Goal: Use online tool/utility: Utilize a website feature to perform a specific function

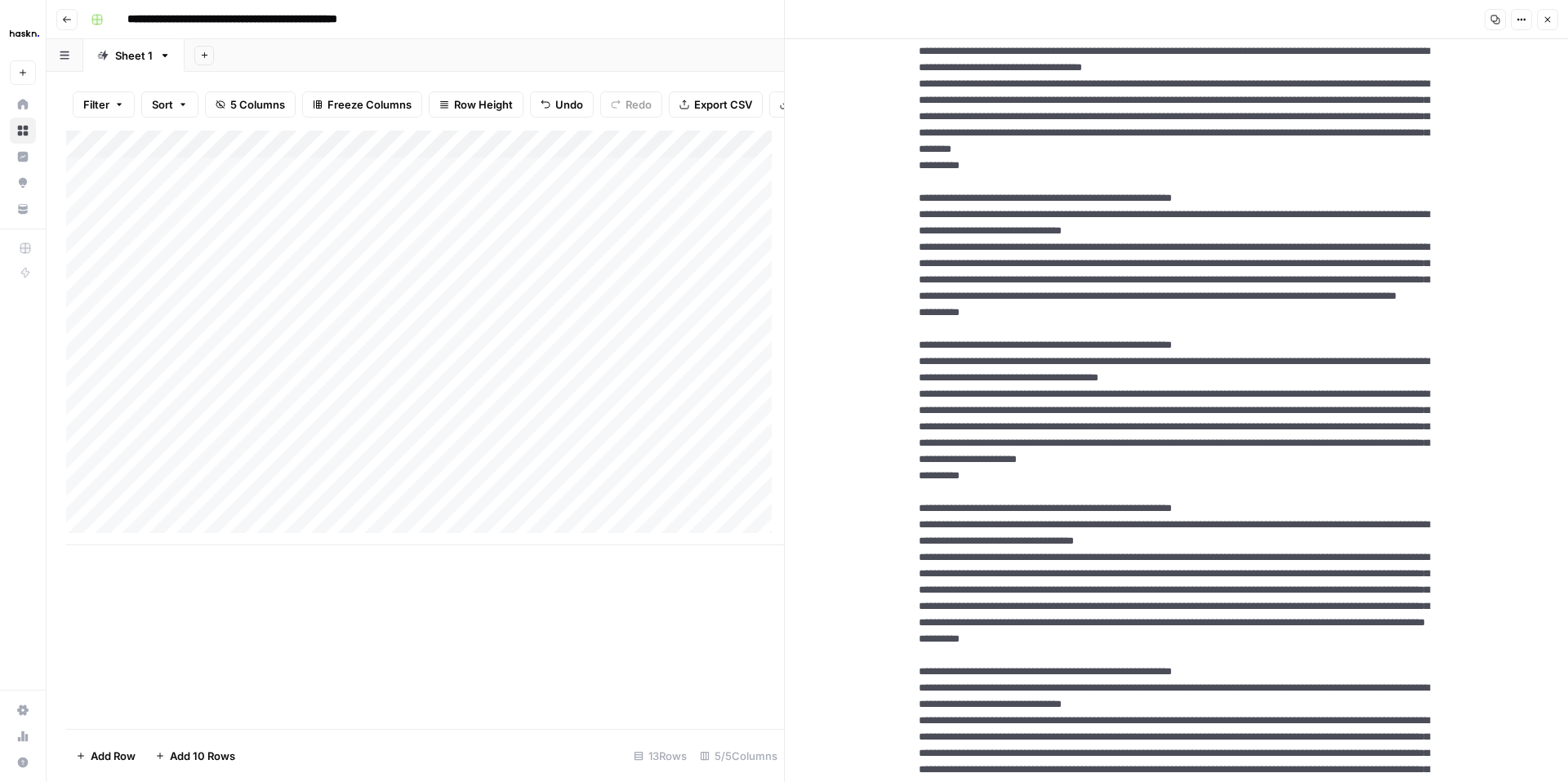
scroll to position [673, 0]
drag, startPoint x: 911, startPoint y: 233, endPoint x: 1088, endPoint y: 459, distance: 287.1
click at [1088, 459] on textarea at bounding box center [1177, 704] width 543 height 2622
click at [933, 289] on textarea at bounding box center [1177, 704] width 543 height 2622
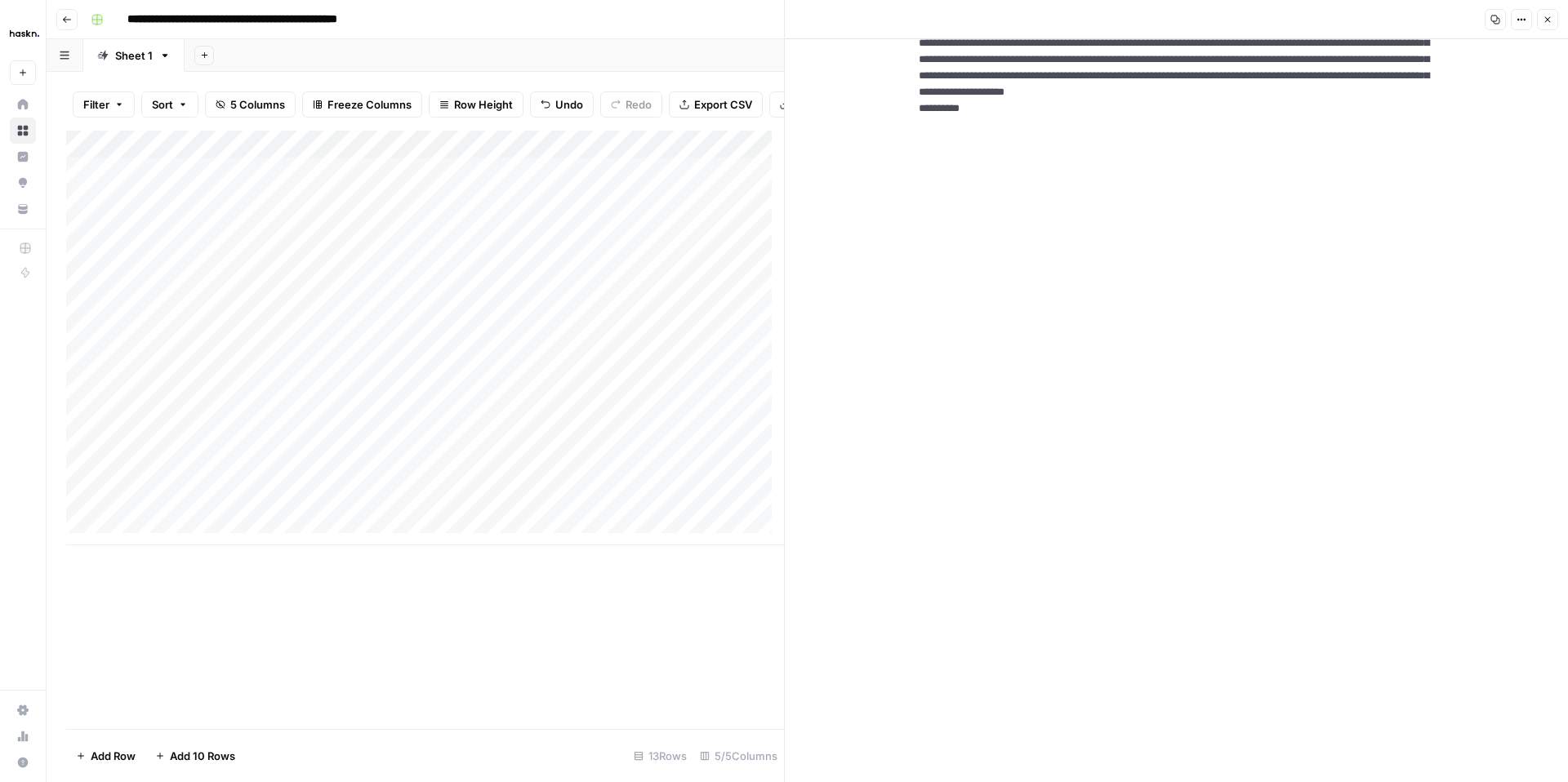
scroll to position [1963, 0]
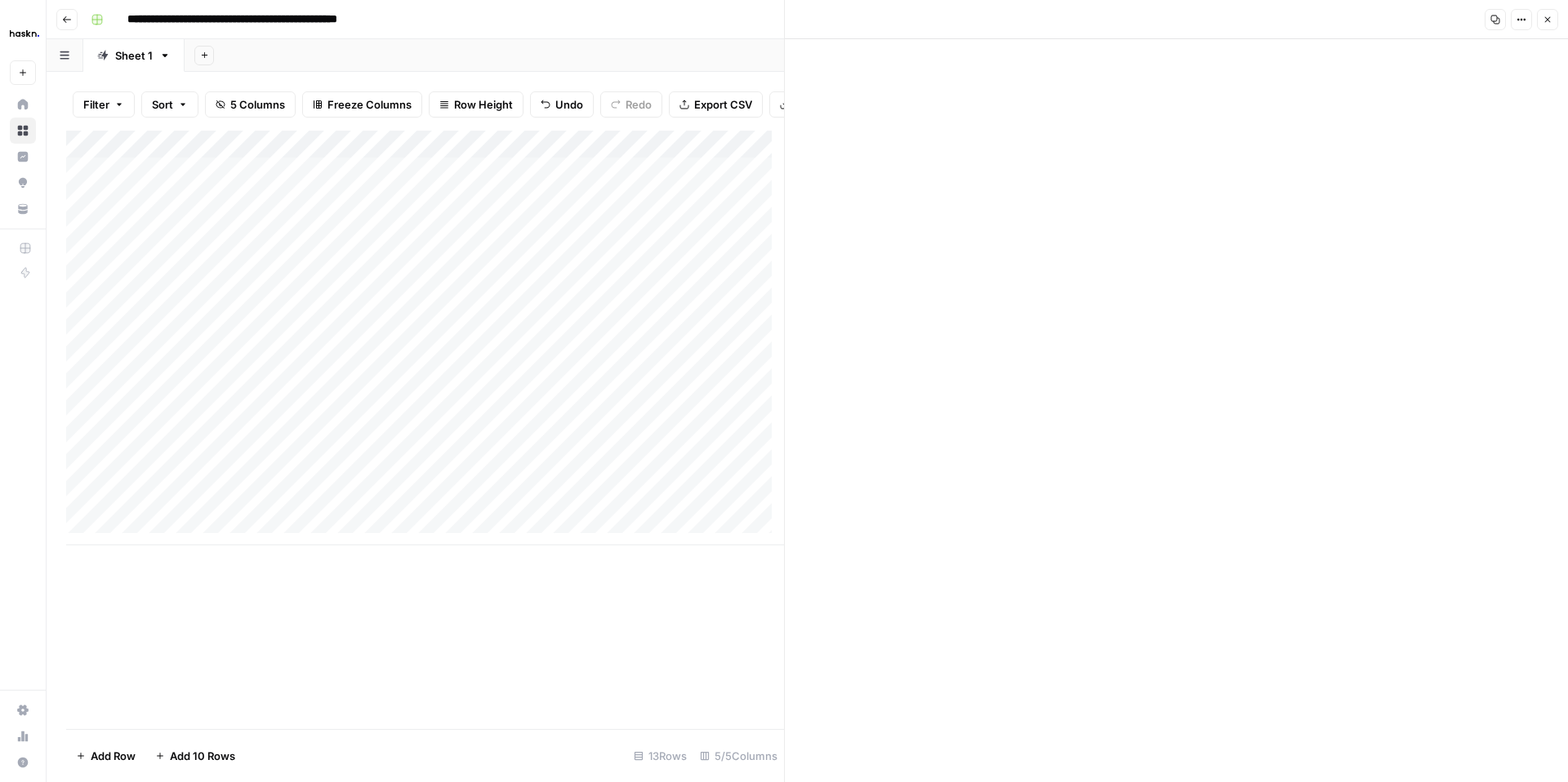
drag, startPoint x: 910, startPoint y: 231, endPoint x: 1131, endPoint y: 662, distance: 484.4
click at [1545, 21] on icon "button" at bounding box center [1548, 20] width 10 height 10
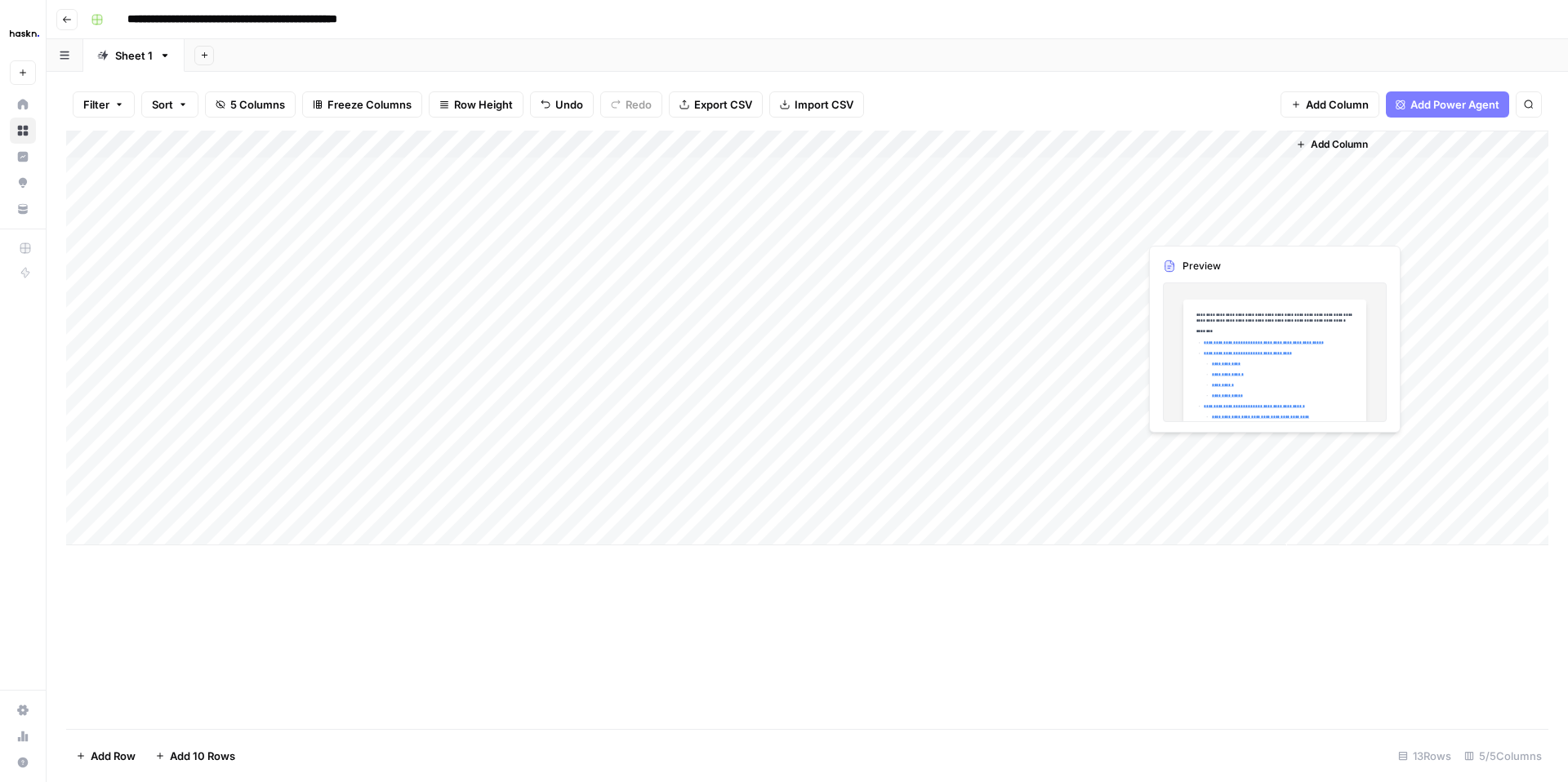
click at [1218, 236] on div "Add Column" at bounding box center [807, 338] width 1483 height 415
click at [1267, 226] on div "Add Column" at bounding box center [807, 338] width 1483 height 415
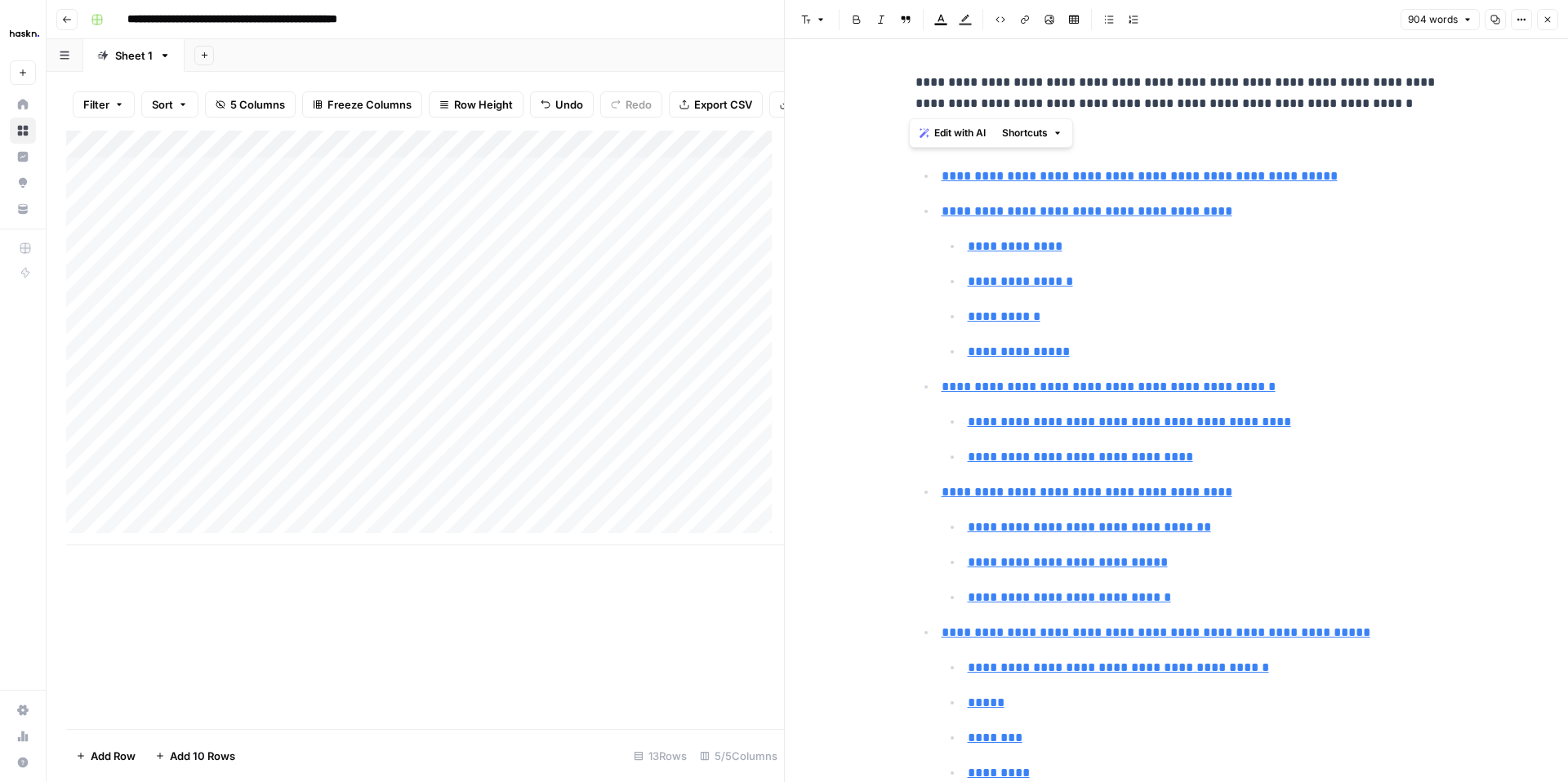
drag, startPoint x: 1273, startPoint y: 105, endPoint x: 874, endPoint y: 90, distance: 399.3
click at [1474, 15] on button "904 words" at bounding box center [1439, 20] width 79 height 22
click at [1519, 15] on icon "button" at bounding box center [1522, 20] width 10 height 10
click at [1427, 174] on div "Code" at bounding box center [1467, 173] width 103 height 17
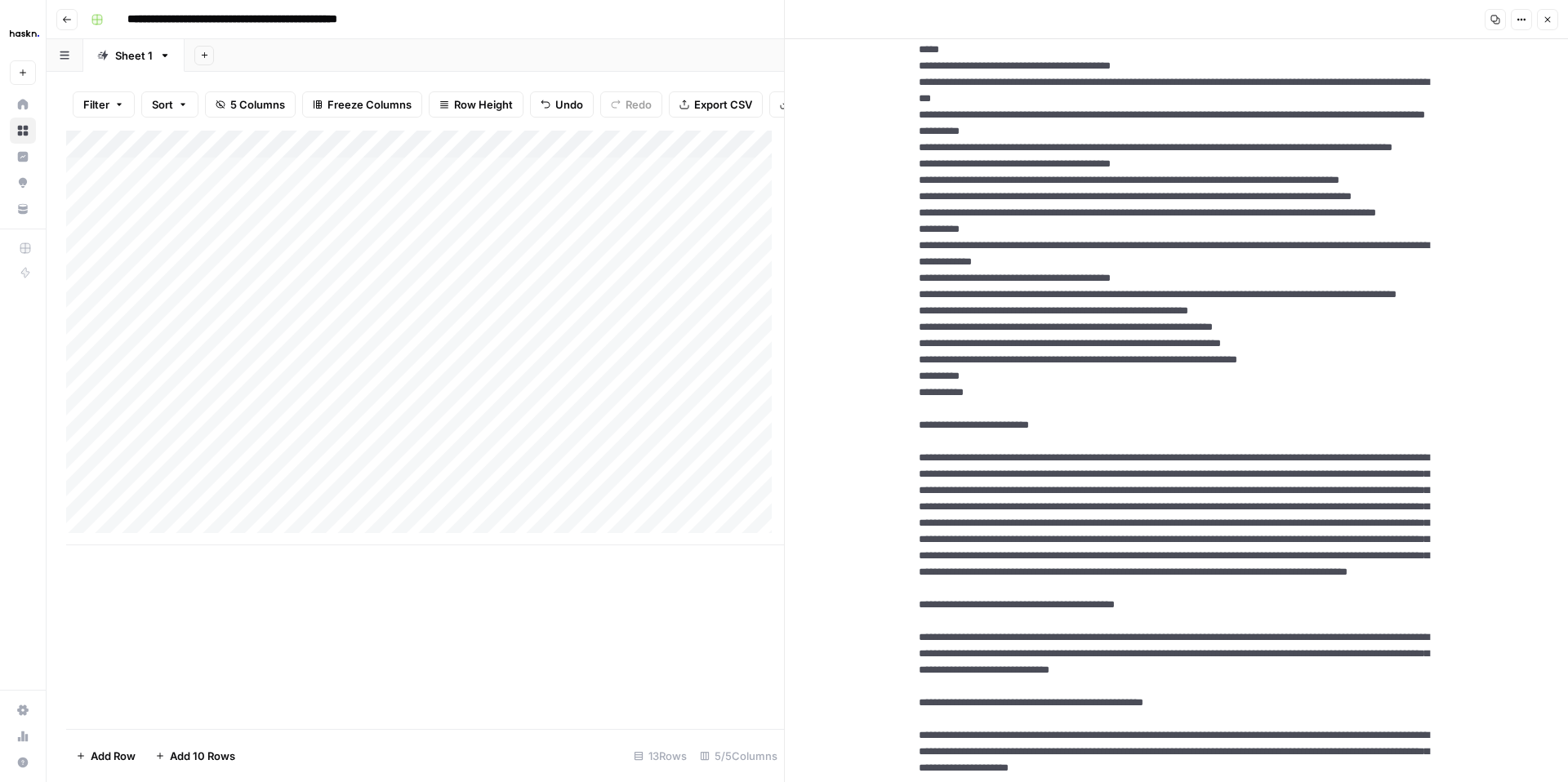
scroll to position [653, 0]
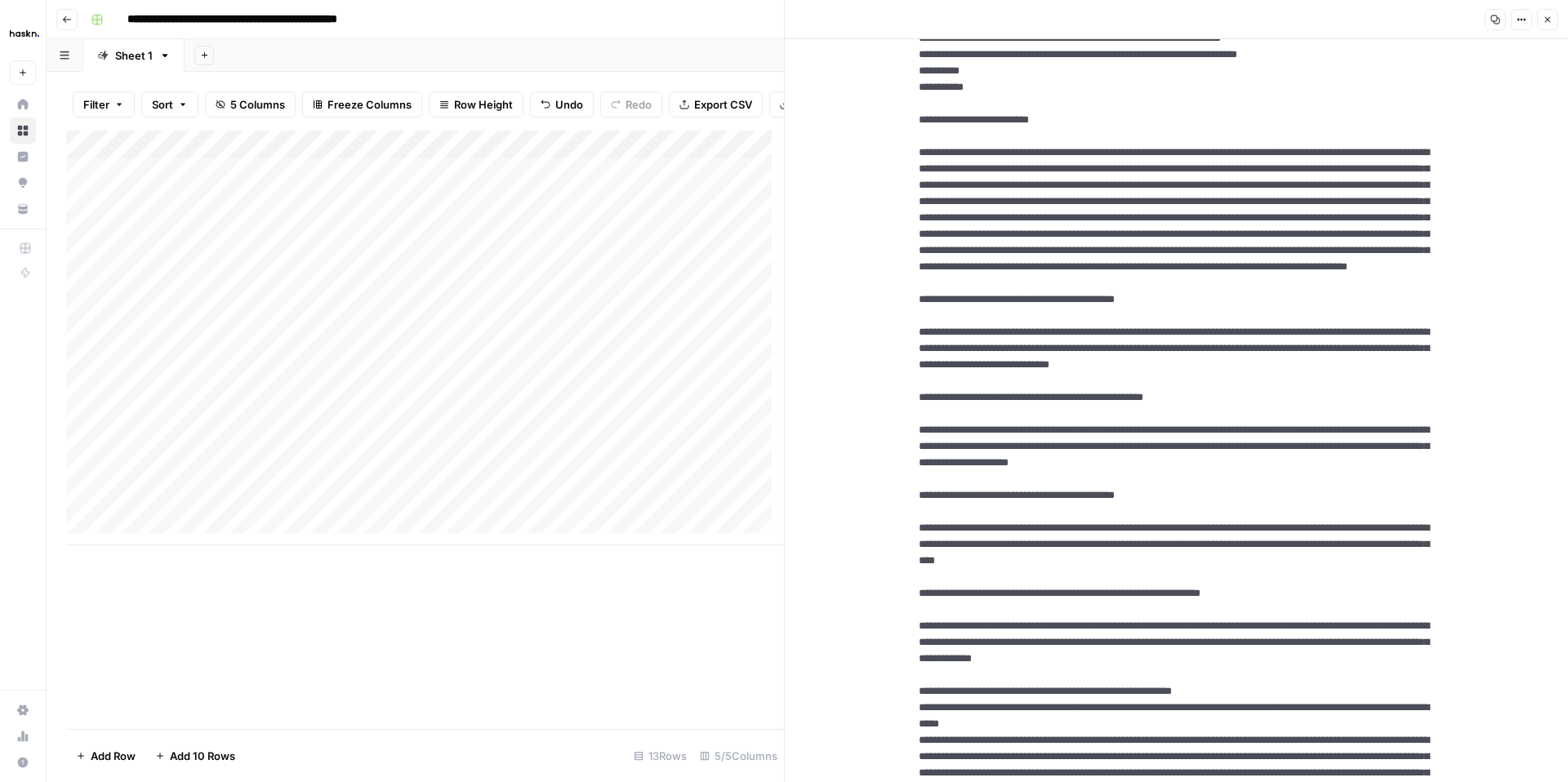
drag, startPoint x: 932, startPoint y: 175, endPoint x: 1078, endPoint y: 274, distance: 176.4
drag, startPoint x: 913, startPoint y: 332, endPoint x: 1254, endPoint y: 529, distance: 393.8
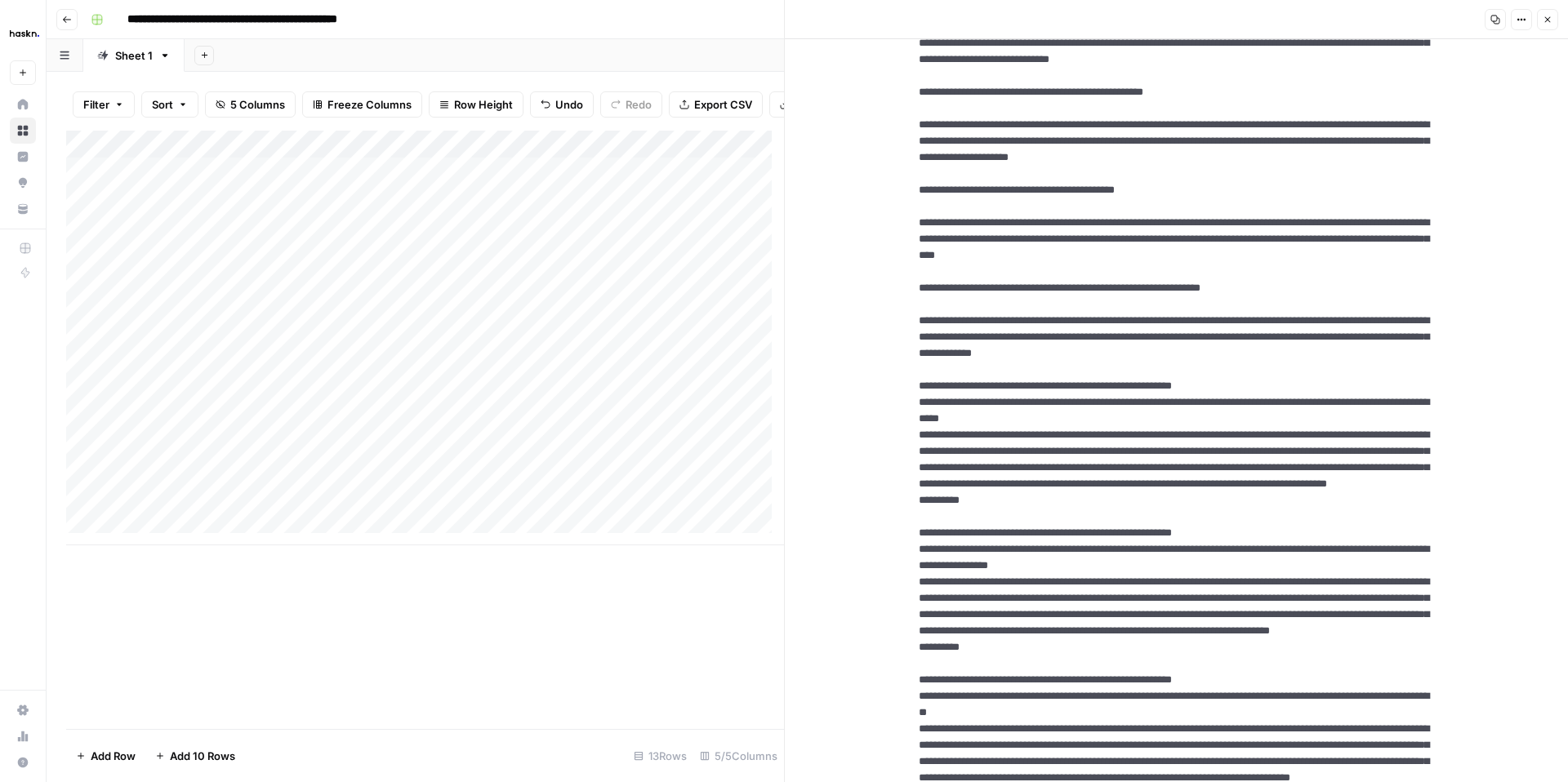
scroll to position [981, 0]
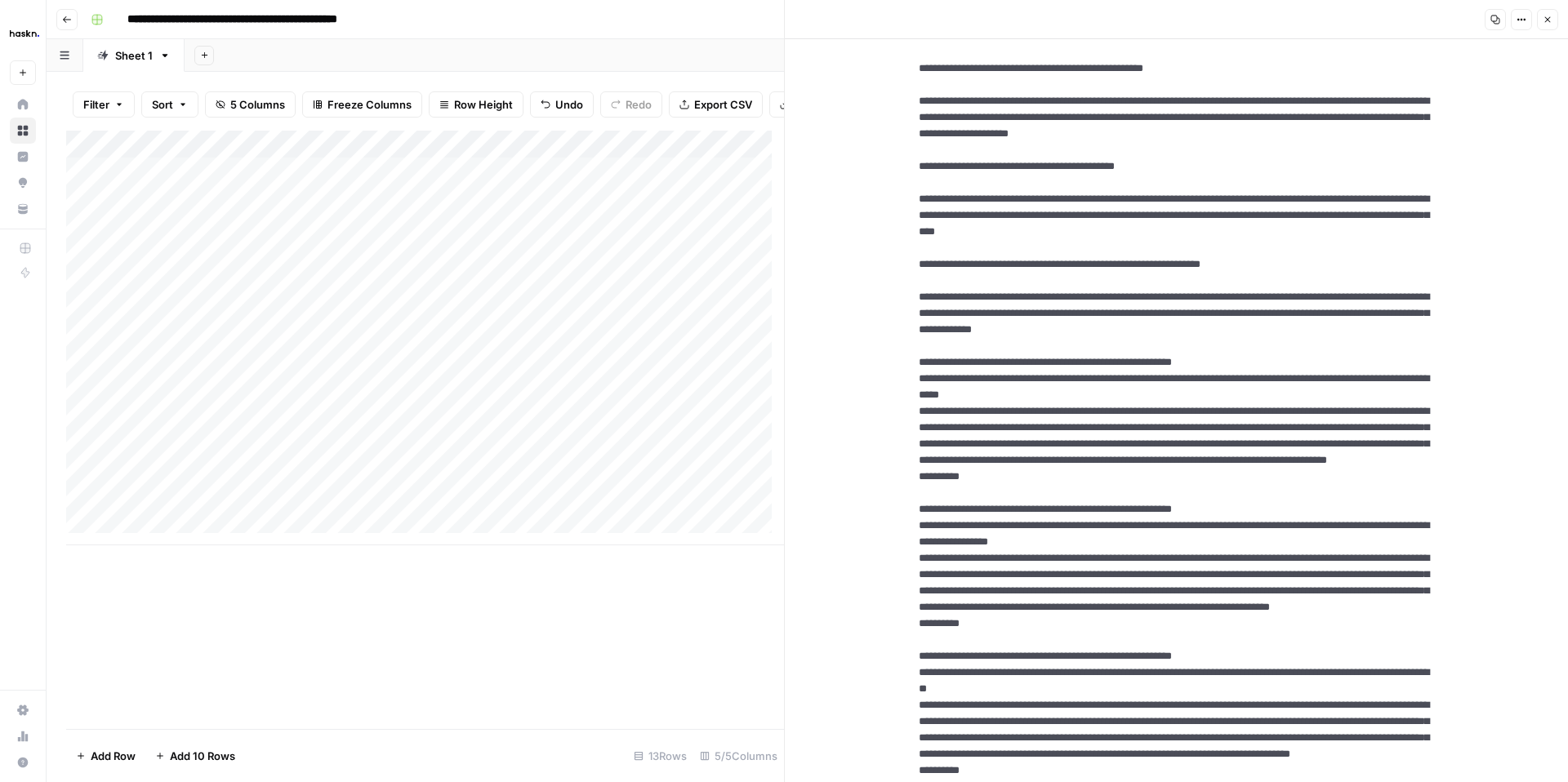
drag, startPoint x: 1224, startPoint y: 425, endPoint x: 911, endPoint y: 381, distance: 316.1
click at [911, 381] on textarea at bounding box center [1177, 680] width 543 height 3194
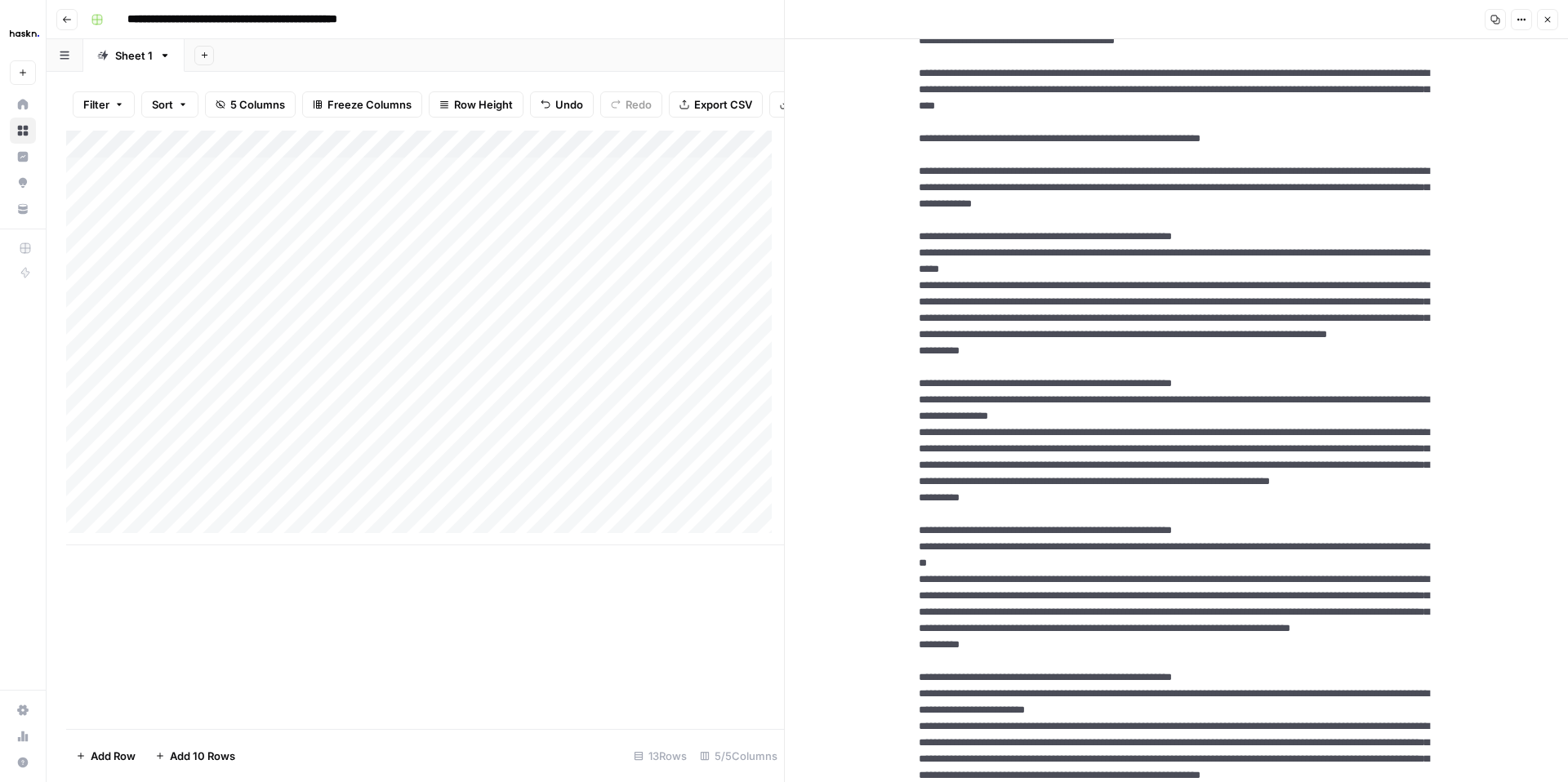
scroll to position [1120, 0]
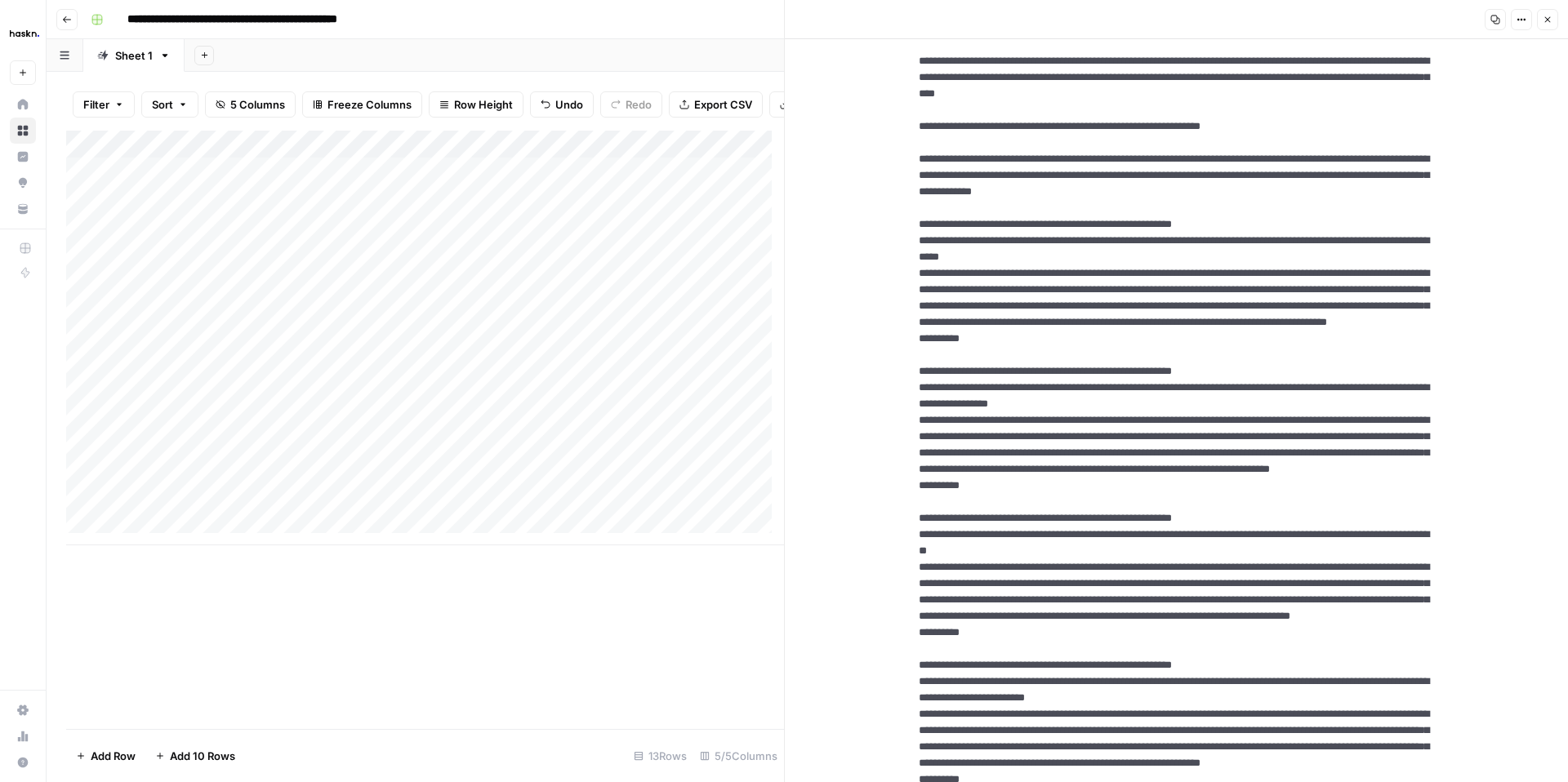
click at [1064, 333] on textarea at bounding box center [1177, 542] width 543 height 3194
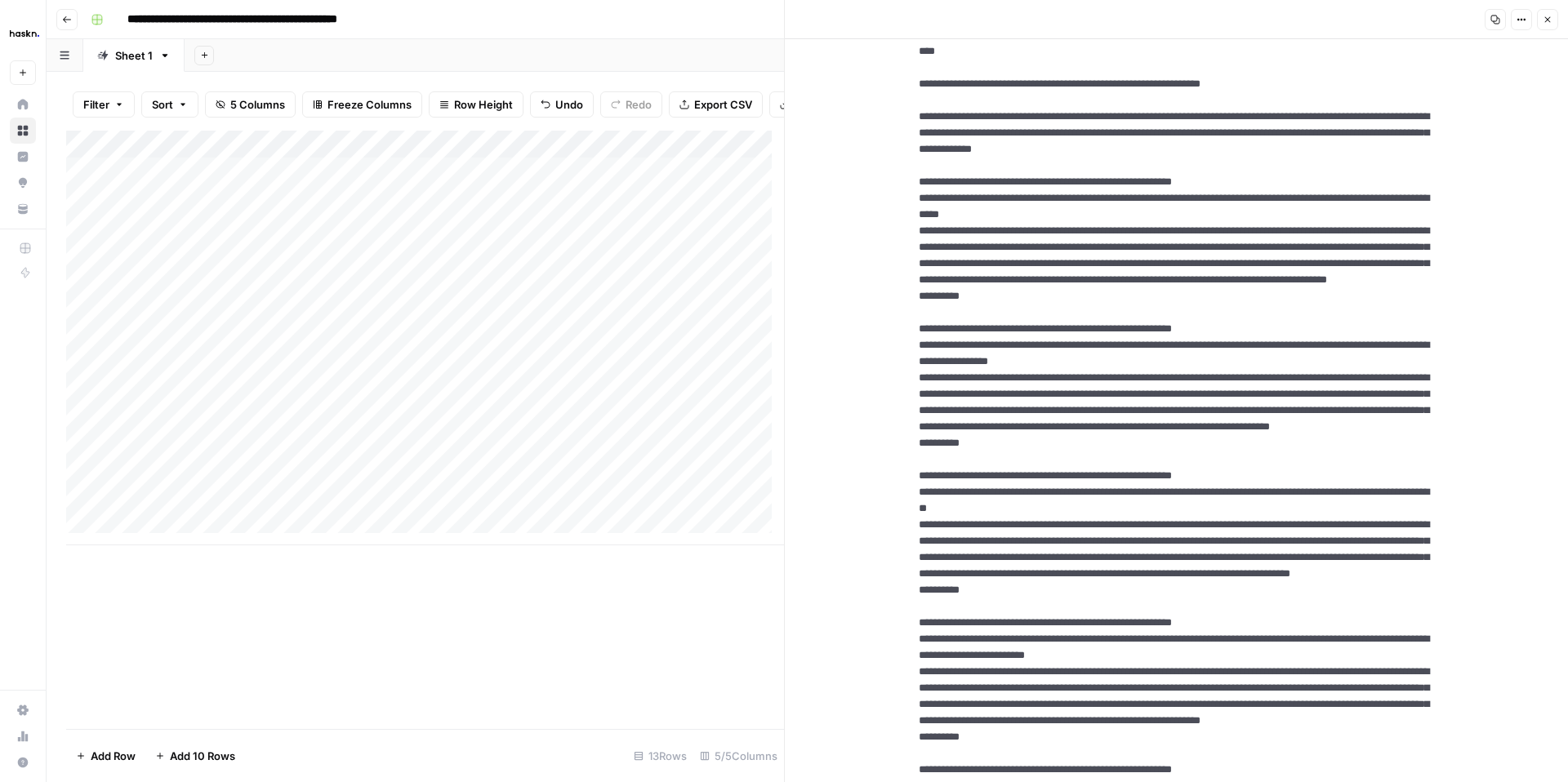
scroll to position [1163, 0]
drag, startPoint x: 1023, startPoint y: 362, endPoint x: 900, endPoint y: 307, distance: 134.7
click at [906, 307] on textarea at bounding box center [1177, 499] width 543 height 3194
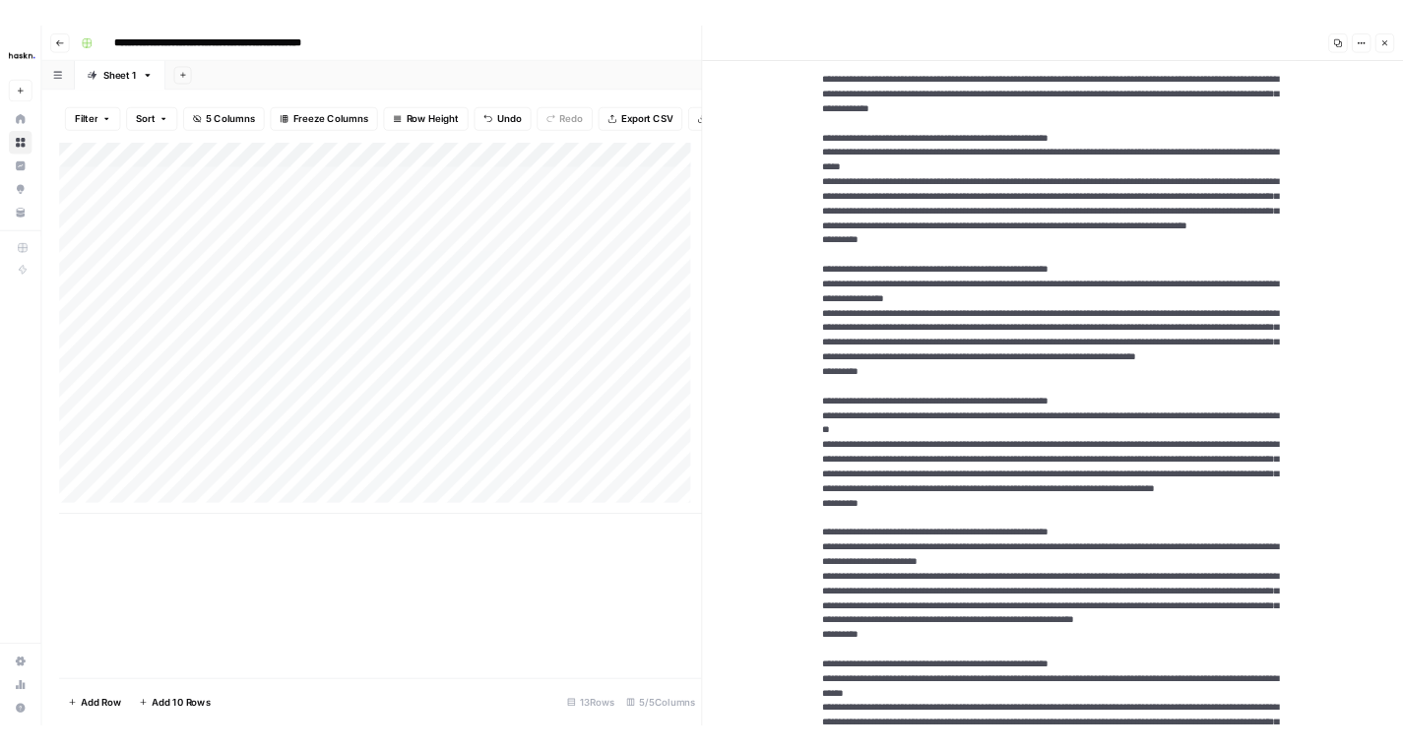
scroll to position [1489, 0]
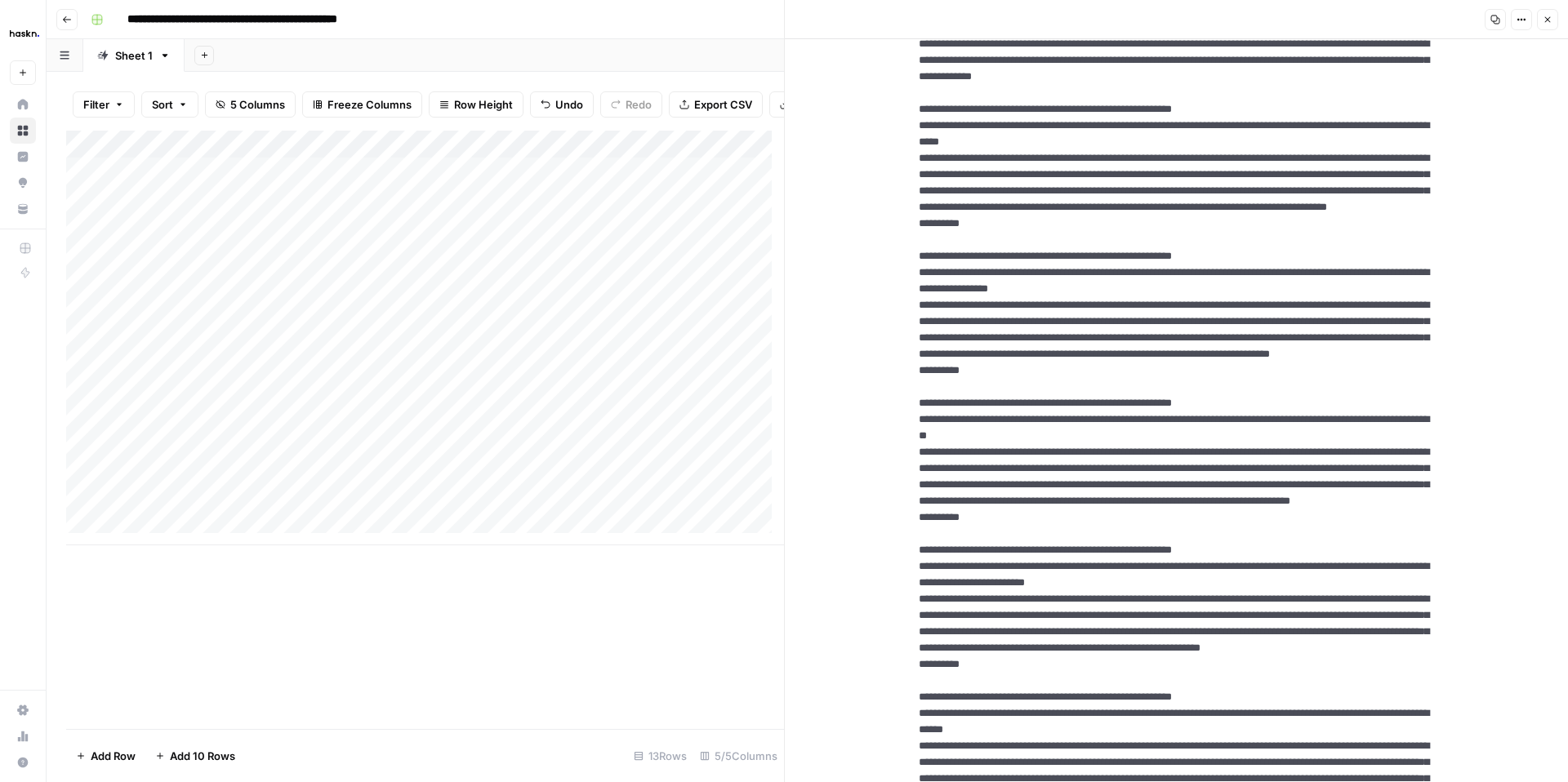
click at [1209, 406] on textarea at bounding box center [1177, 427] width 543 height 3194
drag, startPoint x: 1220, startPoint y: 405, endPoint x: 916, endPoint y: 362, distance: 307.0
click at [916, 361] on textarea at bounding box center [1177, 427] width 543 height 3194
click at [1154, 383] on textarea at bounding box center [1177, 427] width 543 height 3194
drag, startPoint x: 1219, startPoint y: 395, endPoint x: 886, endPoint y: 352, distance: 335.8
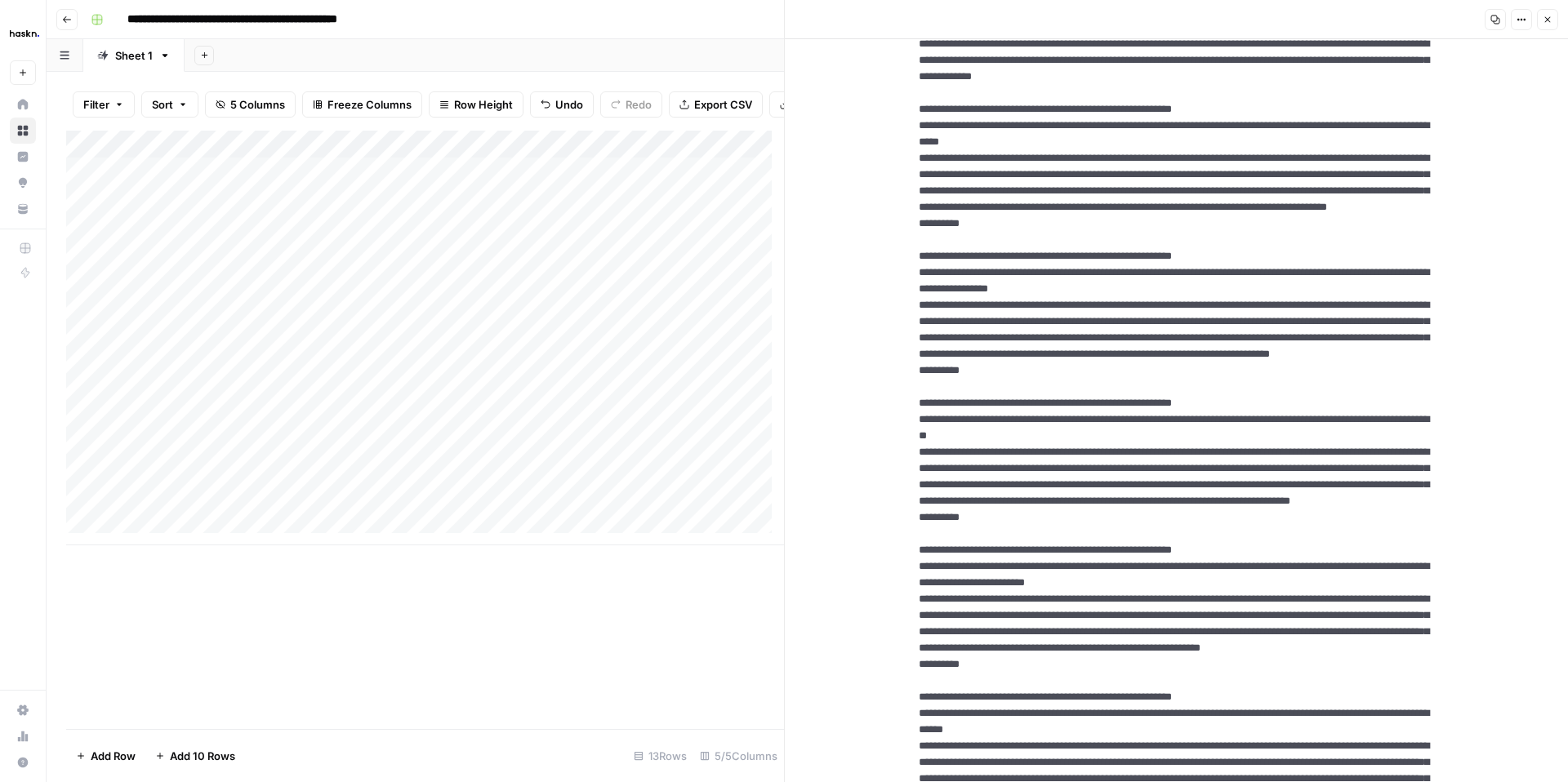
click at [884, 354] on div "New Text" at bounding box center [1176, 444] width 783 height 3277
click at [1212, 392] on textarea at bounding box center [1177, 427] width 543 height 3194
drag, startPoint x: 1191, startPoint y: 406, endPoint x: 885, endPoint y: 359, distance: 309.6
click at [885, 359] on div "New Text" at bounding box center [1176, 444] width 783 height 3277
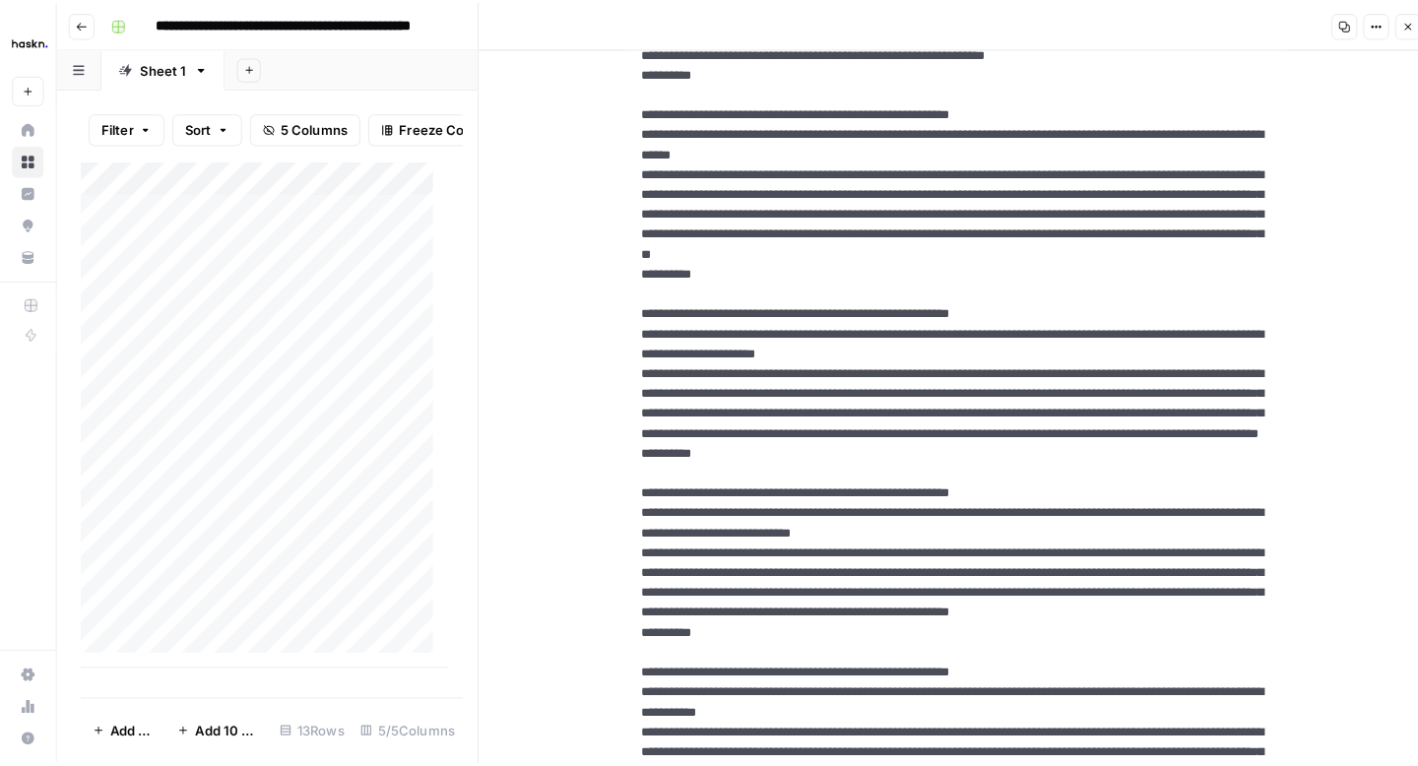
scroll to position [2091, 0]
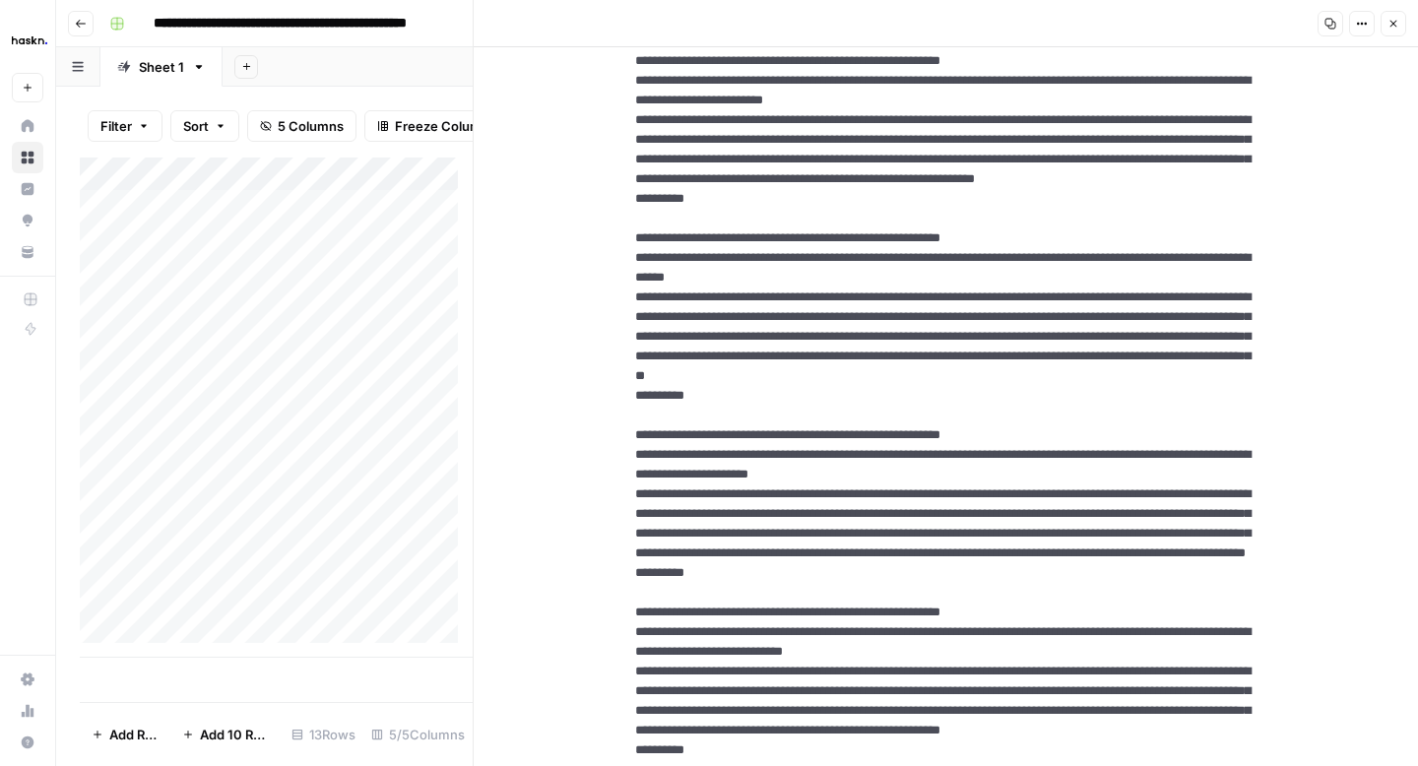
click at [1393, 28] on icon "button" at bounding box center [1393, 24] width 12 height 12
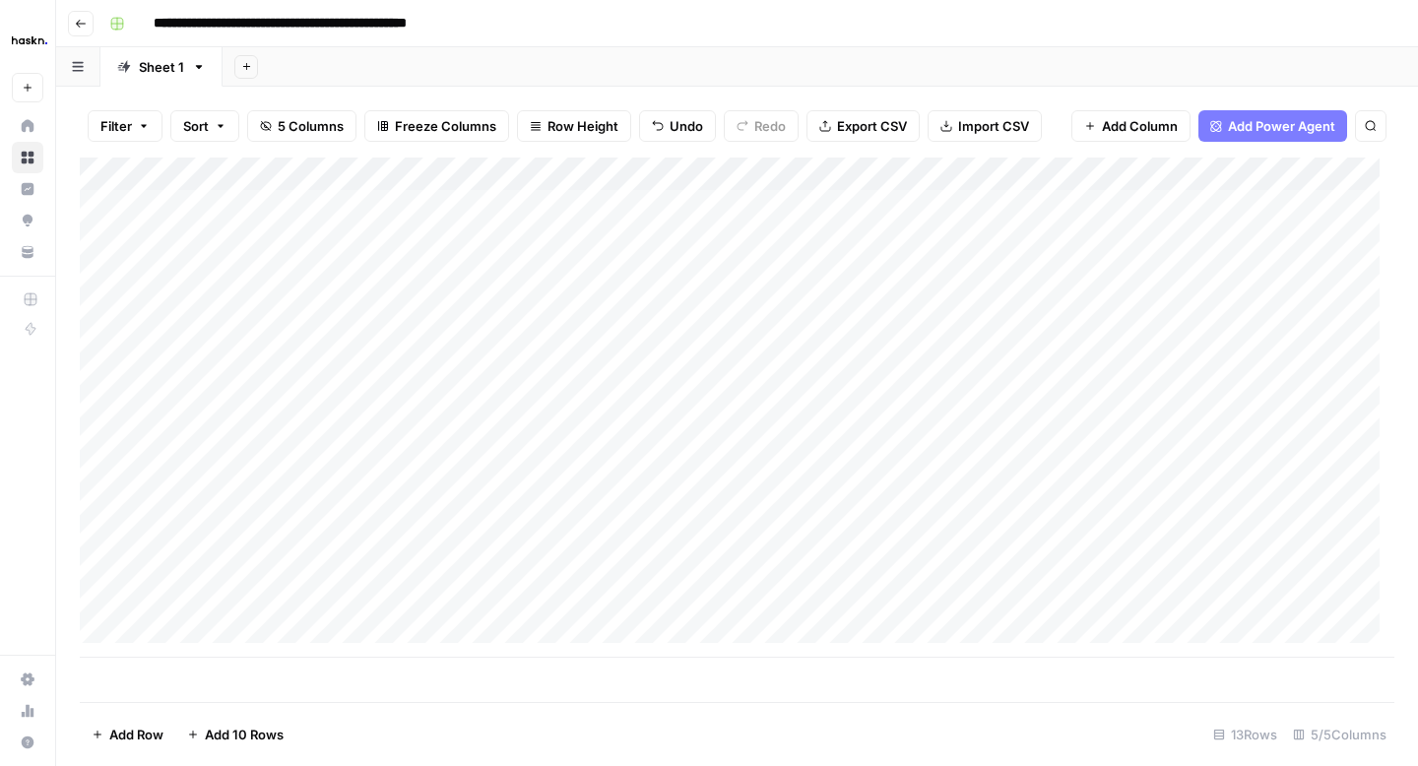
click at [666, 306] on div "Add Column" at bounding box center [737, 408] width 1314 height 500
click at [1325, 307] on div "Add Column" at bounding box center [737, 408] width 1314 height 500
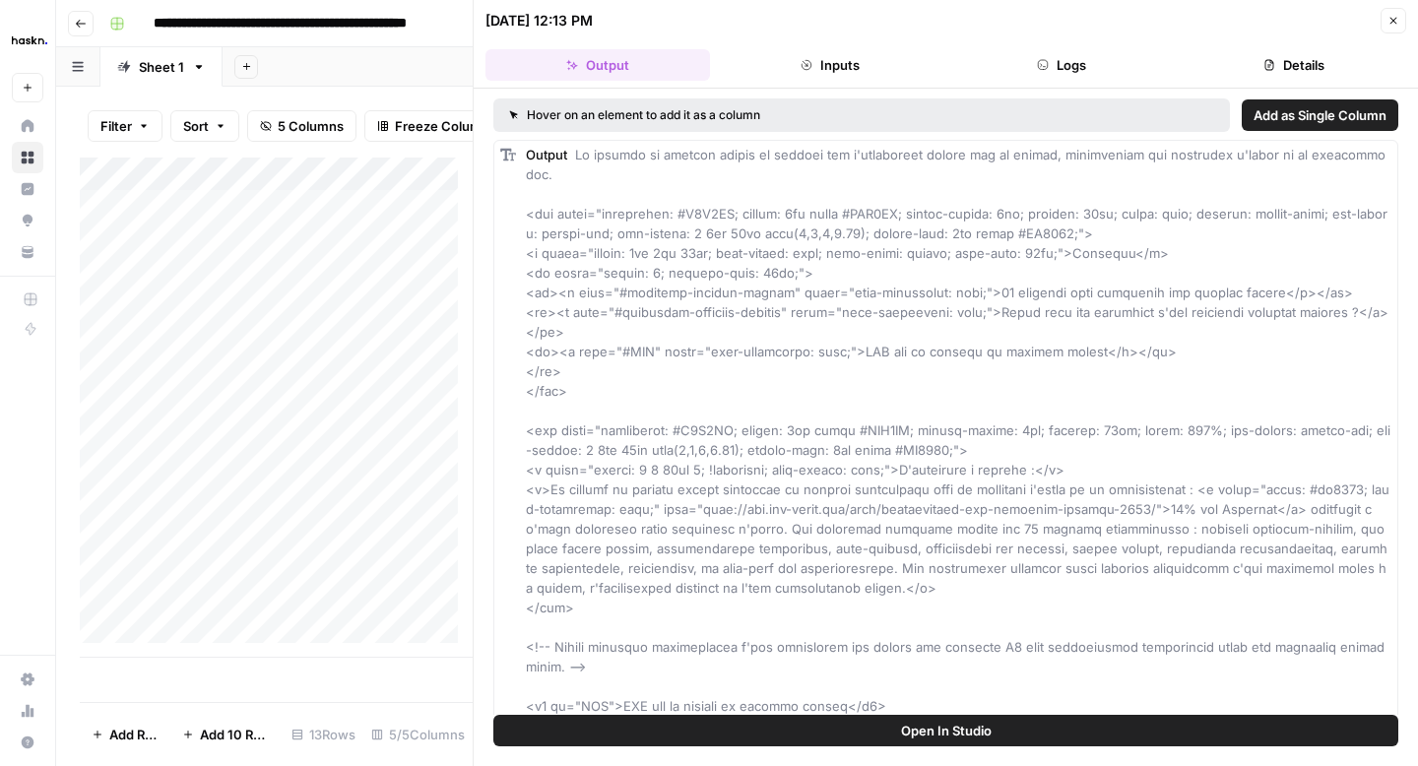
click at [1390, 31] on button "Close" at bounding box center [1393, 21] width 26 height 26
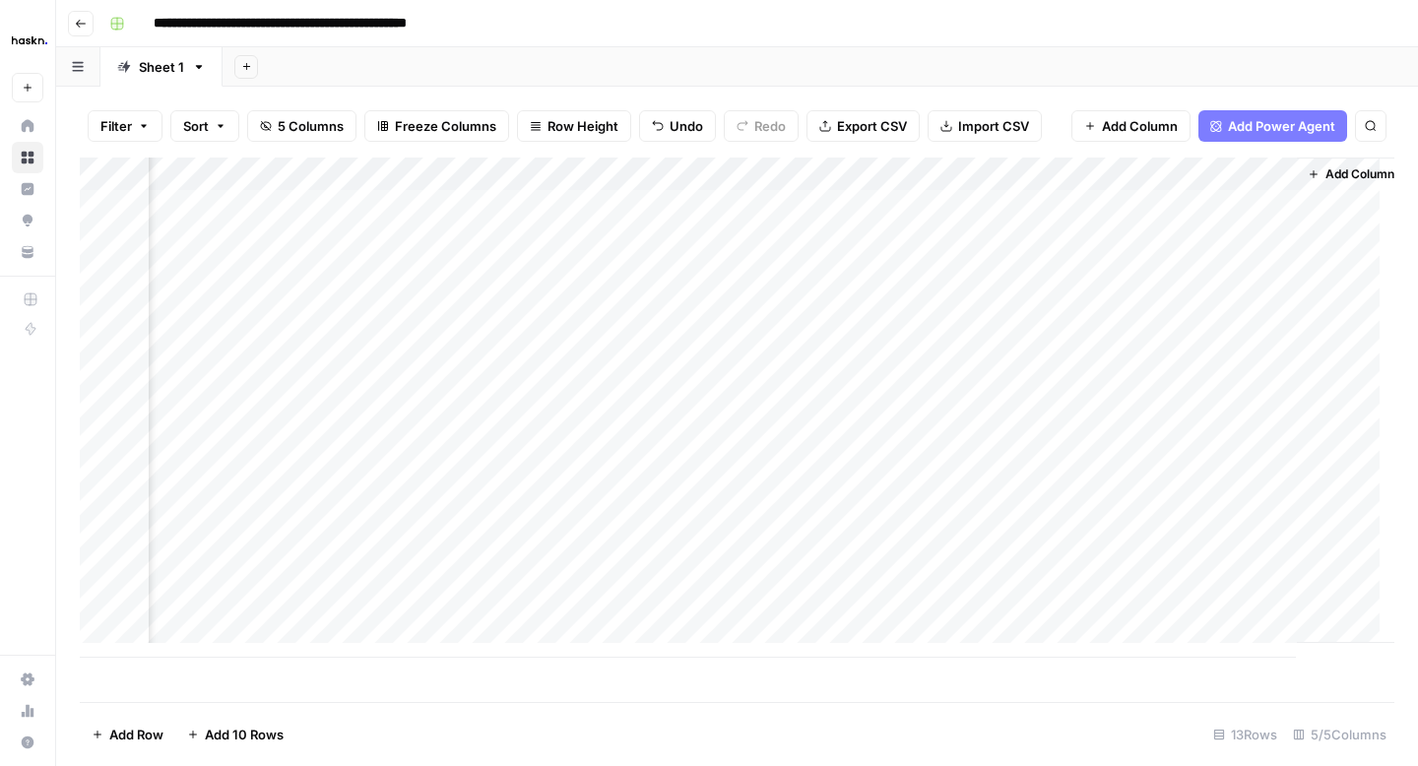
scroll to position [0, 282]
click at [1046, 306] on div "Add Column" at bounding box center [737, 408] width 1314 height 500
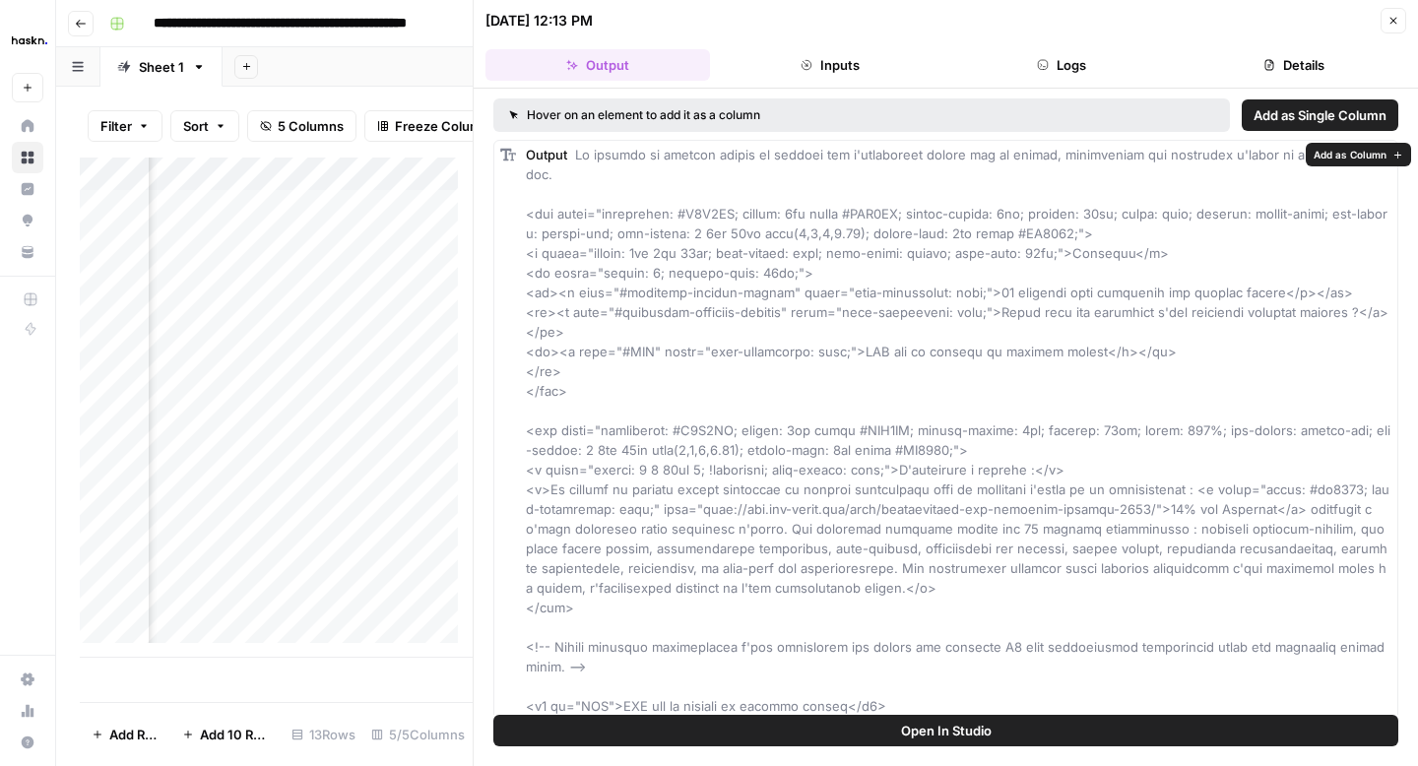
drag, startPoint x: 577, startPoint y: 156, endPoint x: 1350, endPoint y: 175, distance: 773.1
copy span "La qualité du service client se définit par l'expérience perçue par le client, …"
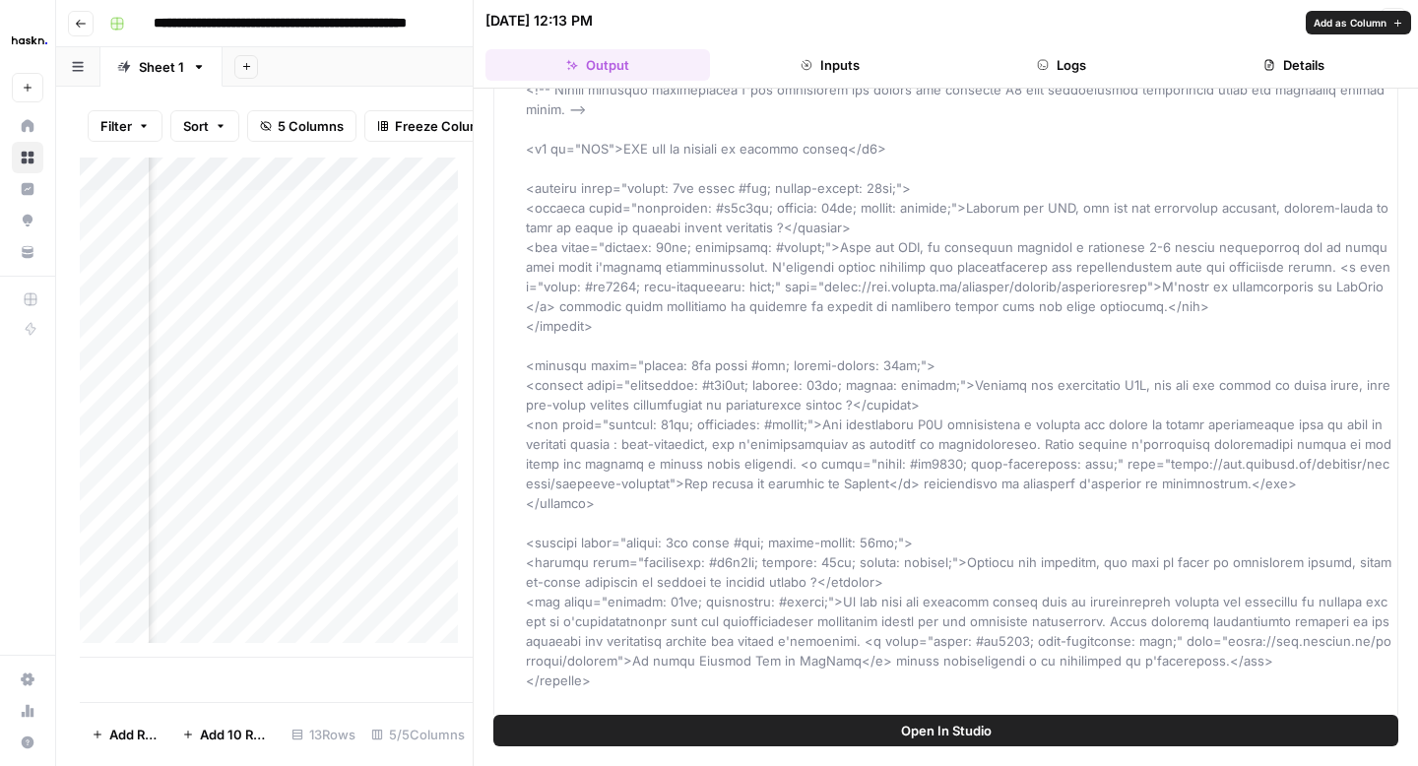
scroll to position [556, 0]
drag, startPoint x: 635, startPoint y: 313, endPoint x: 513, endPoint y: 208, distance: 161.2
click at [513, 208] on div "Output" at bounding box center [945, 317] width 905 height 1467
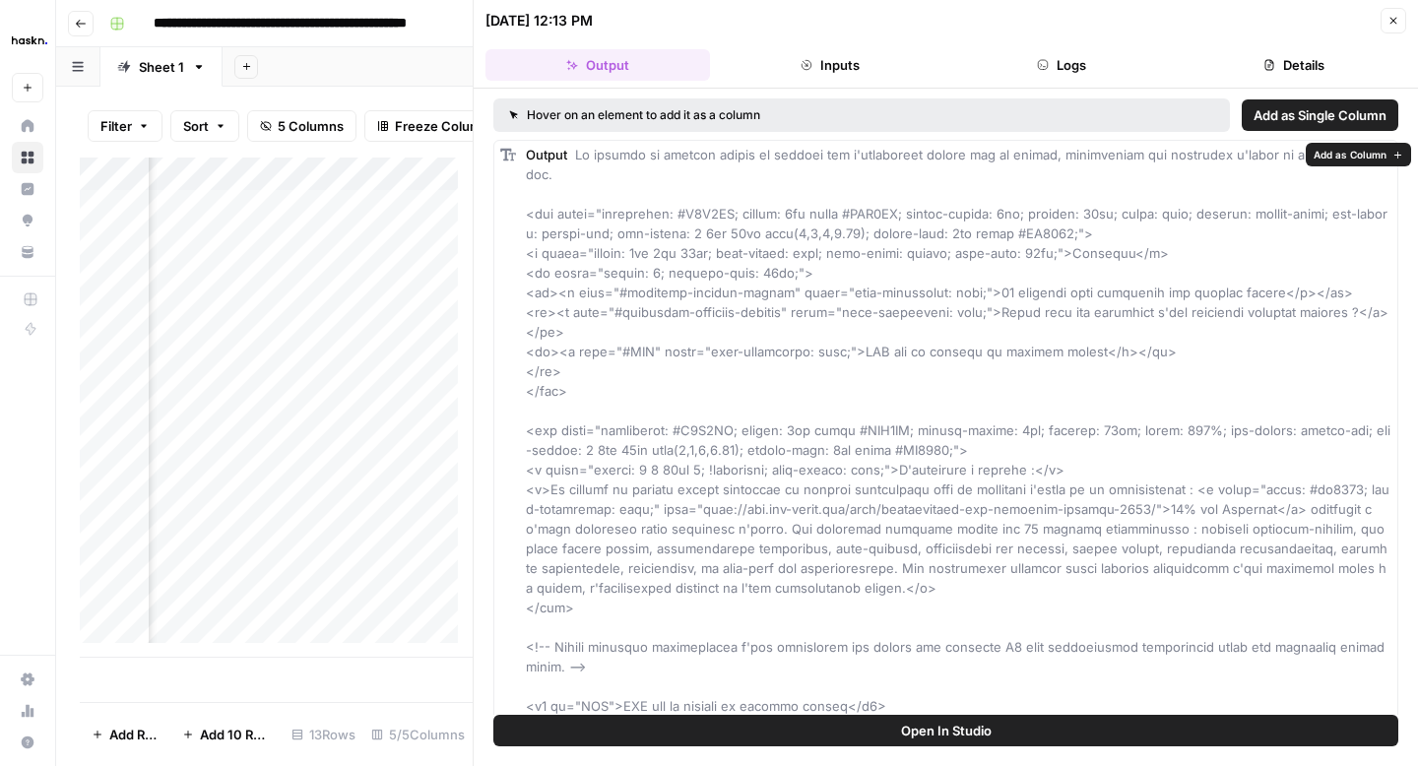
drag, startPoint x: 612, startPoint y: 367, endPoint x: 527, endPoint y: 197, distance: 190.6
drag, startPoint x: 609, startPoint y: 586, endPoint x: 501, endPoint y: 409, distance: 207.7
copy span "<div style="background: #F8F5EE; border: 2px solid #FEF4EA; border-radius: 8px;…"
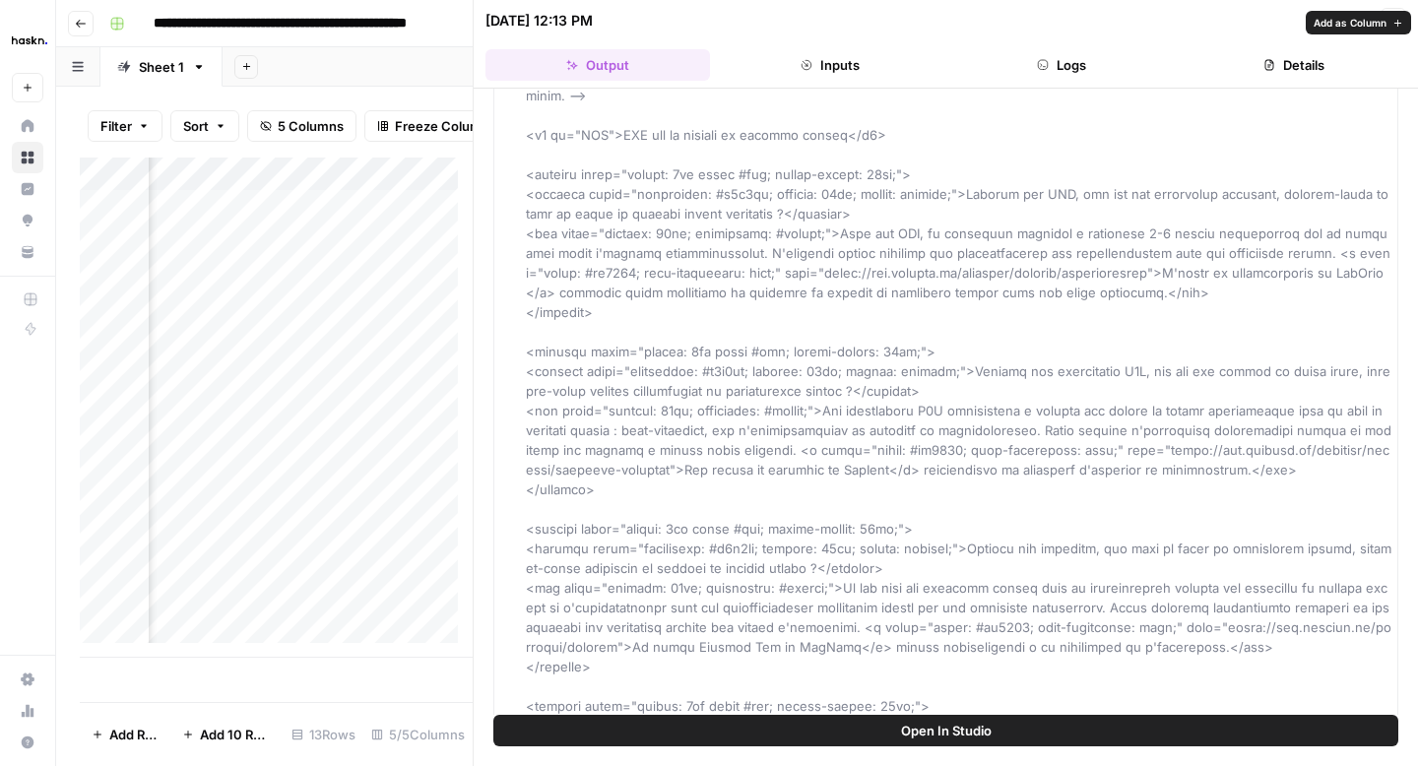
scroll to position [562, 0]
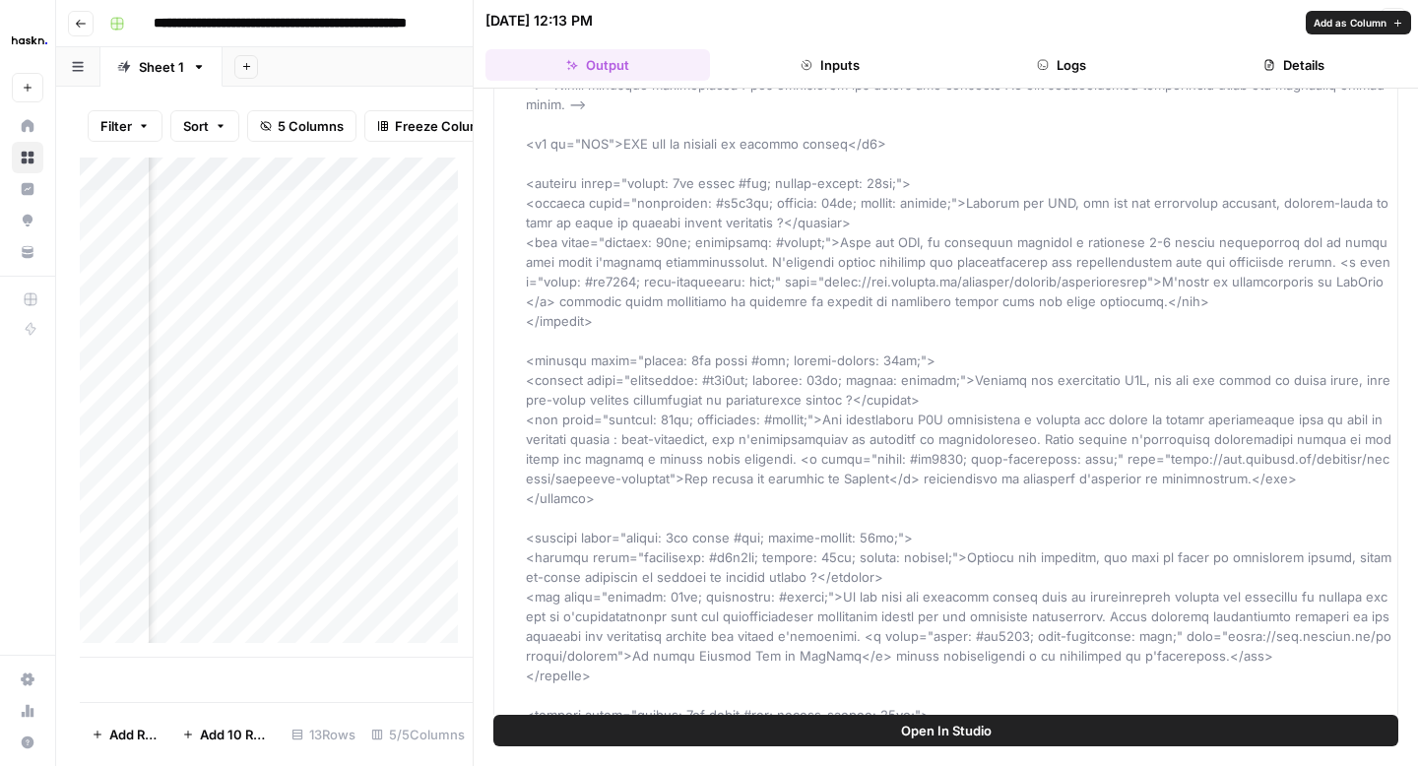
drag, startPoint x: 595, startPoint y: 693, endPoint x: 528, endPoint y: 121, distance: 575.9
click at [528, 121] on div "Output" at bounding box center [958, 311] width 865 height 1457
copy span "<h2 id="FAQ">FAQ sur la qualité du service client</h2> <details style="border: …"
click at [1389, 22] on icon "button" at bounding box center [1393, 21] width 12 height 12
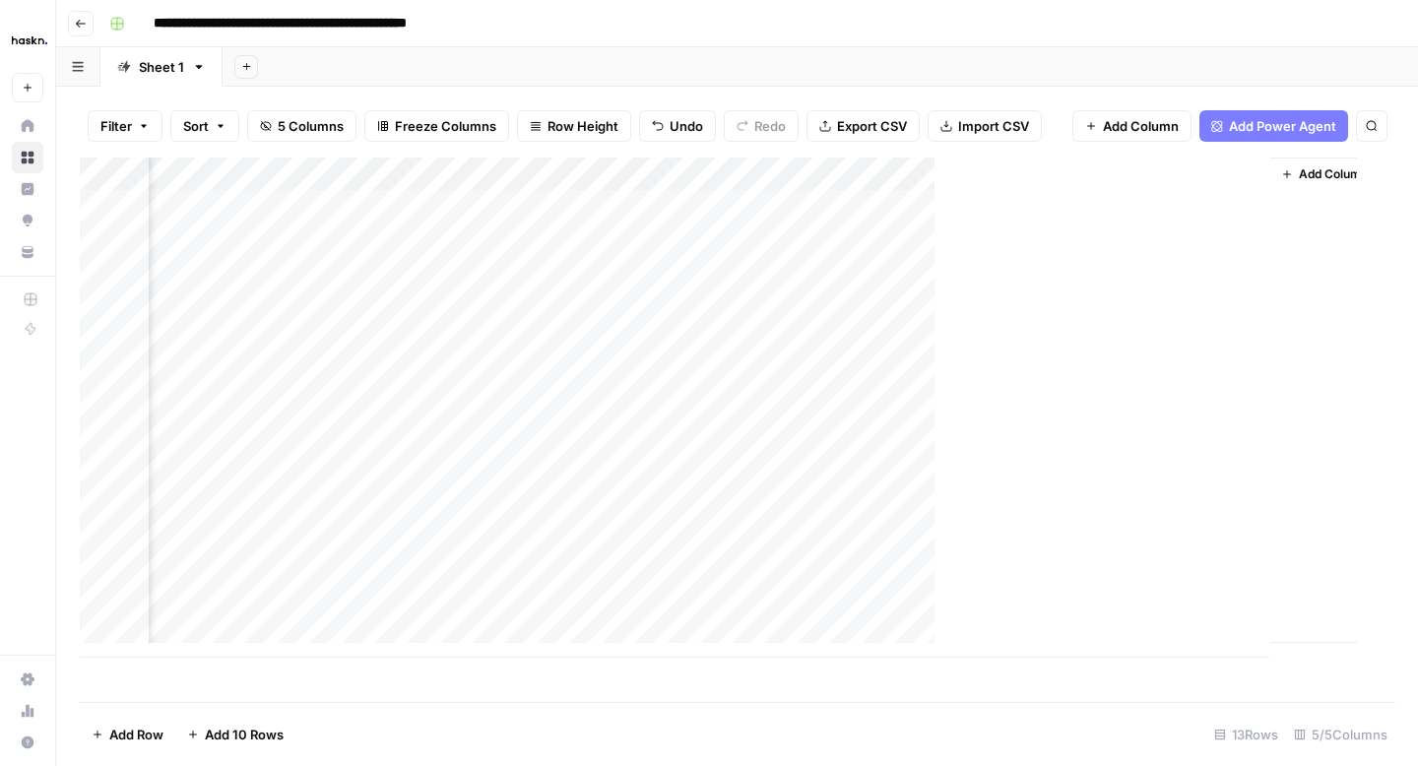
scroll to position [0, 258]
click at [1274, 370] on div "Add Column" at bounding box center [737, 408] width 1314 height 500
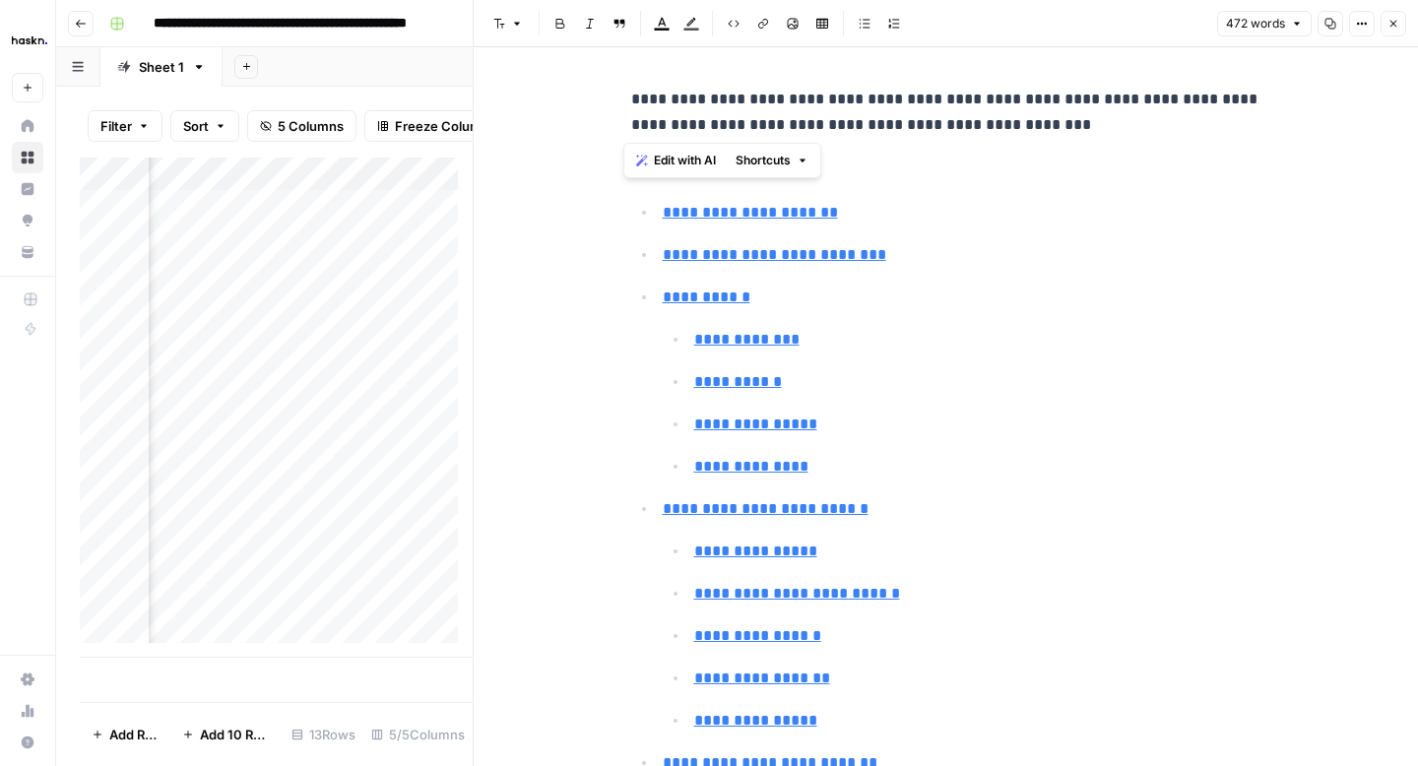
drag, startPoint x: 1086, startPoint y: 125, endPoint x: 618, endPoint y: 101, distance: 468.2
copy p "**********"
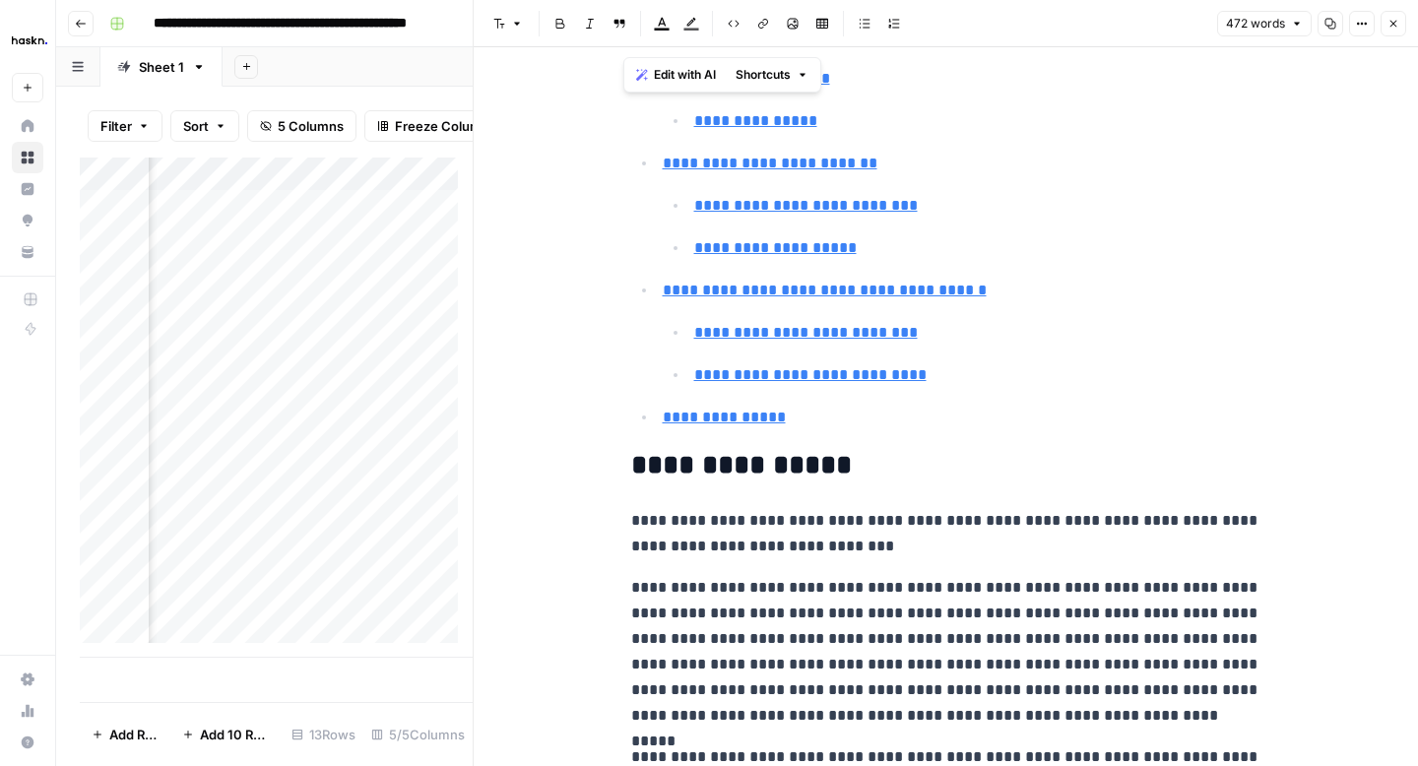
scroll to position [602, 0]
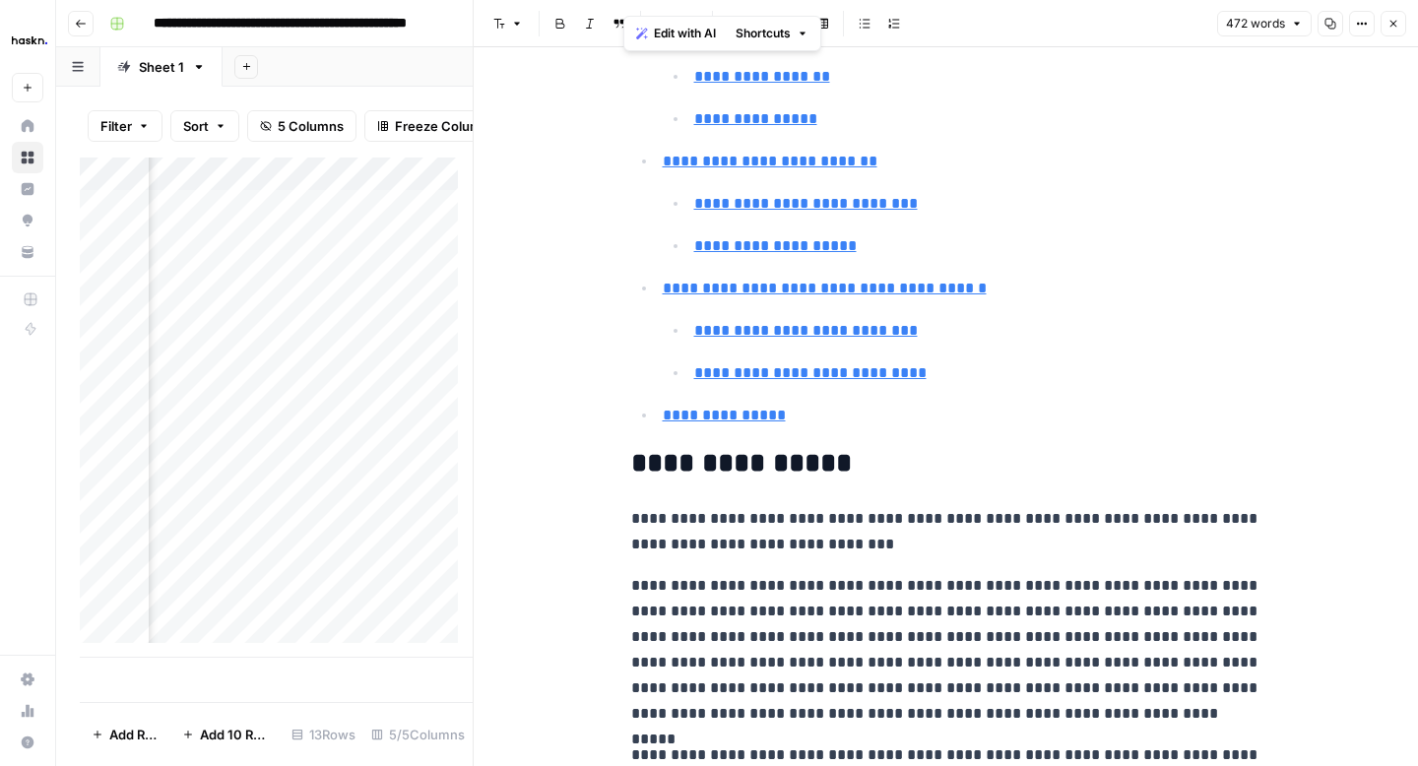
type input "#choisir-rest-graphql"
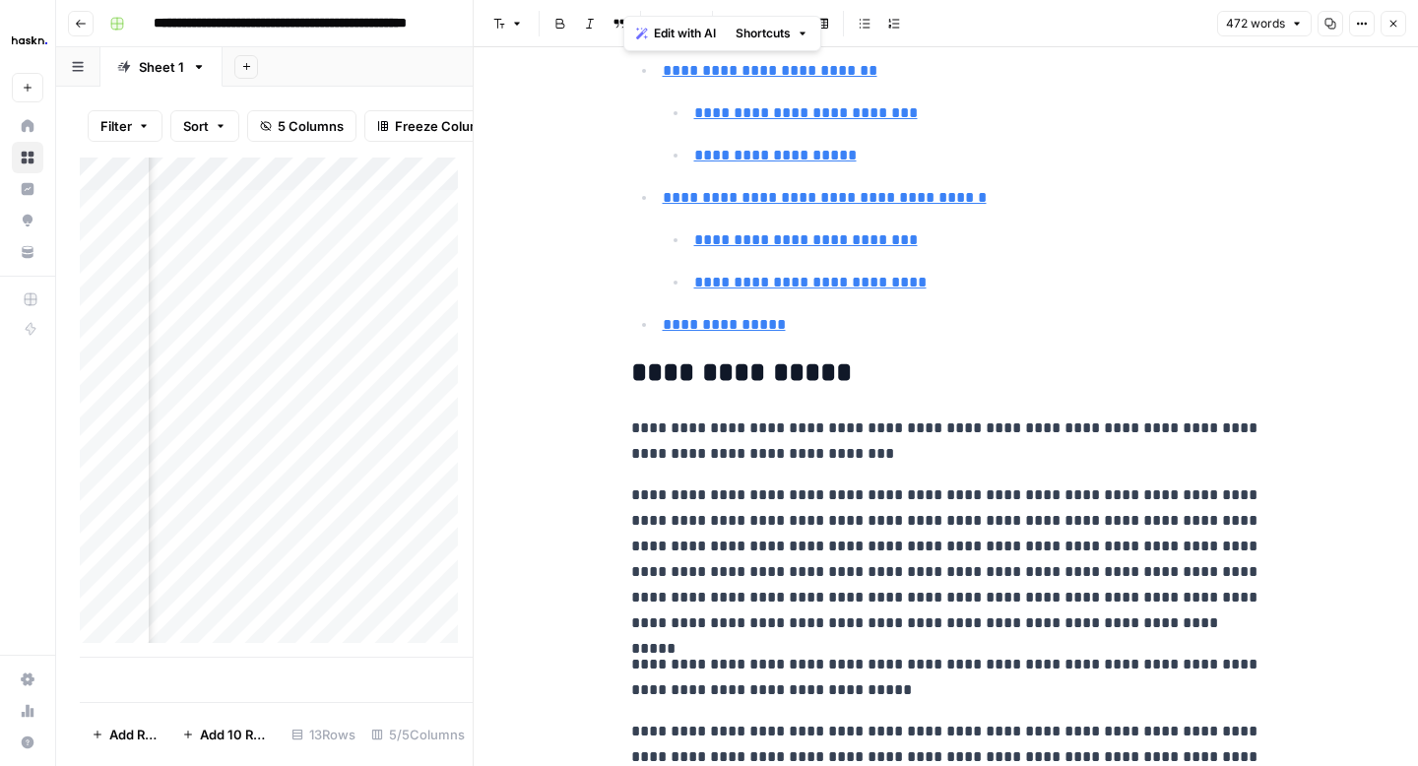
scroll to position [679, 0]
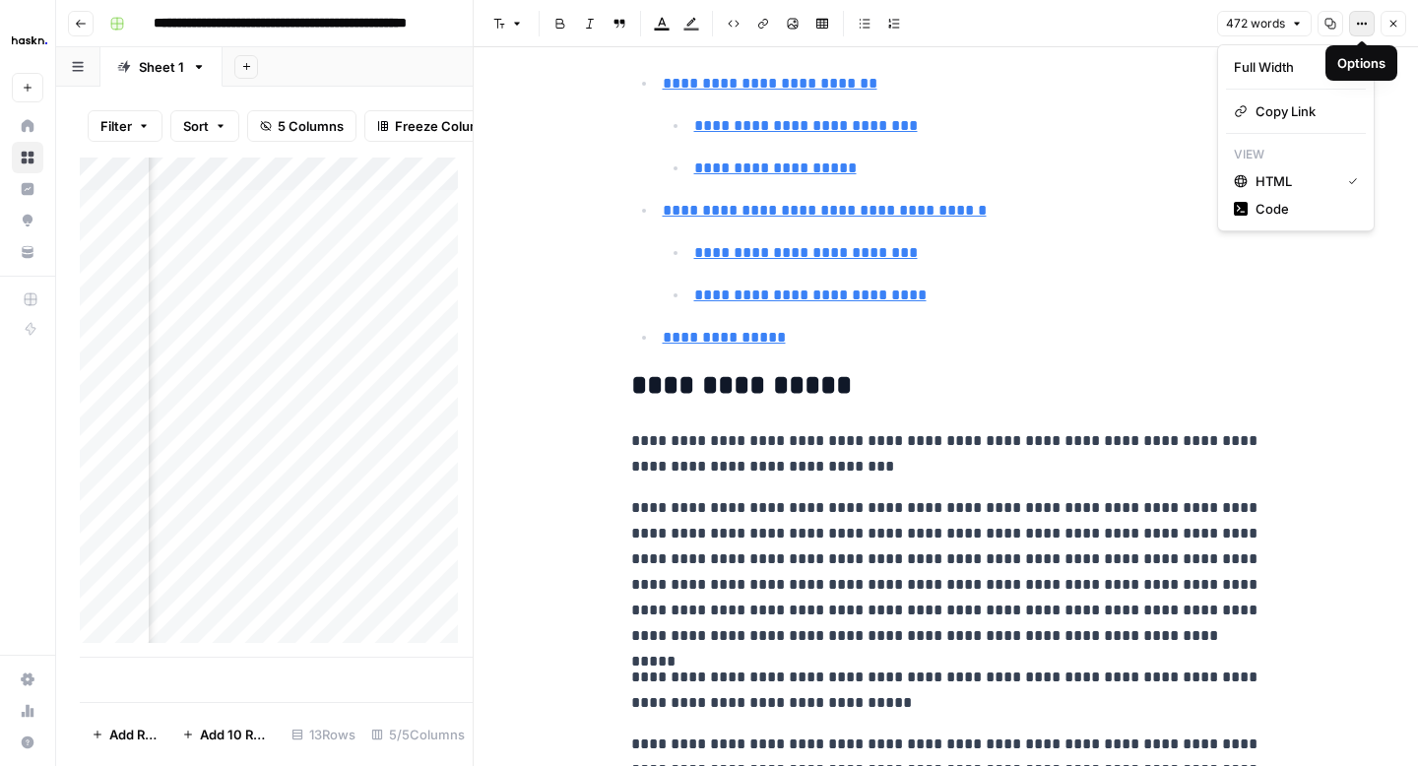
click at [1364, 22] on icon "button" at bounding box center [1362, 24] width 12 height 12
click at [1249, 217] on div "Code" at bounding box center [1296, 209] width 124 height 20
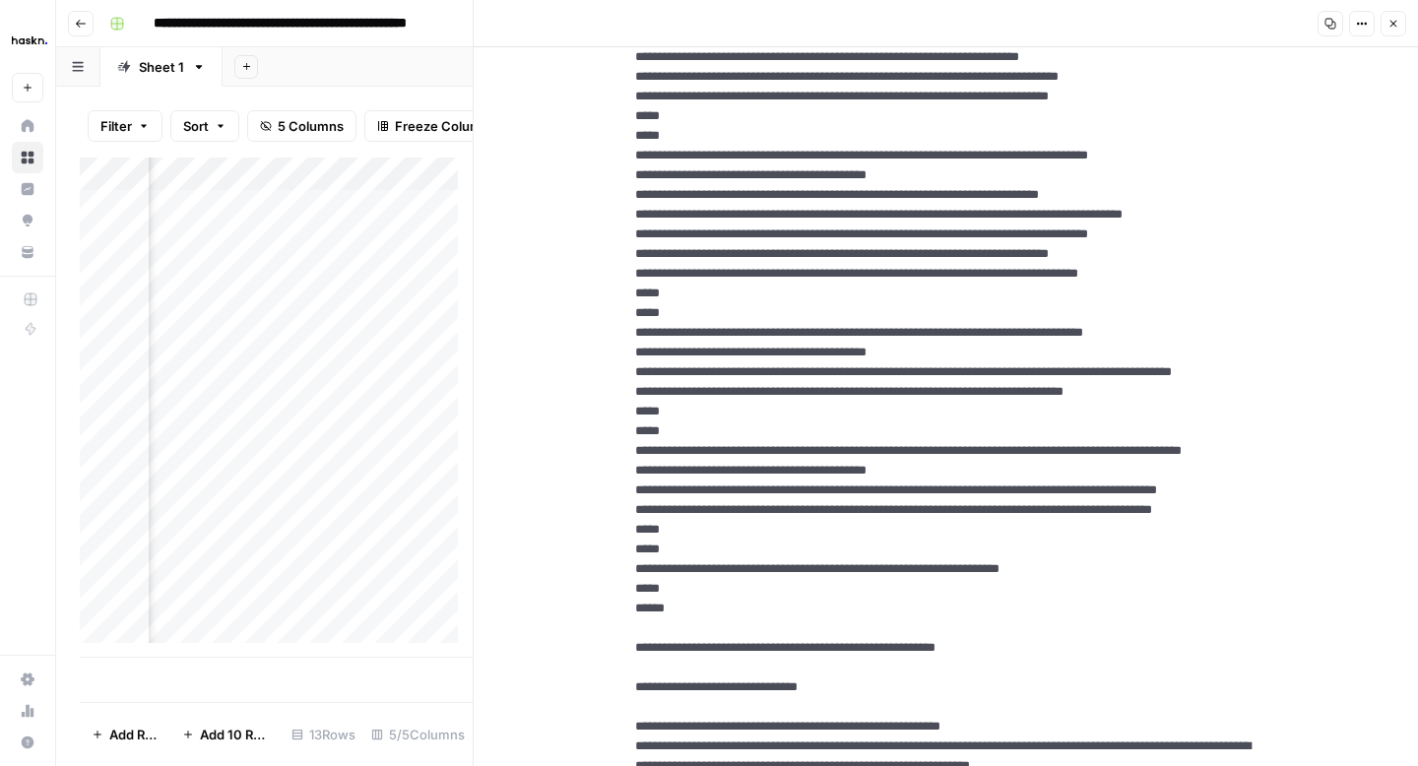
scroll to position [0, 0]
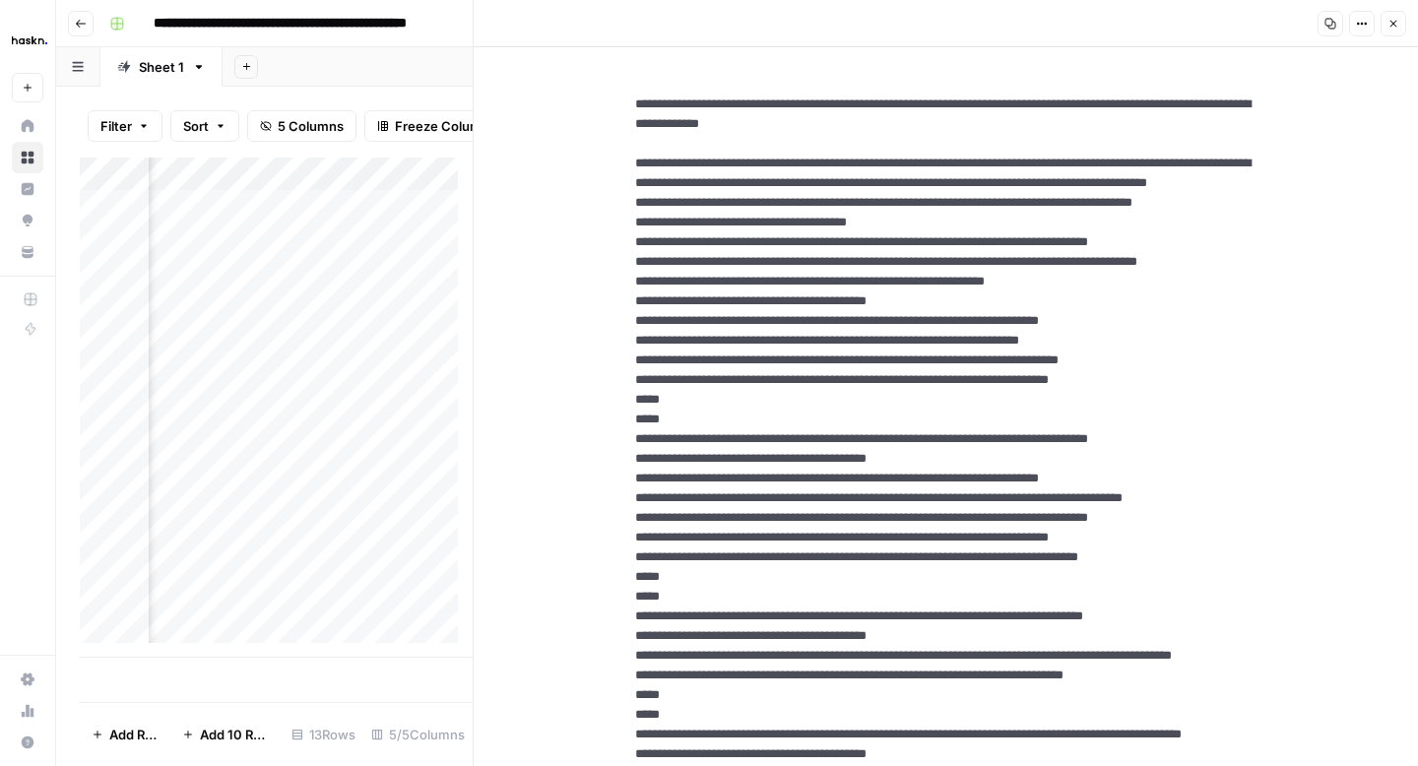
drag, startPoint x: 748, startPoint y: 469, endPoint x: 626, endPoint y: 163, distance: 328.7
click at [1388, 29] on icon "button" at bounding box center [1393, 24] width 12 height 12
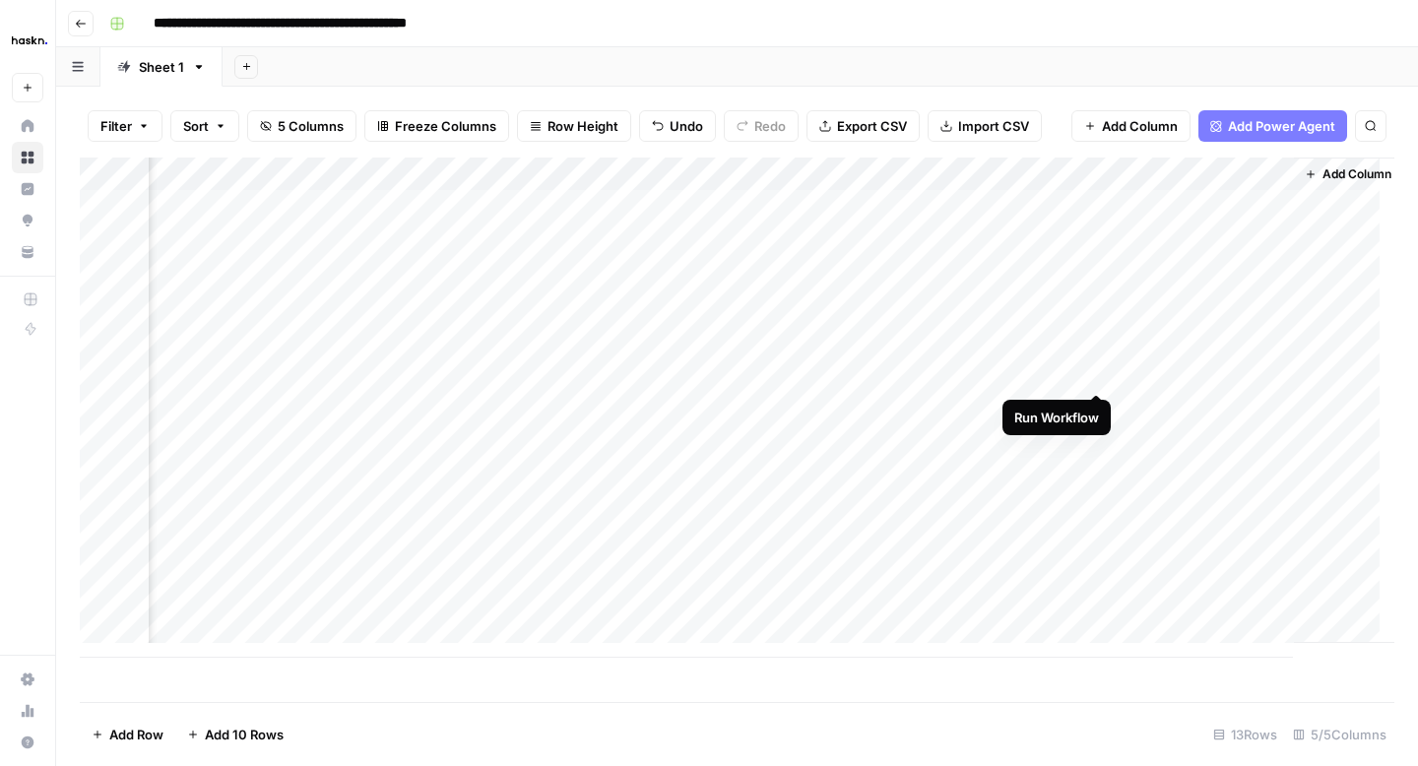
click at [1097, 372] on div "Add Column" at bounding box center [737, 408] width 1314 height 500
click at [1235, 371] on div "Add Column" at bounding box center [737, 408] width 1314 height 500
click at [1275, 370] on div "Add Column" at bounding box center [737, 408] width 1314 height 500
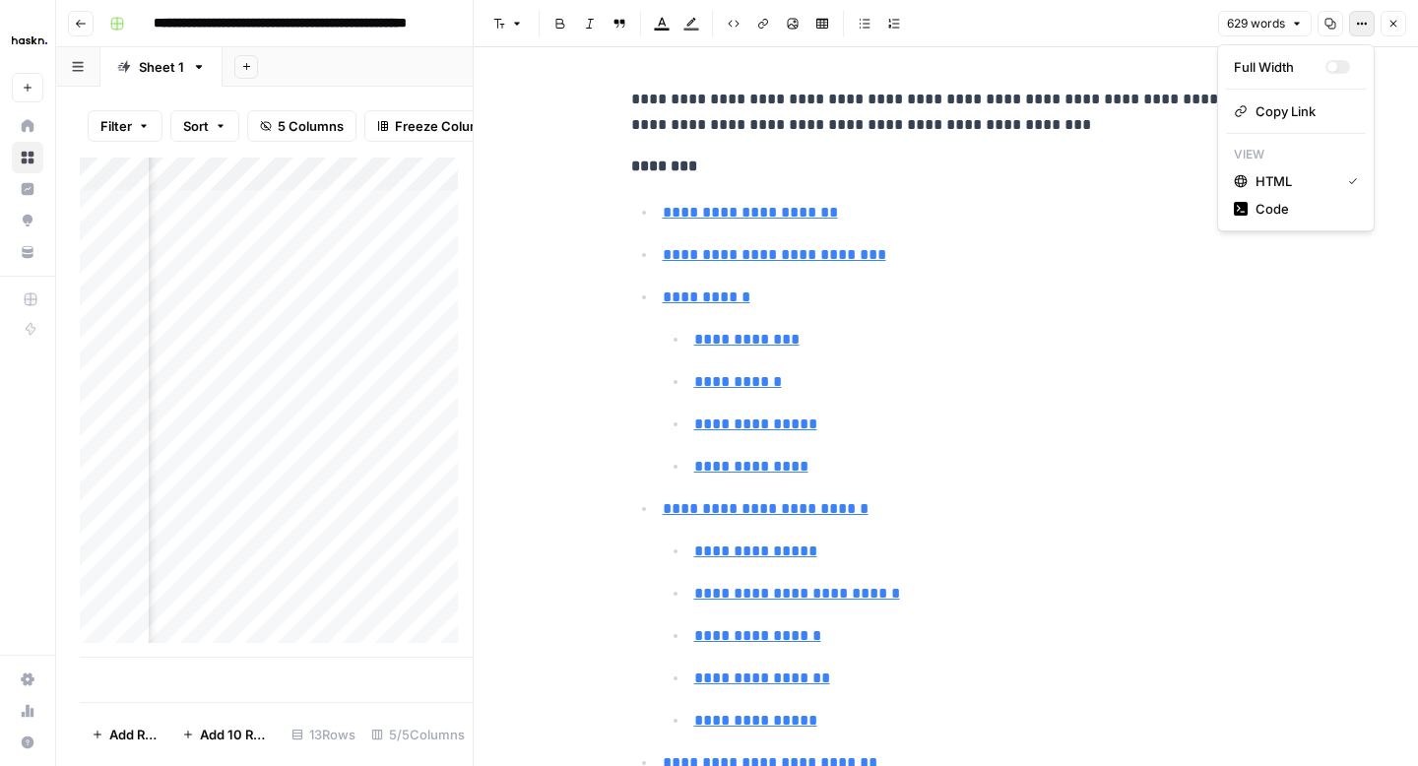
click at [1357, 24] on icon "button" at bounding box center [1358, 24] width 3 height 3
click at [1251, 216] on div "Code" at bounding box center [1296, 209] width 124 height 20
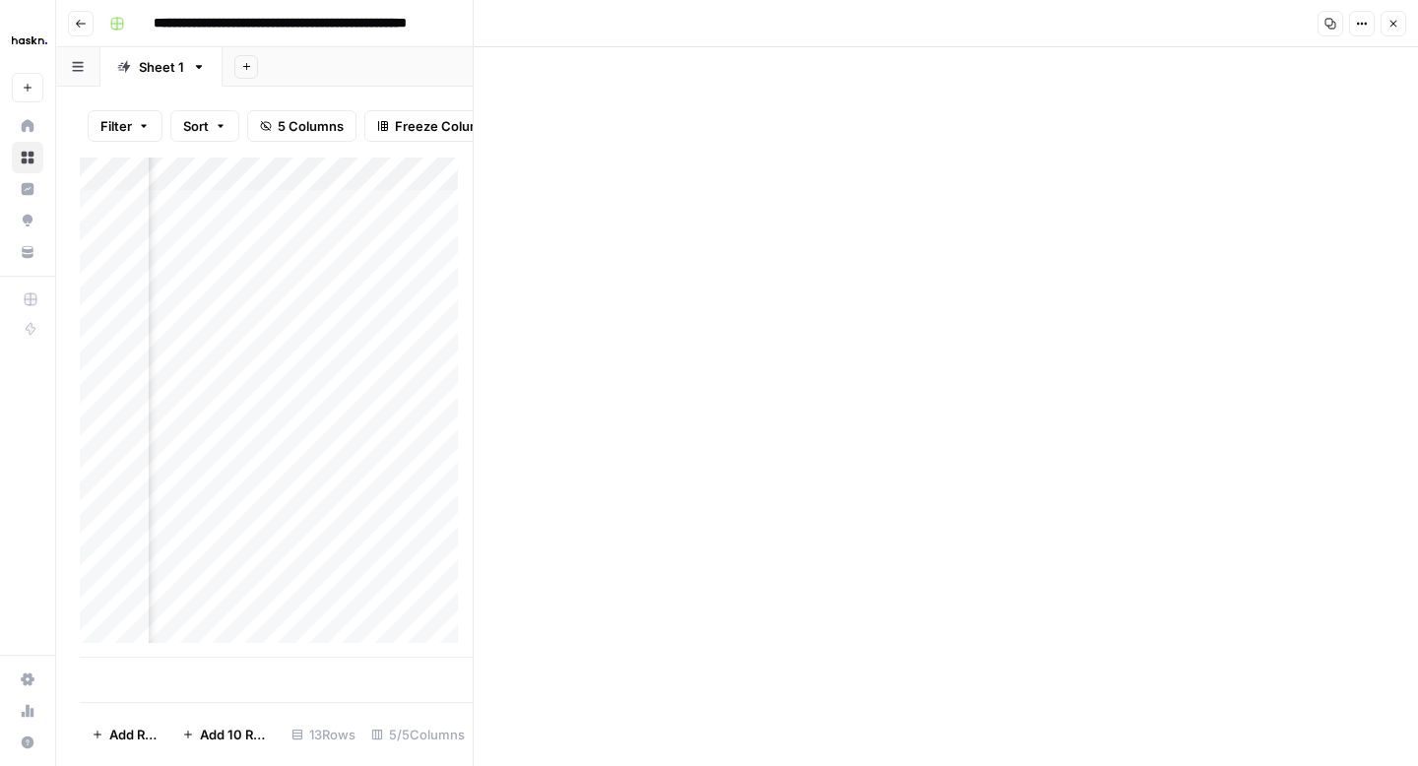
scroll to position [2583, 0]
drag, startPoint x: 627, startPoint y: 132, endPoint x: 860, endPoint y: 643, distance: 561.7
click at [1395, 32] on button "Close" at bounding box center [1393, 24] width 26 height 26
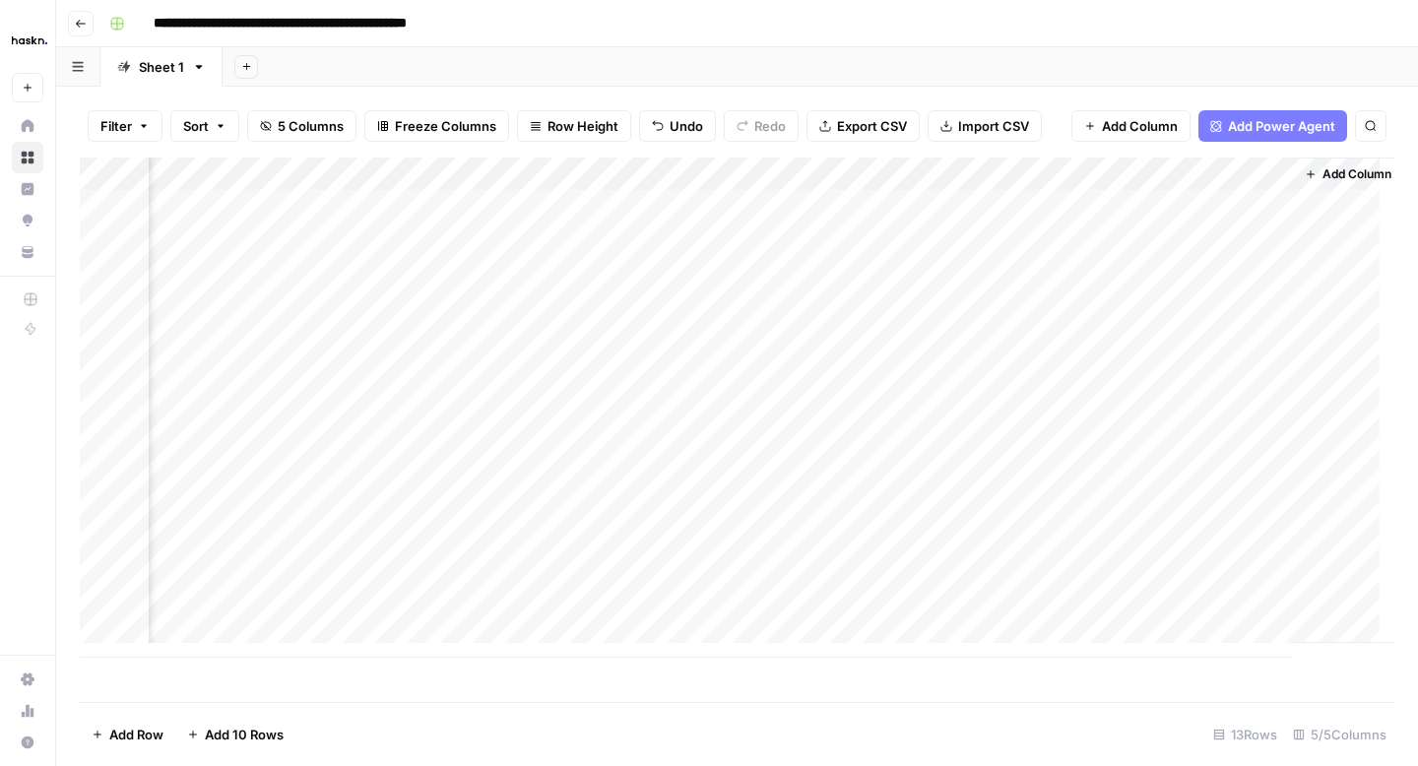
click at [591, 345] on div "Add Column" at bounding box center [737, 408] width 1314 height 500
type textarea "**********"
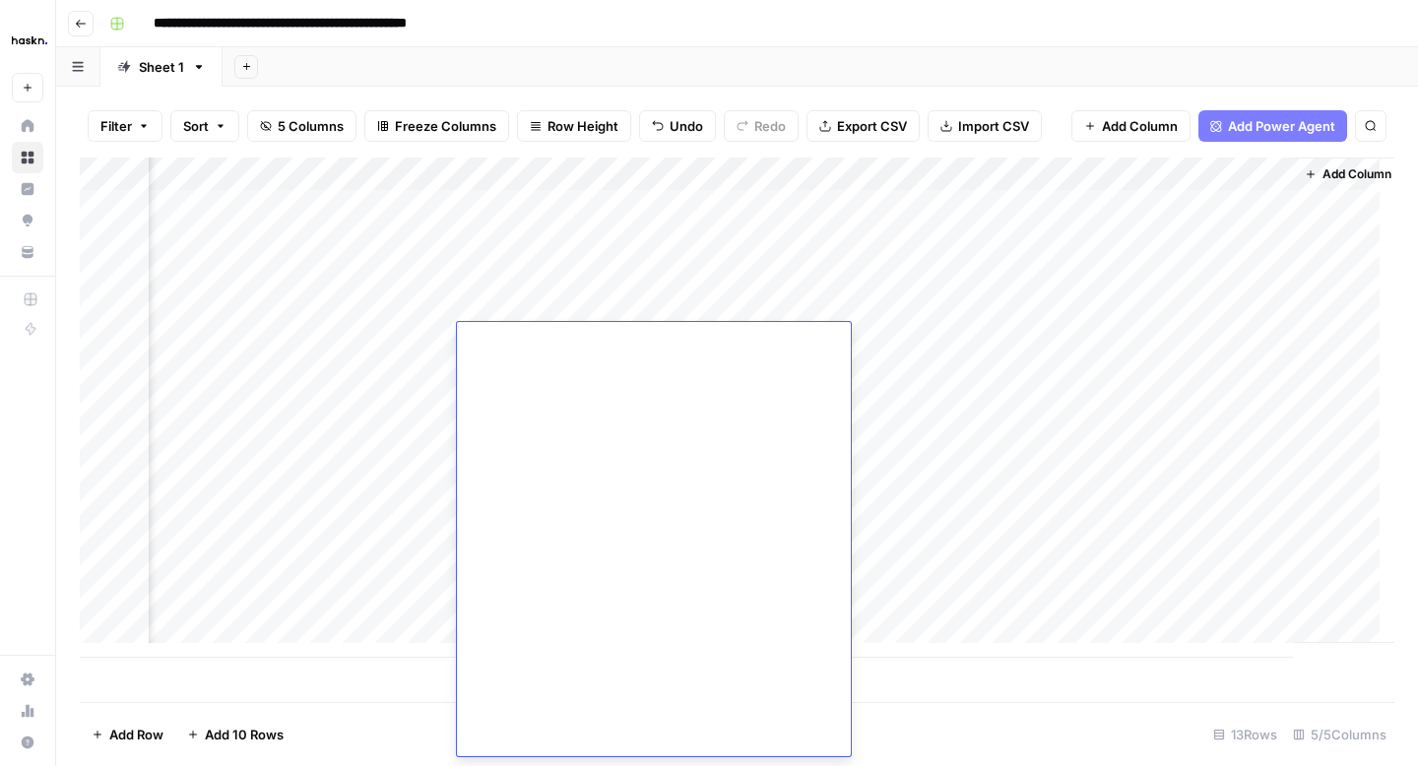
click at [298, 456] on div "Add Column" at bounding box center [737, 408] width 1314 height 500
click at [332, 338] on div "Add Column" at bounding box center [737, 408] width 1314 height 500
click at [344, 344] on div "Add Column" at bounding box center [737, 408] width 1314 height 500
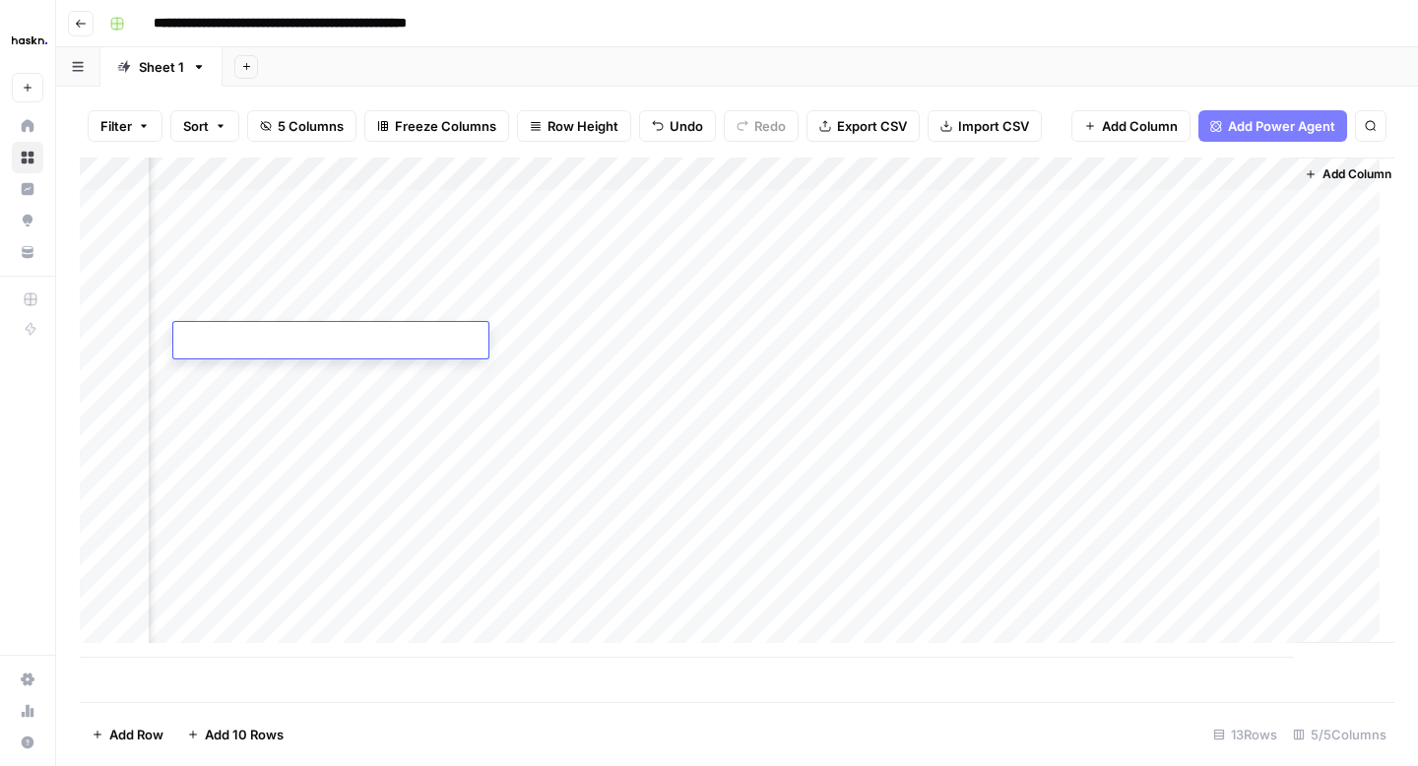
click at [344, 344] on textarea at bounding box center [330, 342] width 315 height 28
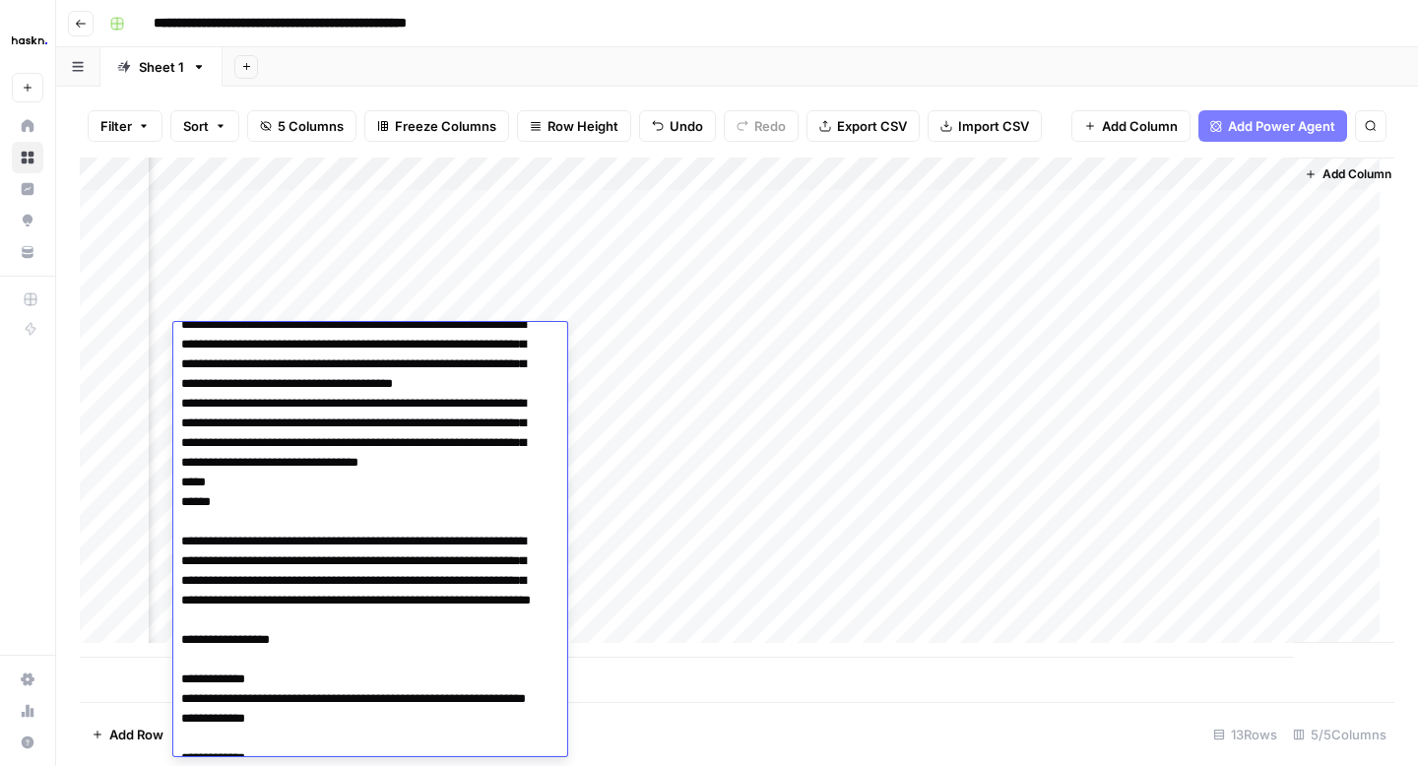
scroll to position [296, 0]
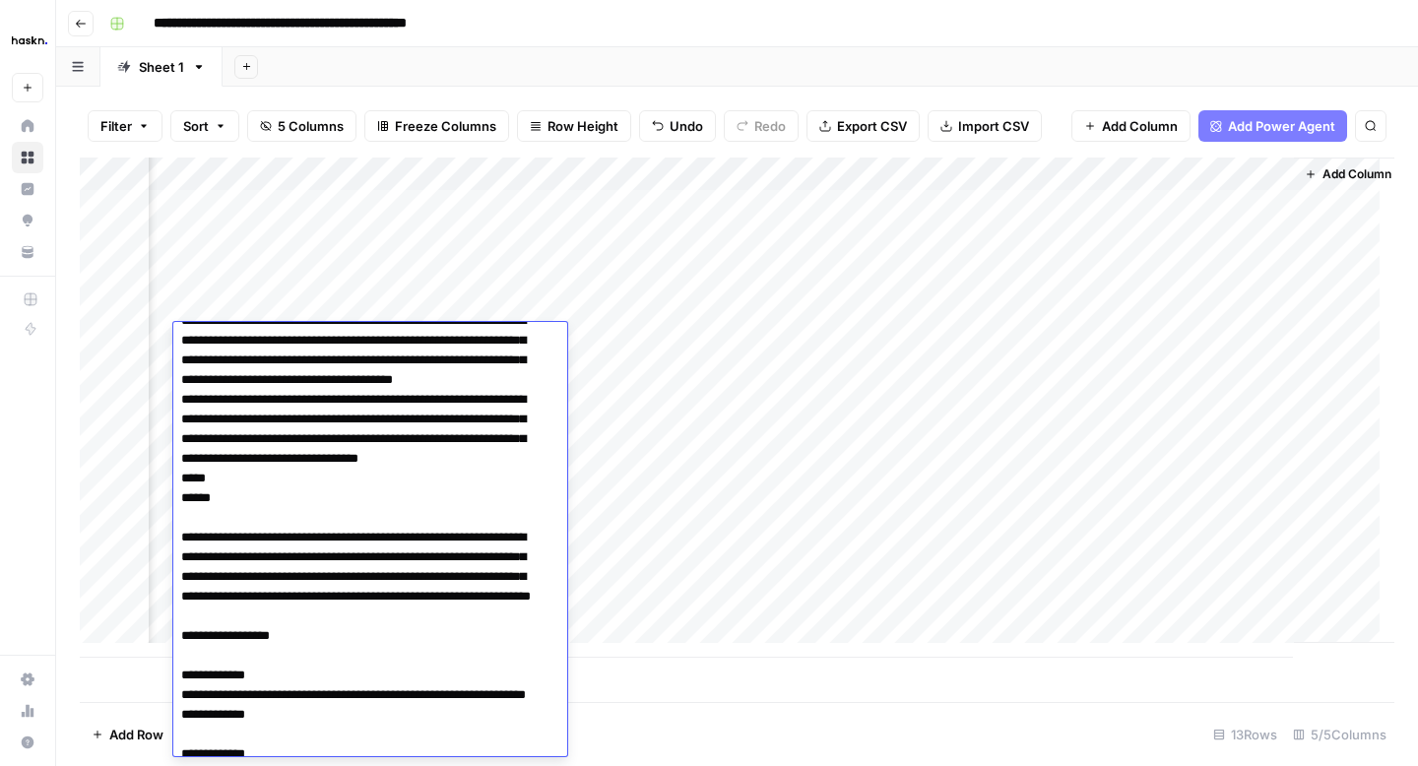
drag, startPoint x: 183, startPoint y: 343, endPoint x: 351, endPoint y: 585, distance: 294.9
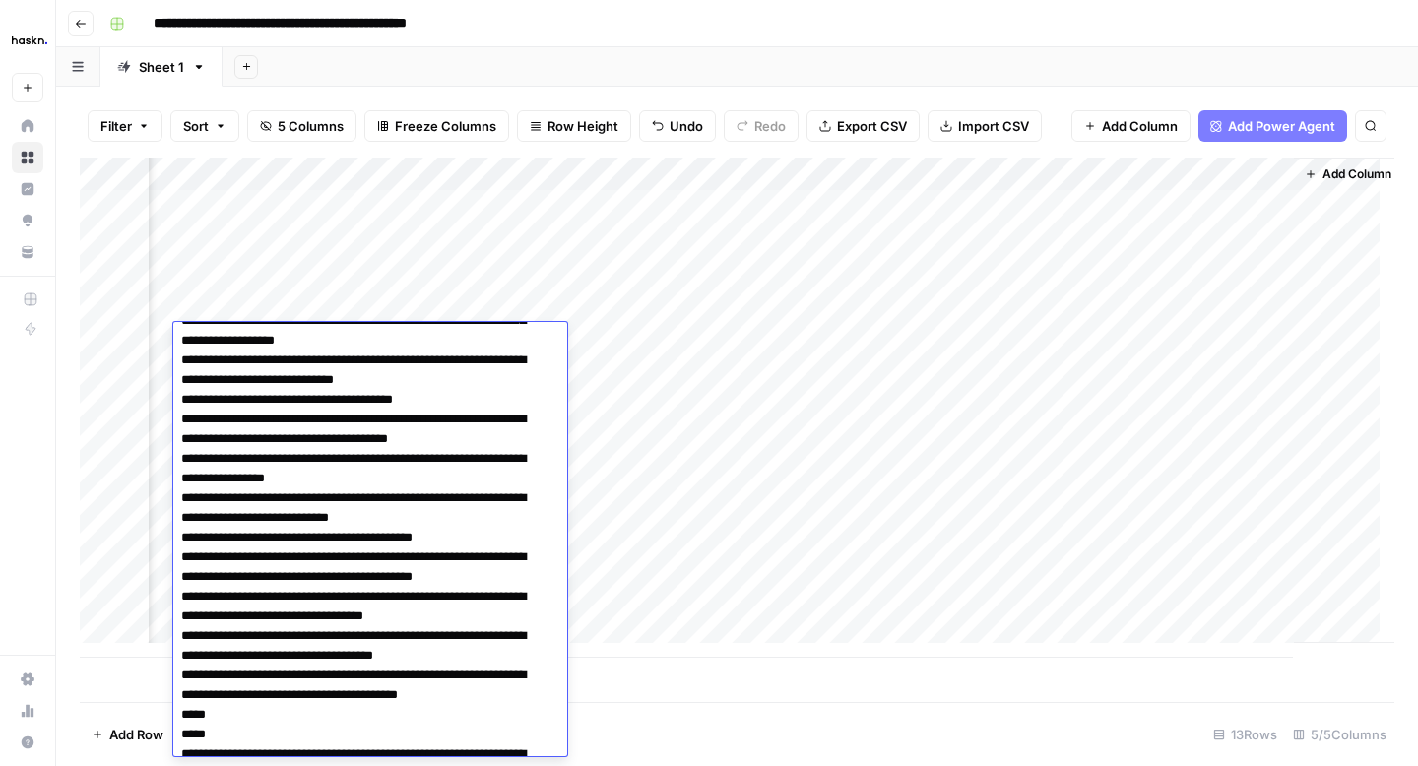
scroll to position [12, 0]
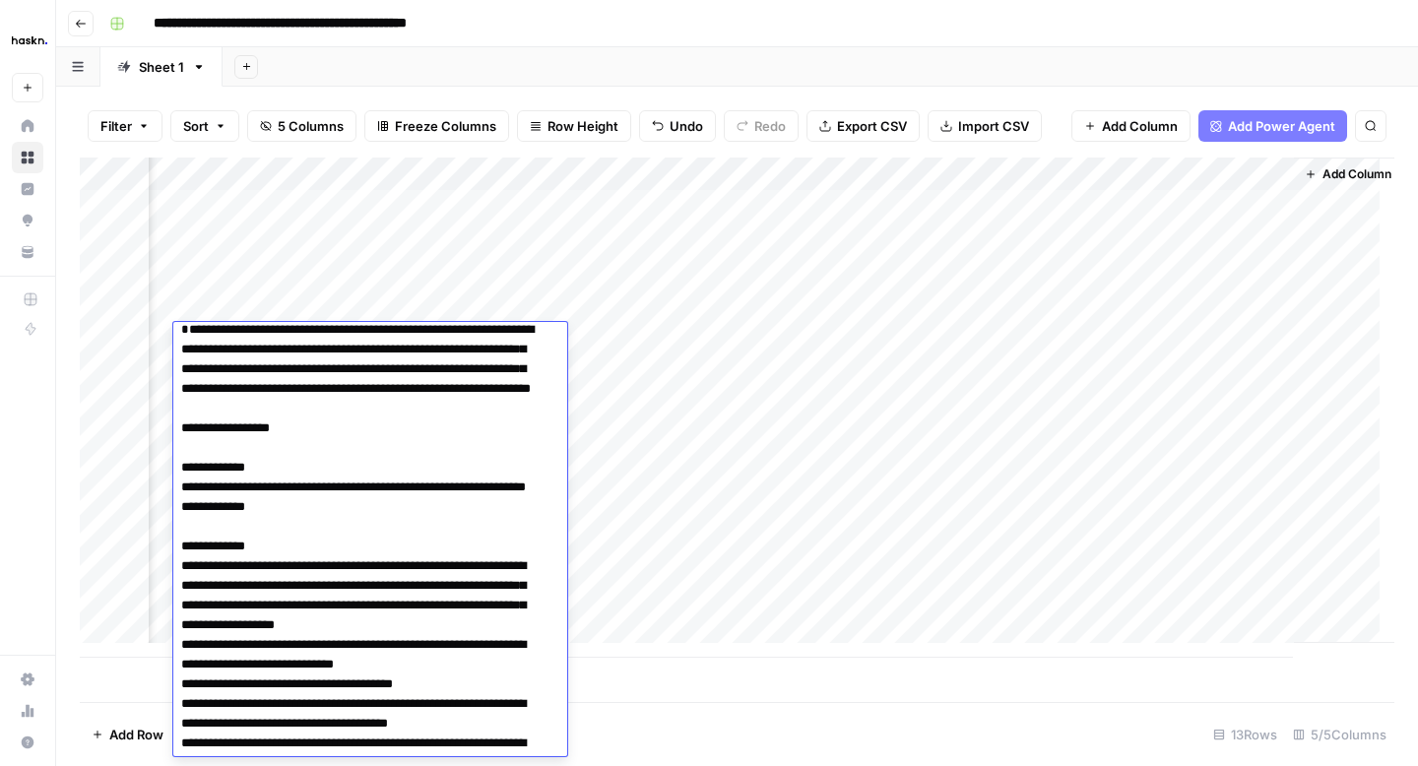
type textarea "**********"
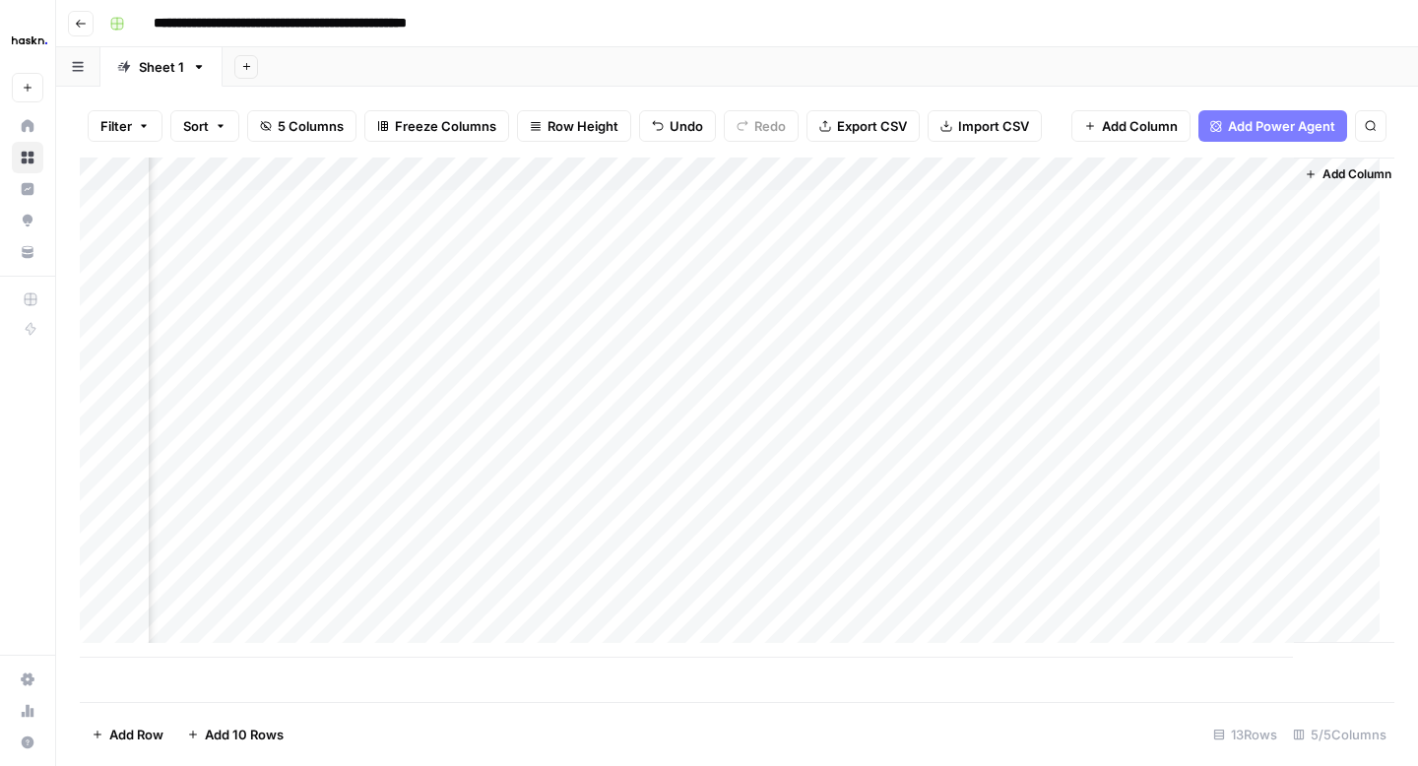
click at [671, 432] on div "Add Column" at bounding box center [737, 408] width 1314 height 500
click at [1188, 336] on div "Add Column" at bounding box center [737, 408] width 1314 height 500
click at [1331, 340] on div "Add Column" at bounding box center [737, 408] width 1314 height 500
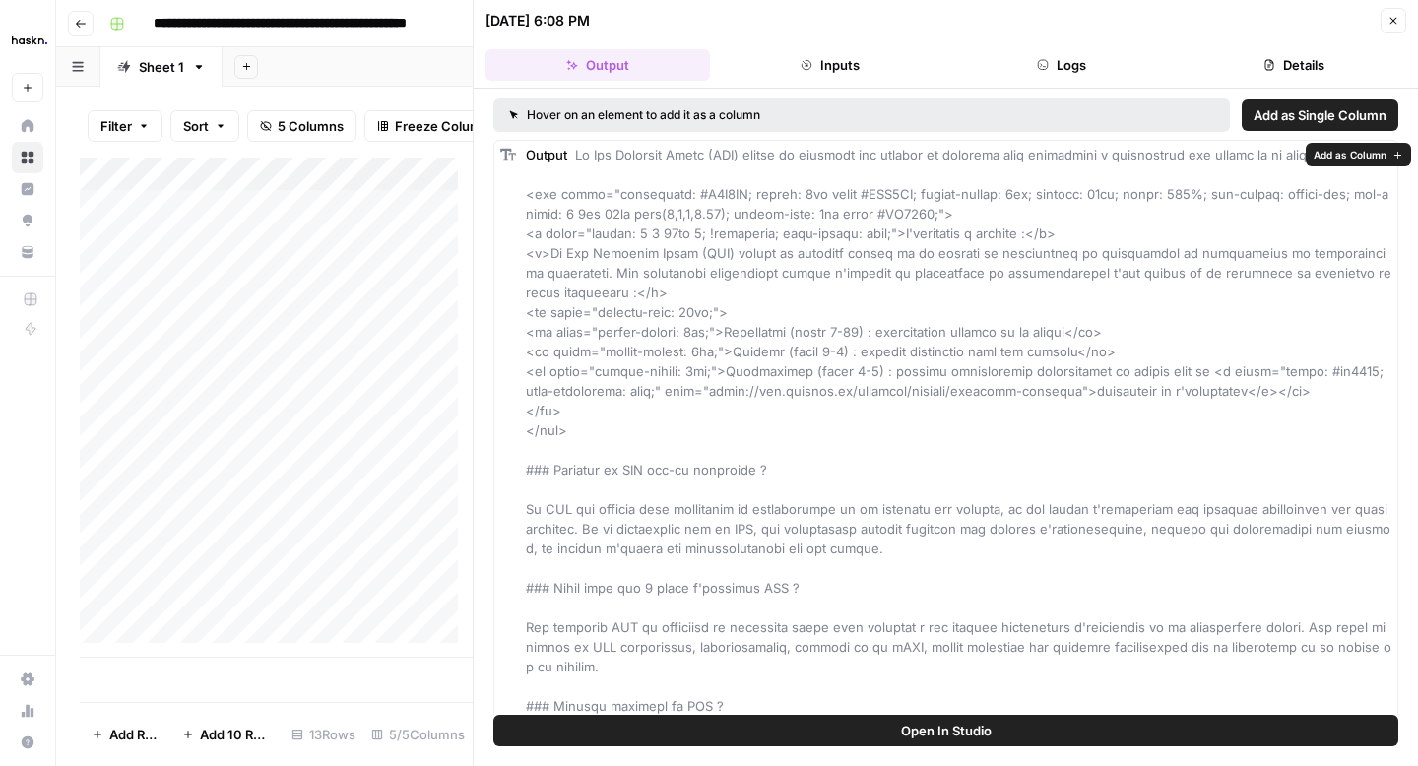
click at [1389, 28] on button "Close" at bounding box center [1393, 21] width 26 height 26
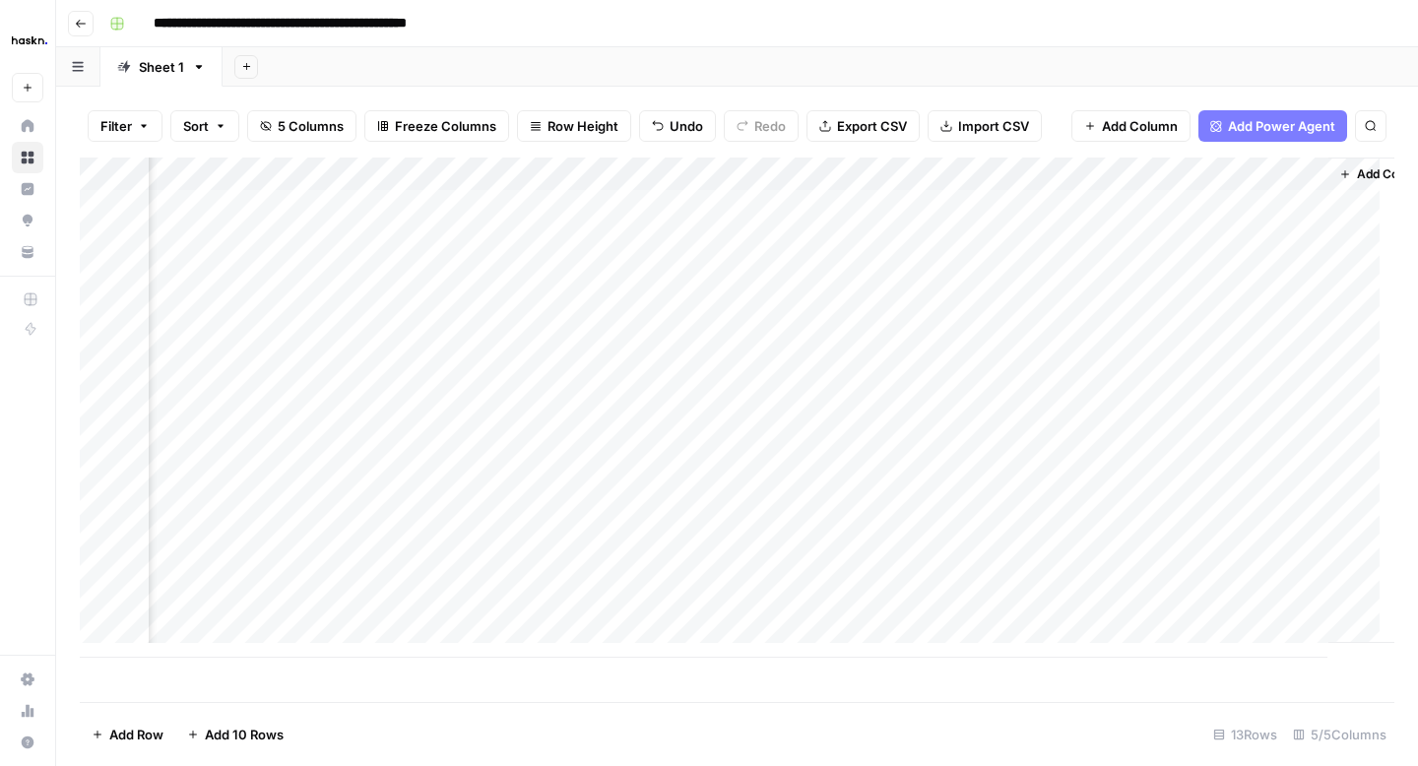
scroll to position [0, 263]
click at [1276, 339] on div "Add Column" at bounding box center [737, 408] width 1314 height 500
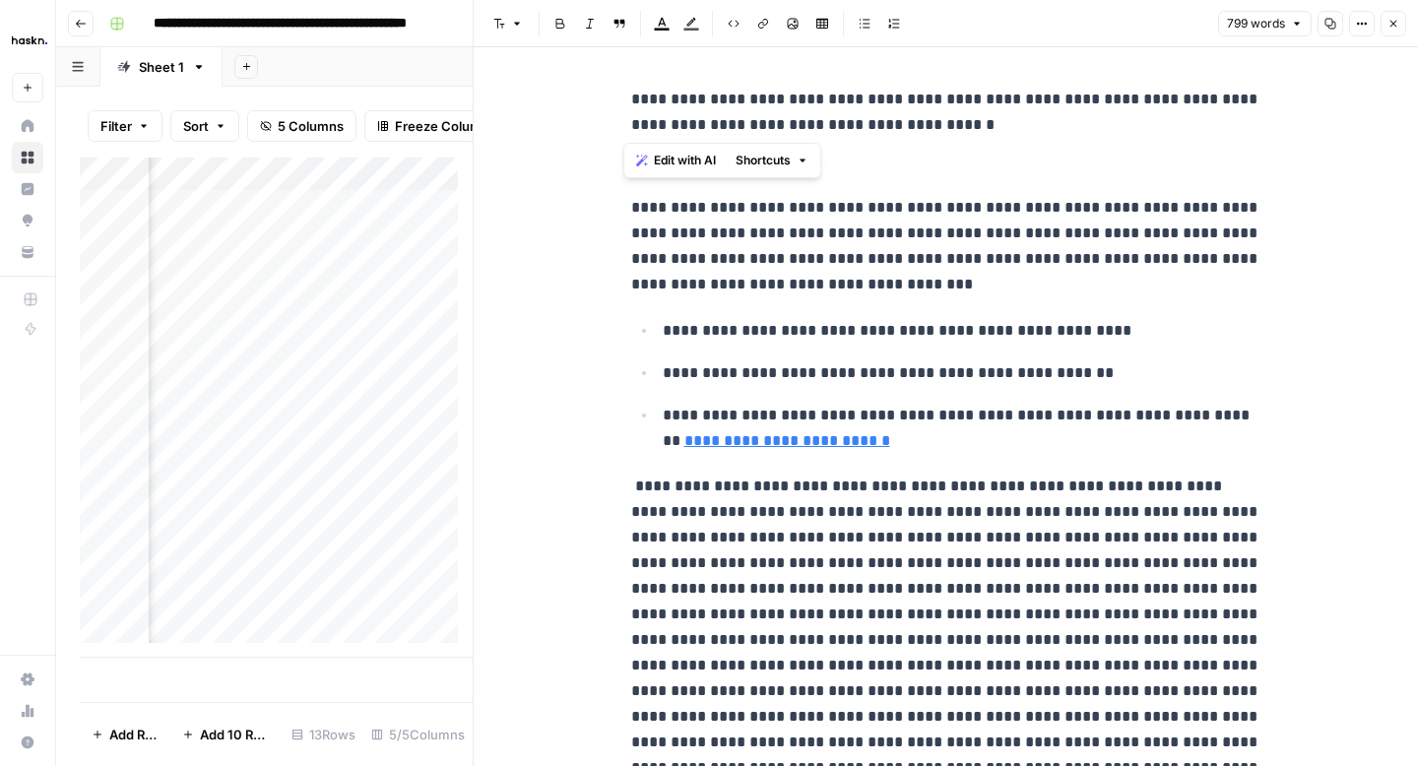
drag, startPoint x: 950, startPoint y: 129, endPoint x: 623, endPoint y: 95, distance: 328.6
click at [631, 95] on p "**********" at bounding box center [946, 112] width 630 height 51
copy p "**********"
click at [1015, 343] on p "**********" at bounding box center [962, 331] width 599 height 26
click at [1300, 24] on icon "button" at bounding box center [1297, 24] width 12 height 12
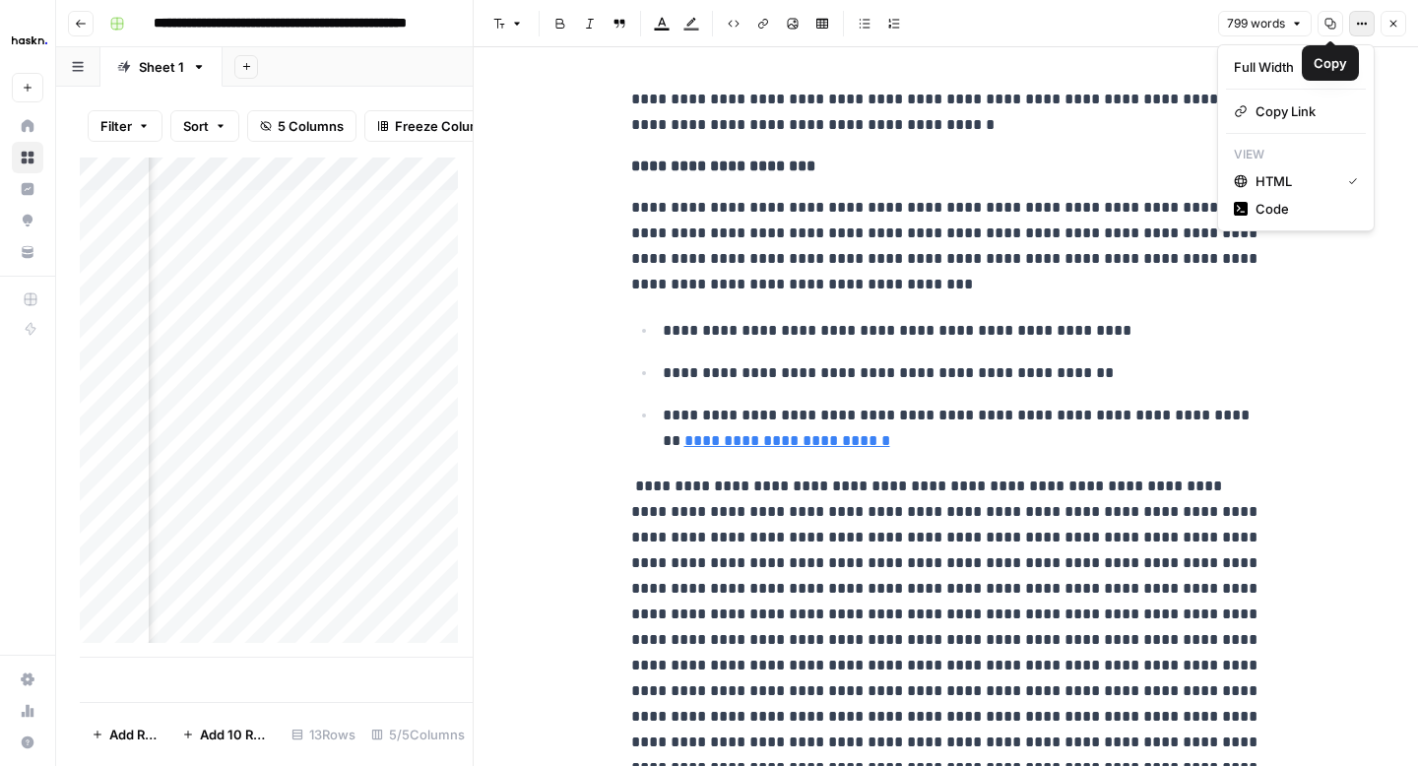
click at [1358, 24] on icon "button" at bounding box center [1358, 24] width 3 height 3
click at [1297, 205] on span "Code" at bounding box center [1302, 209] width 95 height 20
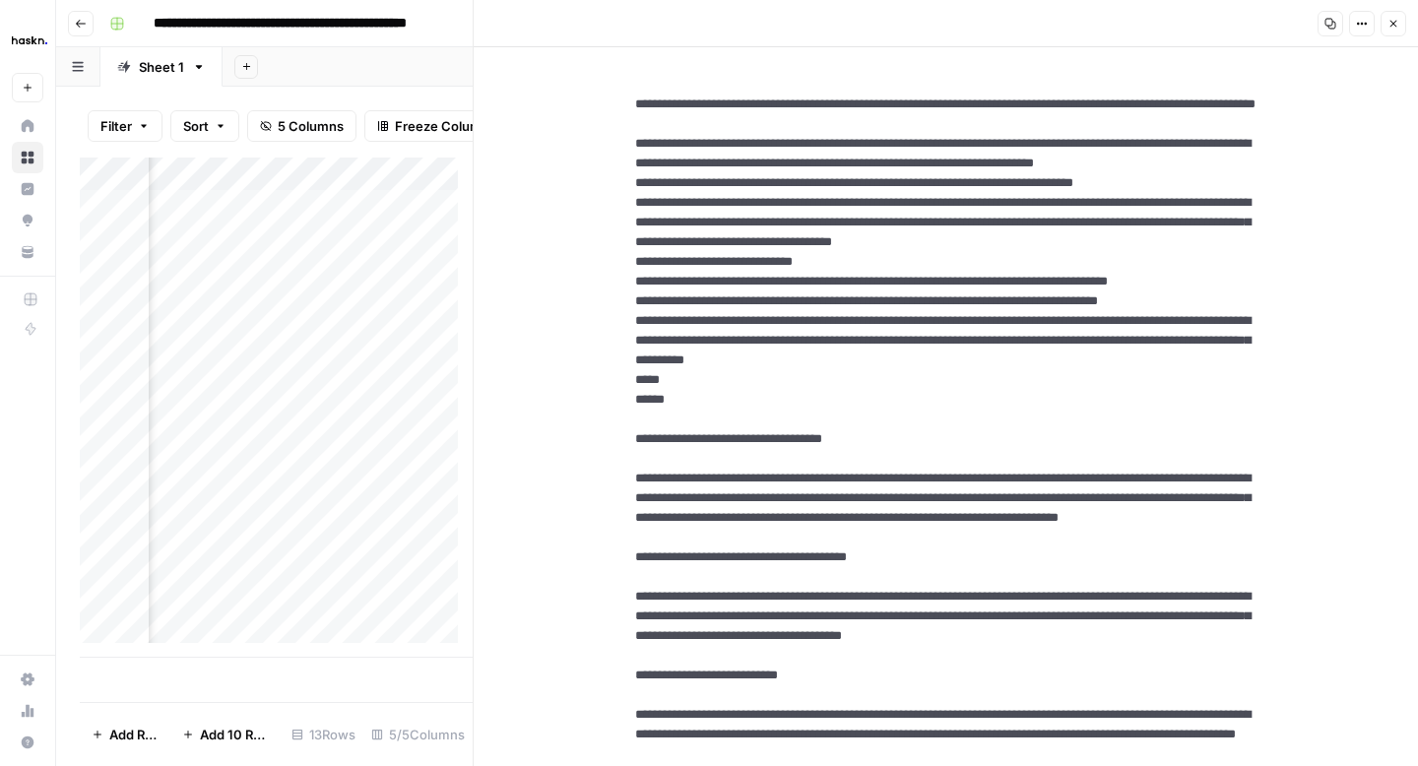
drag, startPoint x: 700, startPoint y: 548, endPoint x: 609, endPoint y: 159, distance: 400.2
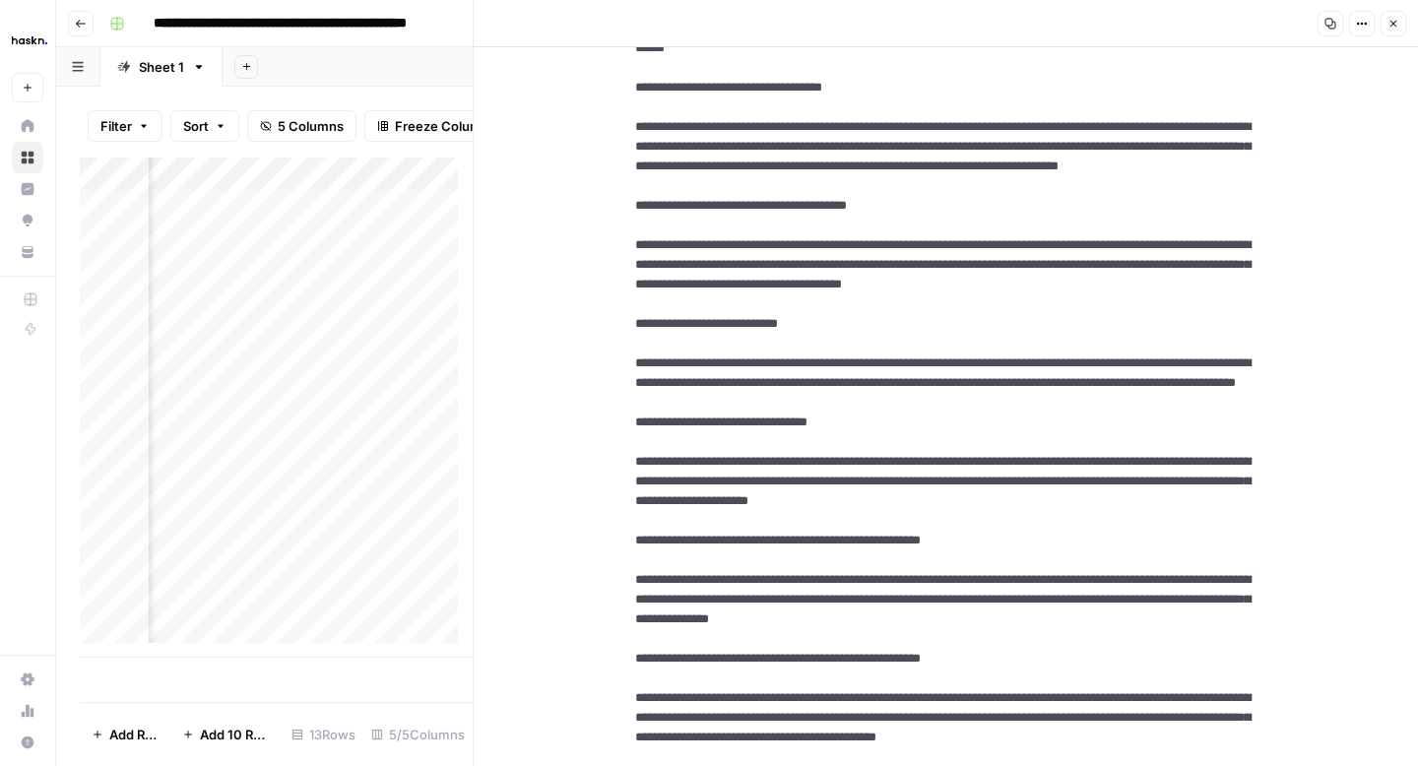
scroll to position [355, 0]
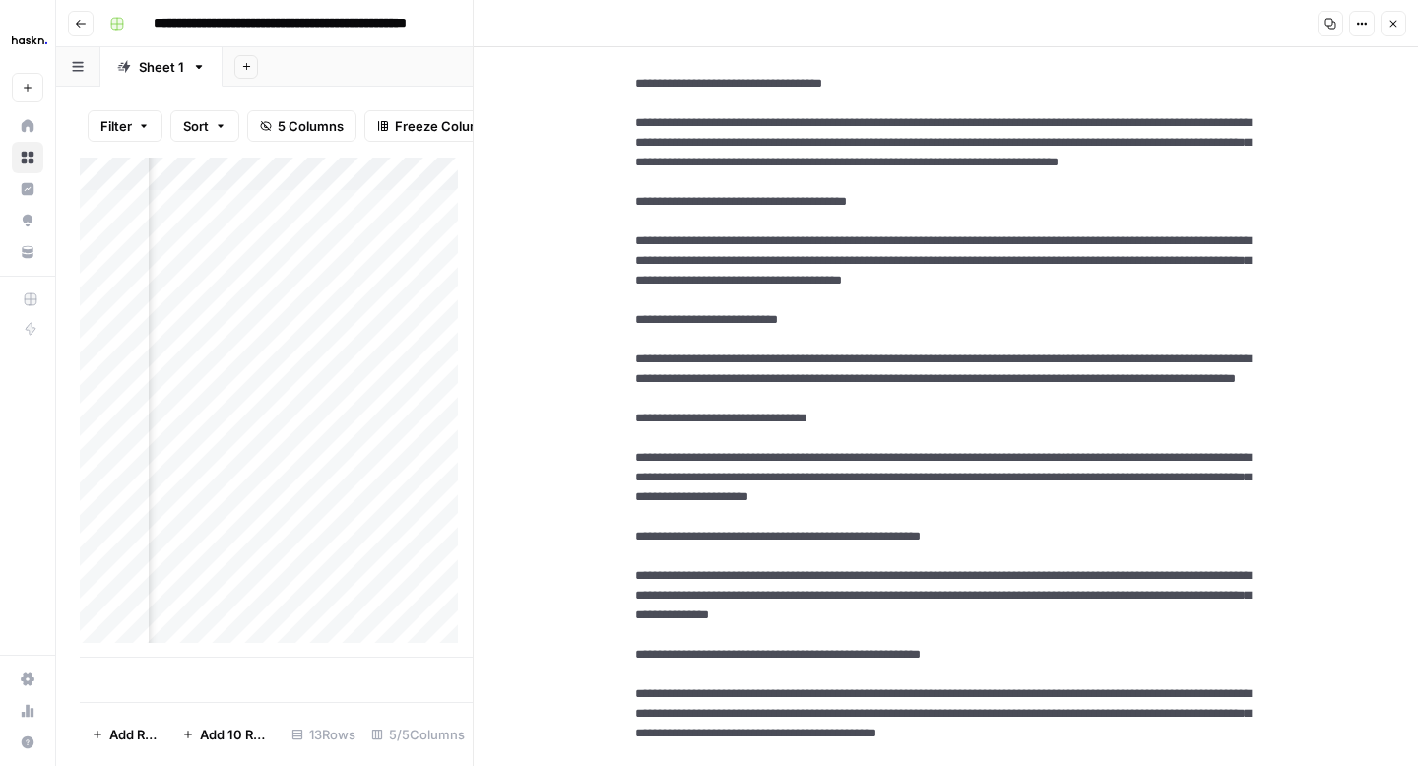
drag, startPoint x: 881, startPoint y: 348, endPoint x: 609, endPoint y: 262, distance: 284.9
drag, startPoint x: 1085, startPoint y: 474, endPoint x: 631, endPoint y: 417, distance: 457.3
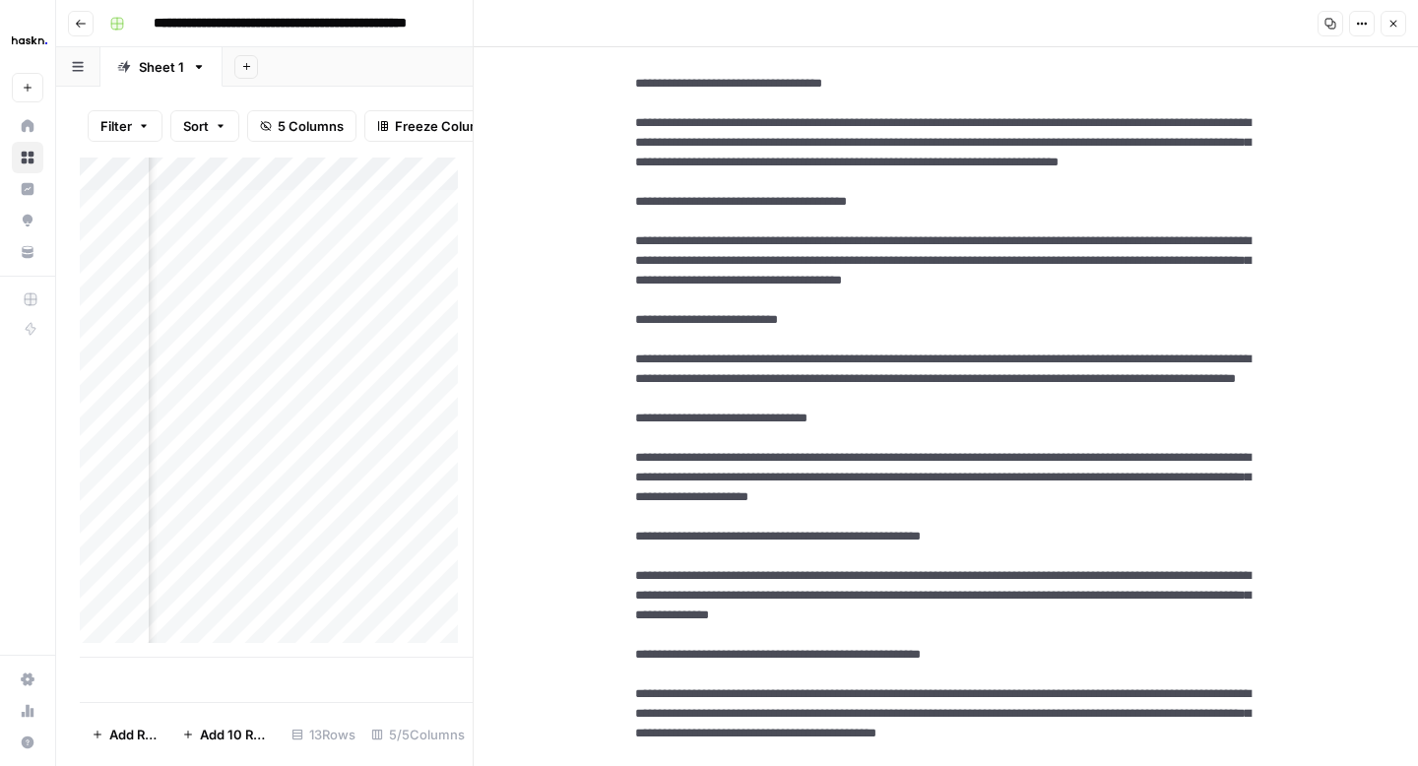
drag, startPoint x: 1108, startPoint y: 480, endPoint x: 605, endPoint y: 418, distance: 505.9
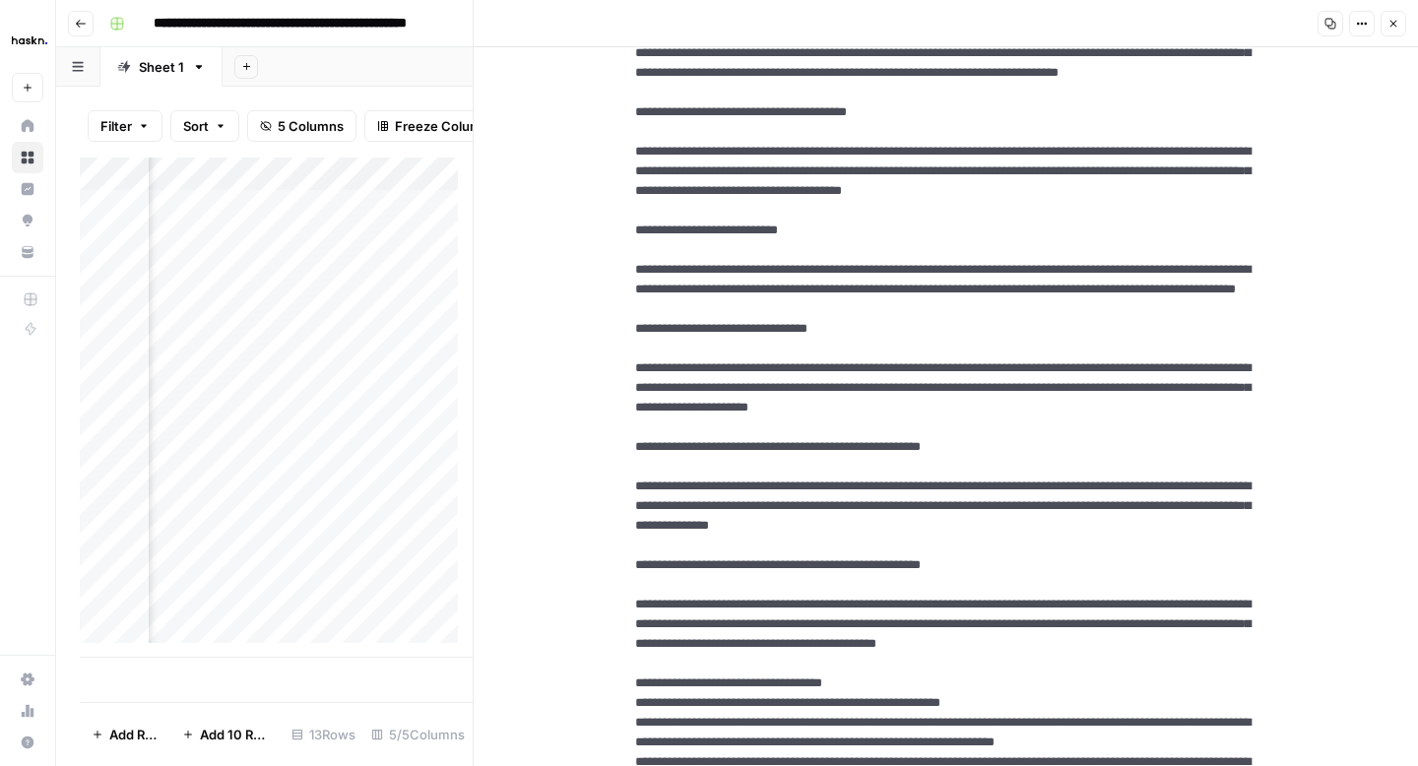
scroll to position [466, 0]
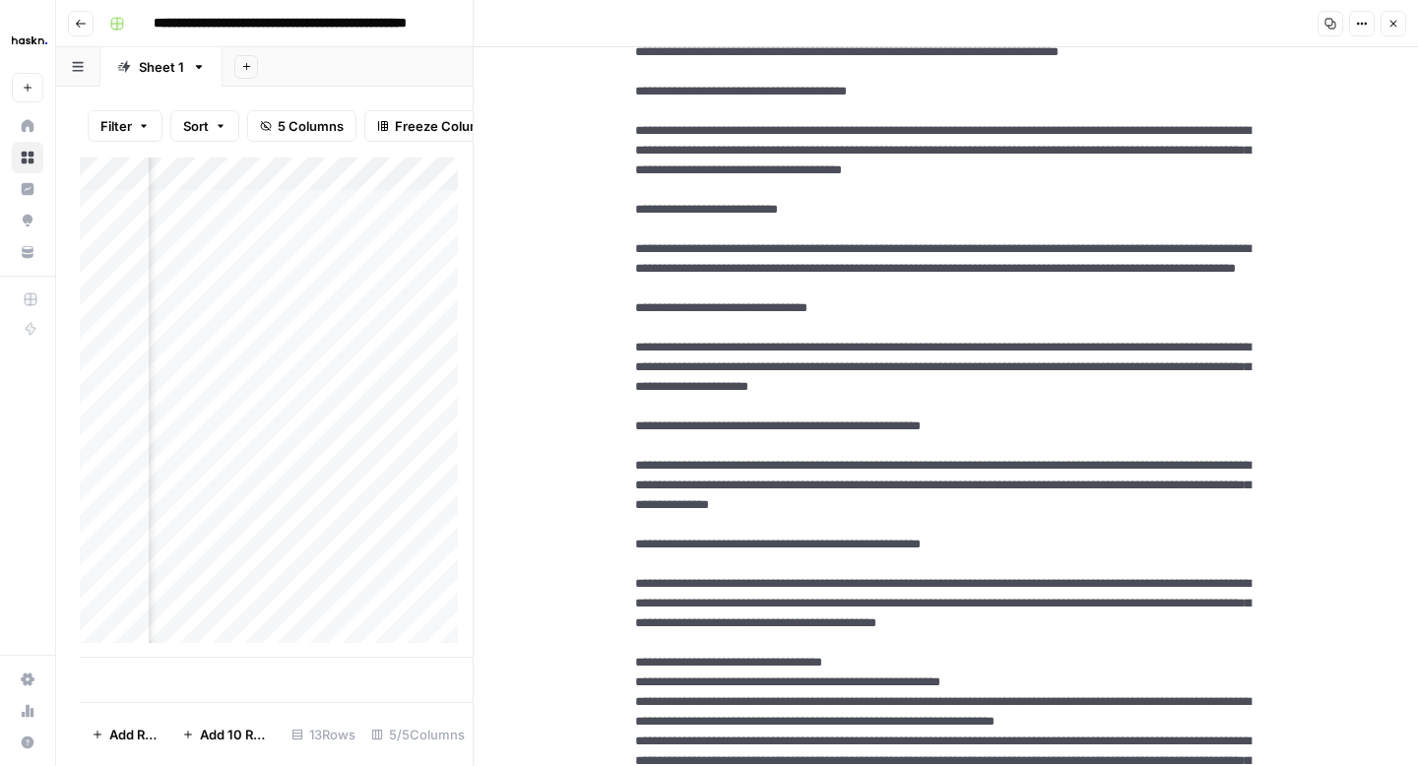
drag, startPoint x: 739, startPoint y: 505, endPoint x: 609, endPoint y: 448, distance: 141.9
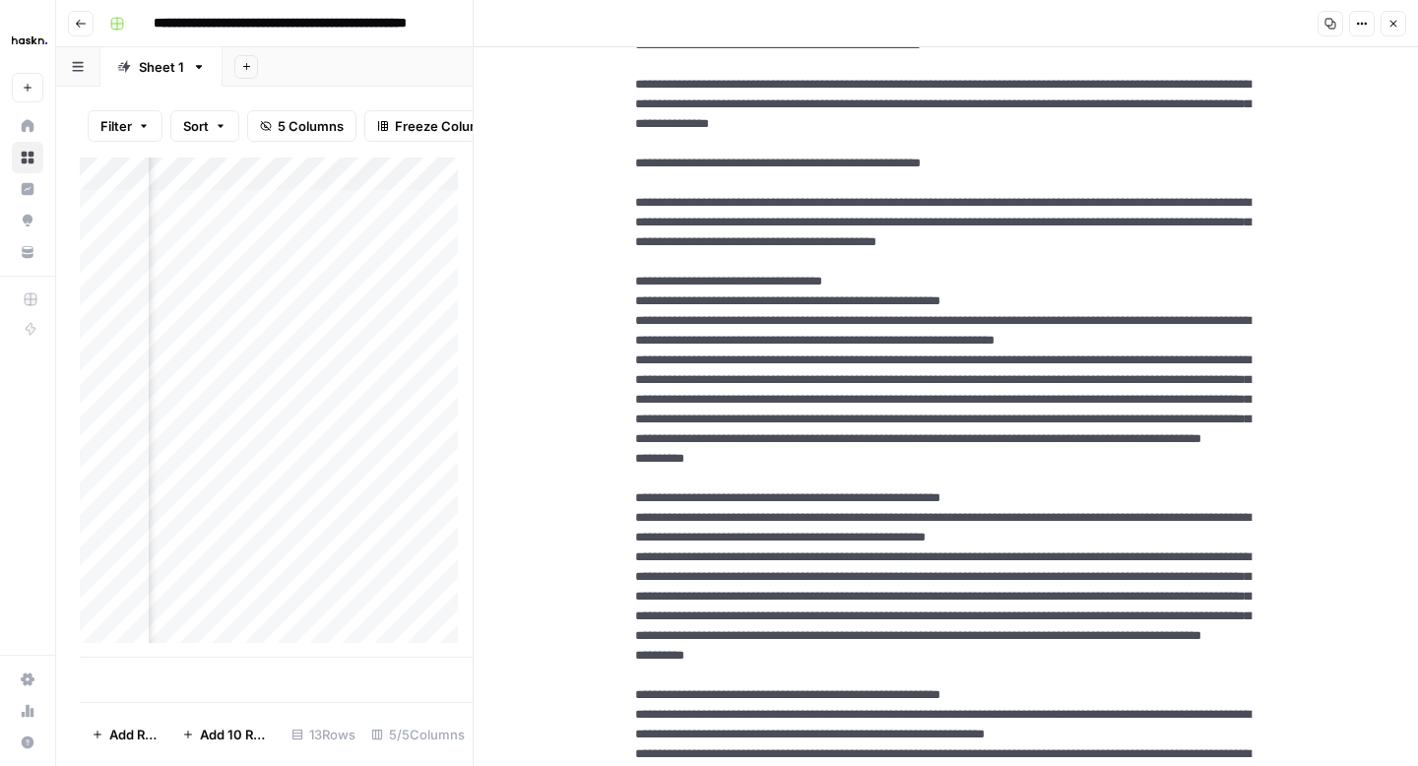
scroll to position [825, 0]
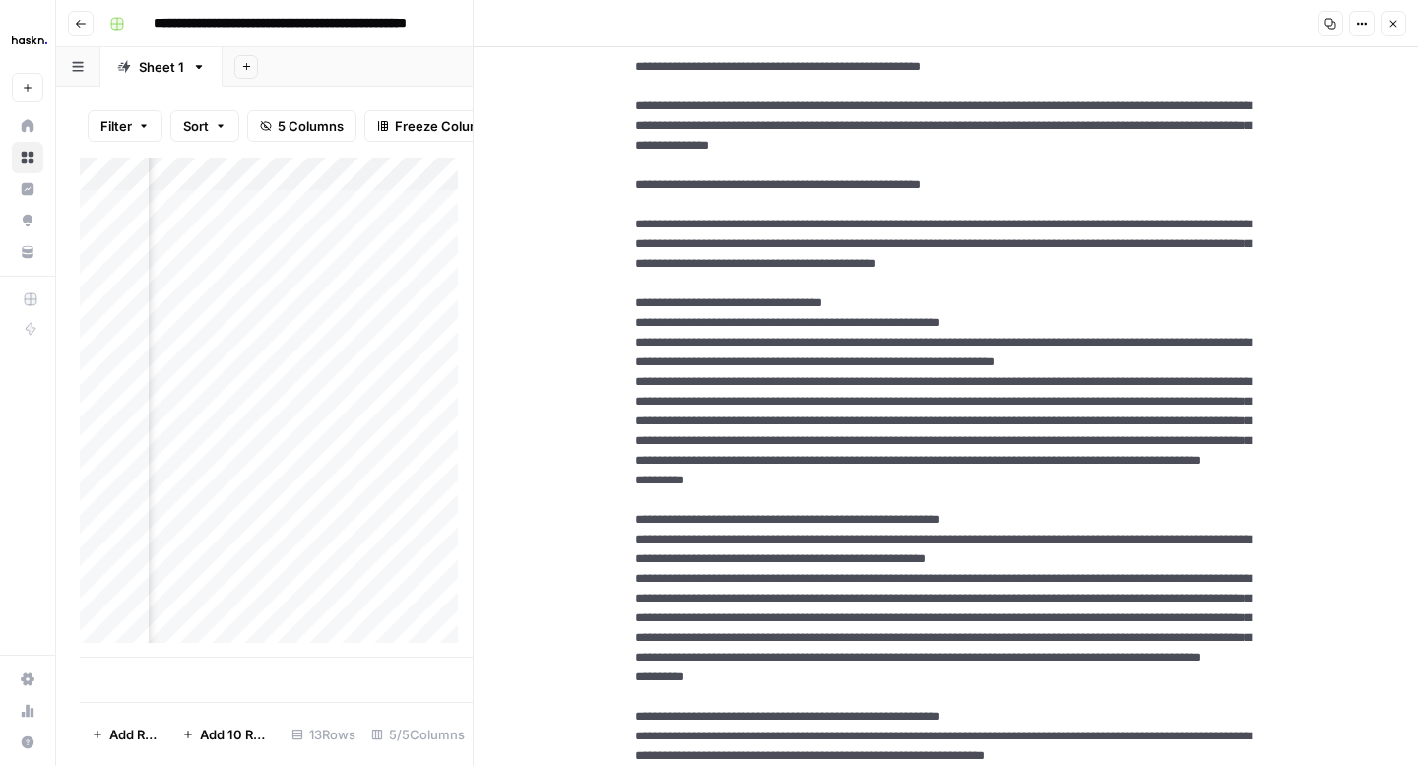
drag, startPoint x: 1086, startPoint y: 284, endPoint x: 561, endPoint y: 226, distance: 527.8
click at [561, 226] on div "New Text" at bounding box center [946, 696] width 944 height 2948
click at [1397, 26] on icon "button" at bounding box center [1393, 24] width 12 height 12
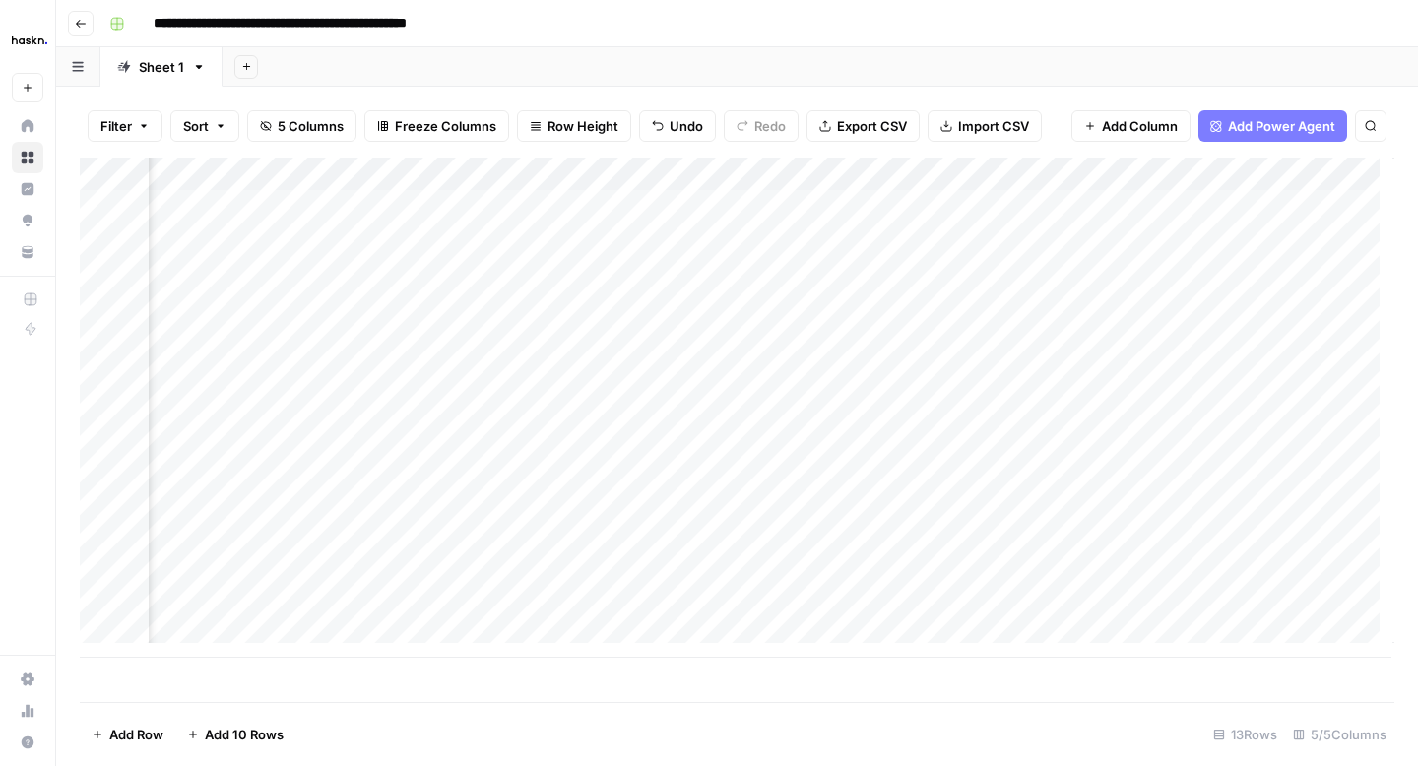
scroll to position [0, 137]
click at [386, 340] on div "Add Column" at bounding box center [737, 408] width 1314 height 500
click at [557, 340] on div "Add Column" at bounding box center [737, 408] width 1314 height 500
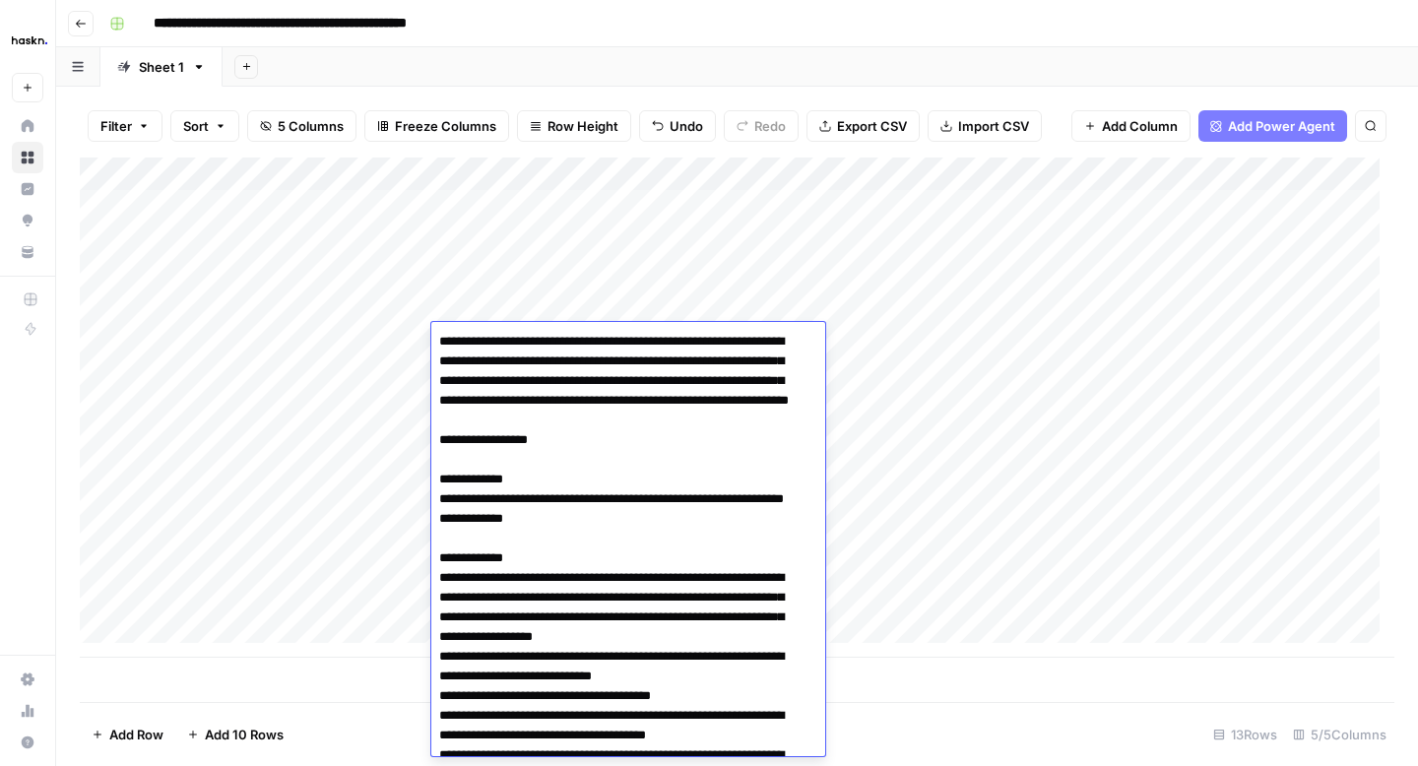
click at [1204, 341] on div "Add Column" at bounding box center [737, 408] width 1314 height 500
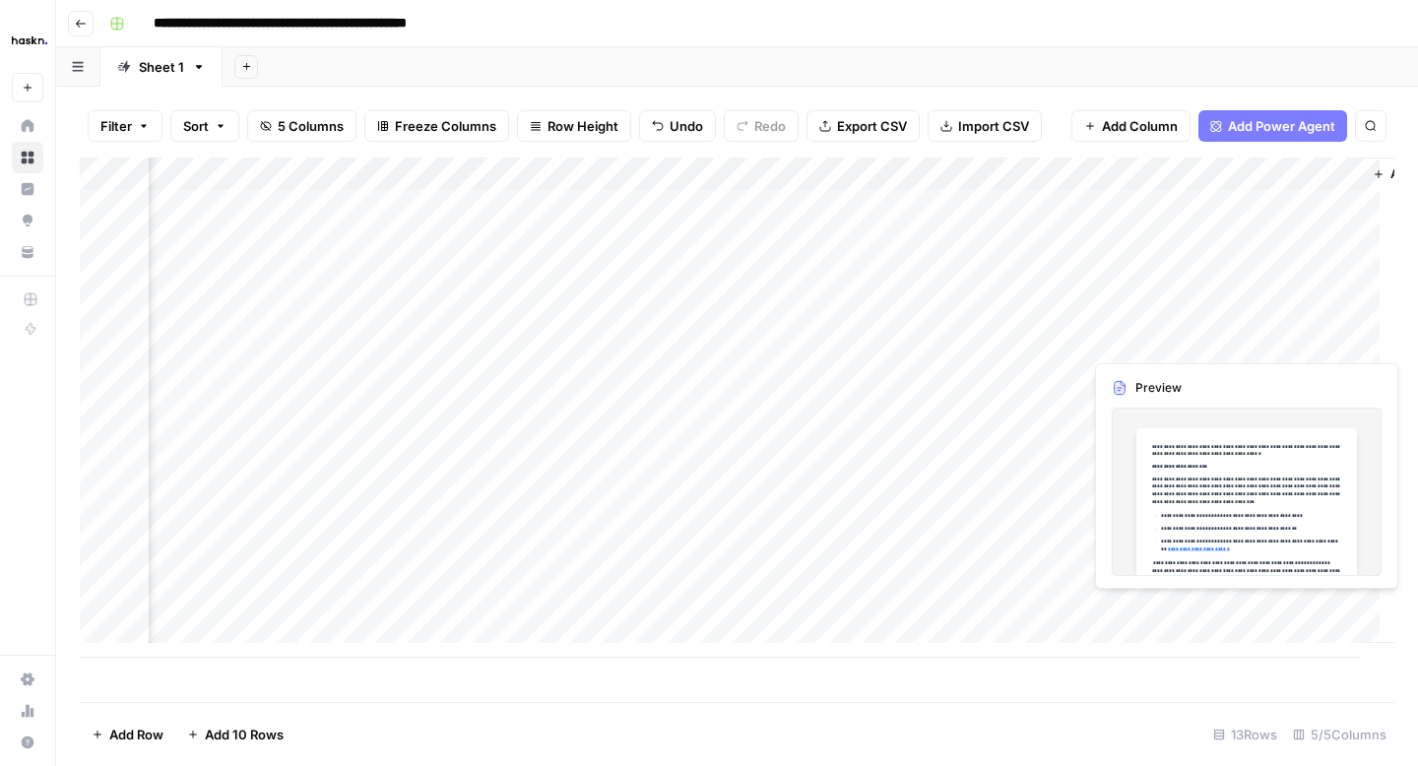
scroll to position [0, 282]
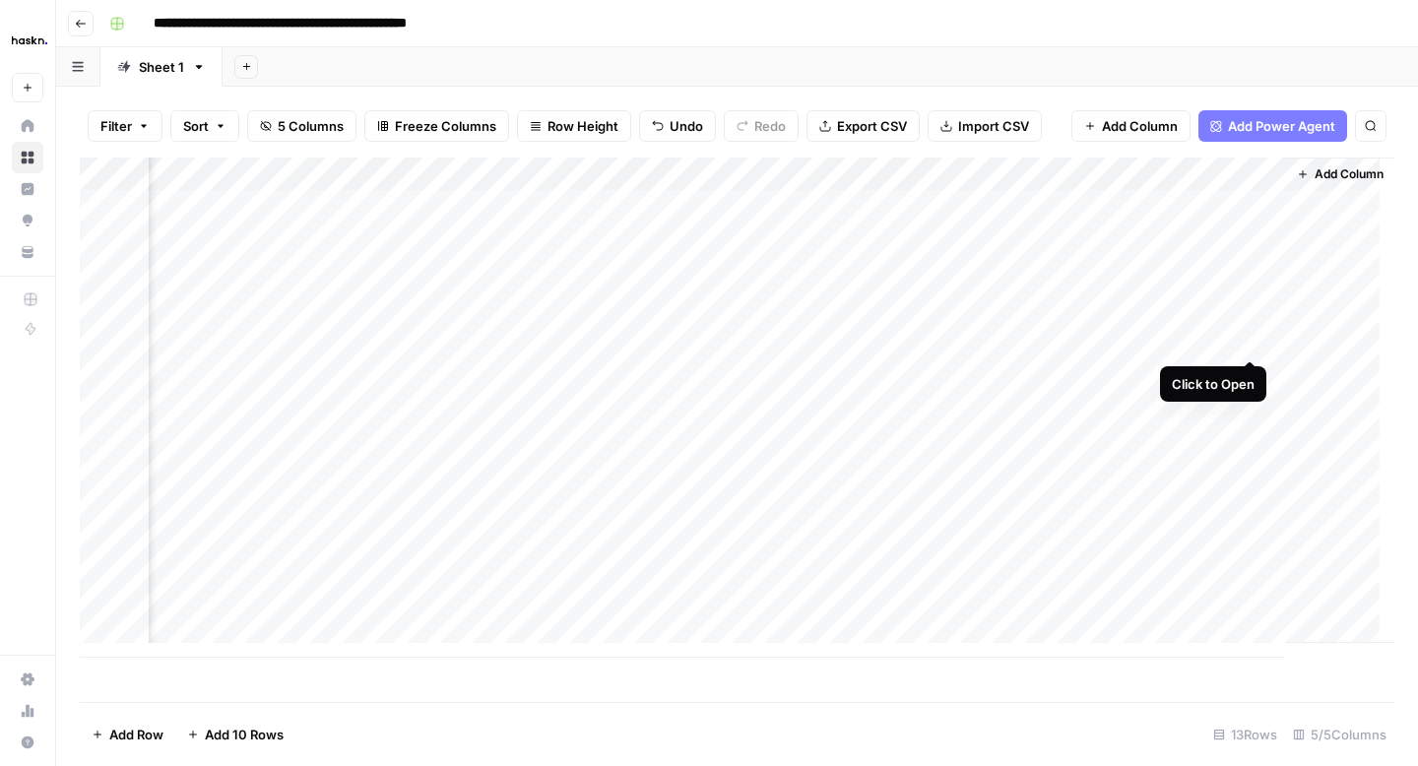
click at [1253, 338] on div "Add Column" at bounding box center [737, 408] width 1314 height 500
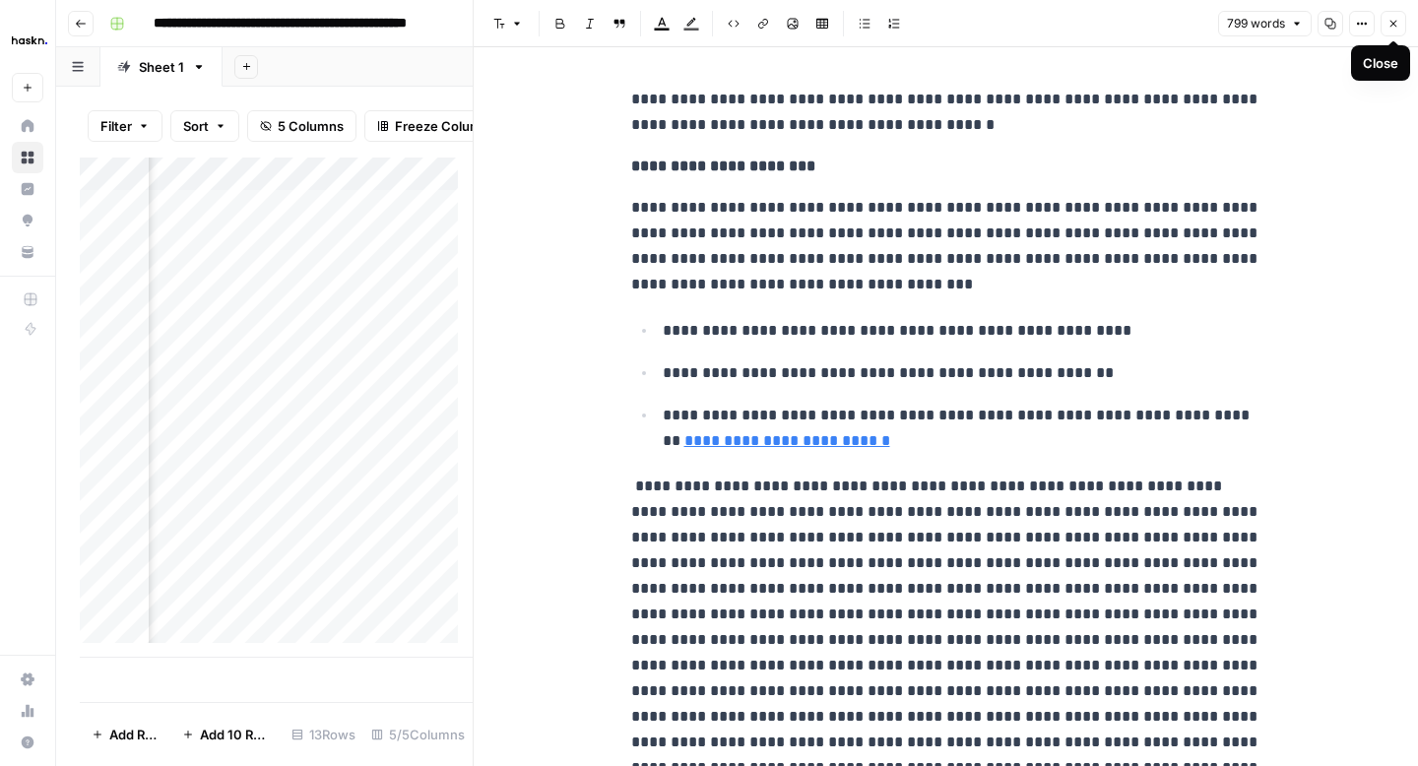
click at [1353, 30] on button "Options" at bounding box center [1362, 24] width 26 height 26
click at [1289, 208] on span "Code" at bounding box center [1302, 209] width 95 height 20
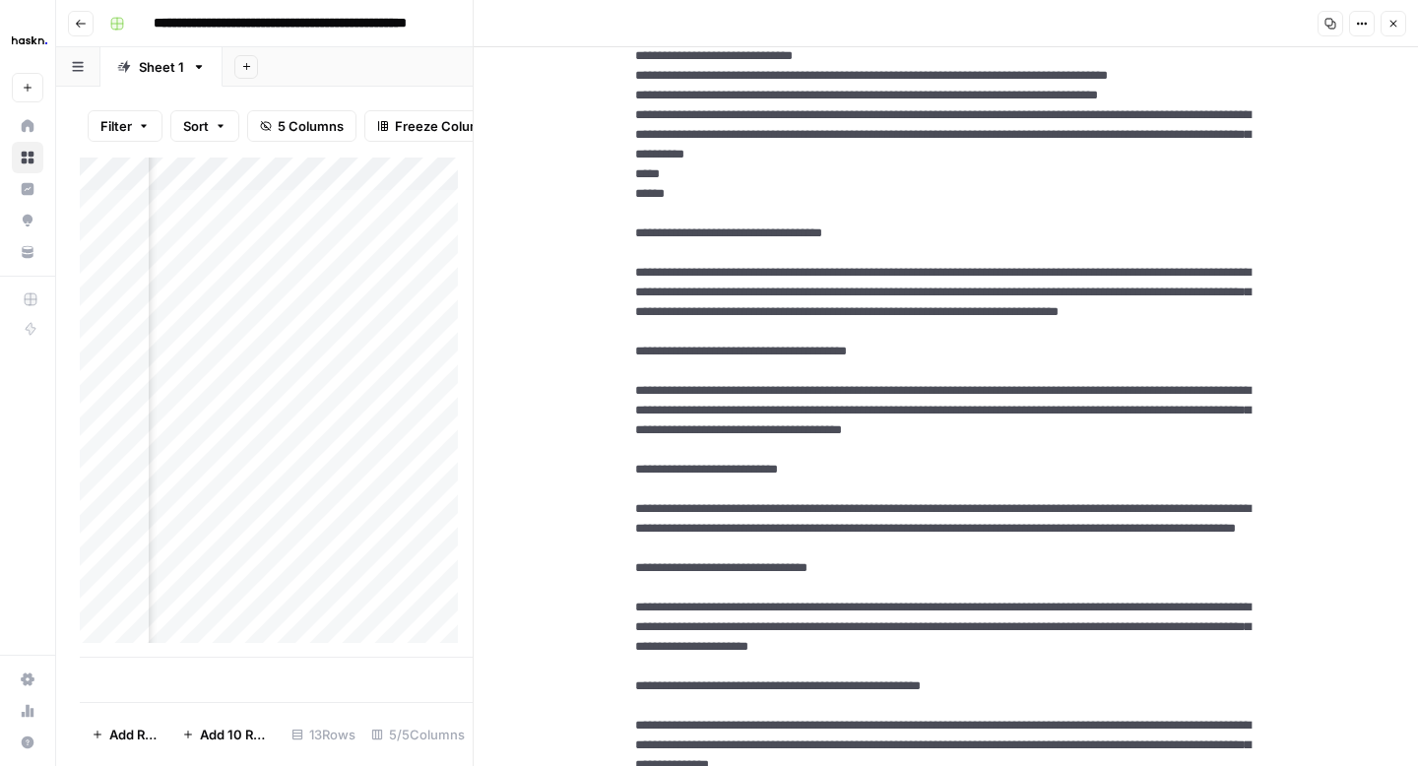
scroll to position [313, 0]
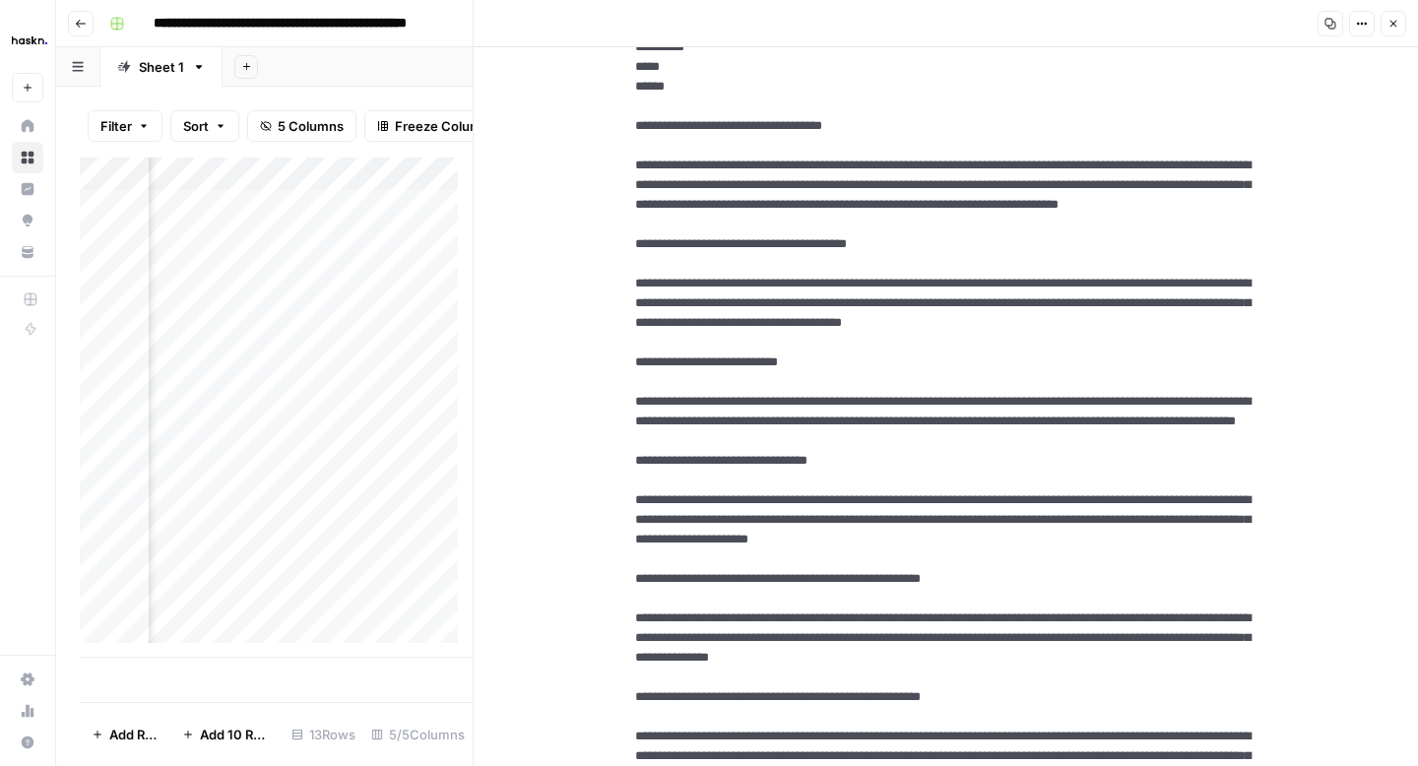
drag, startPoint x: 917, startPoint y: 399, endPoint x: 606, endPoint y: 309, distance: 322.8
drag, startPoint x: 1106, startPoint y: 524, endPoint x: 612, endPoint y: 464, distance: 496.9
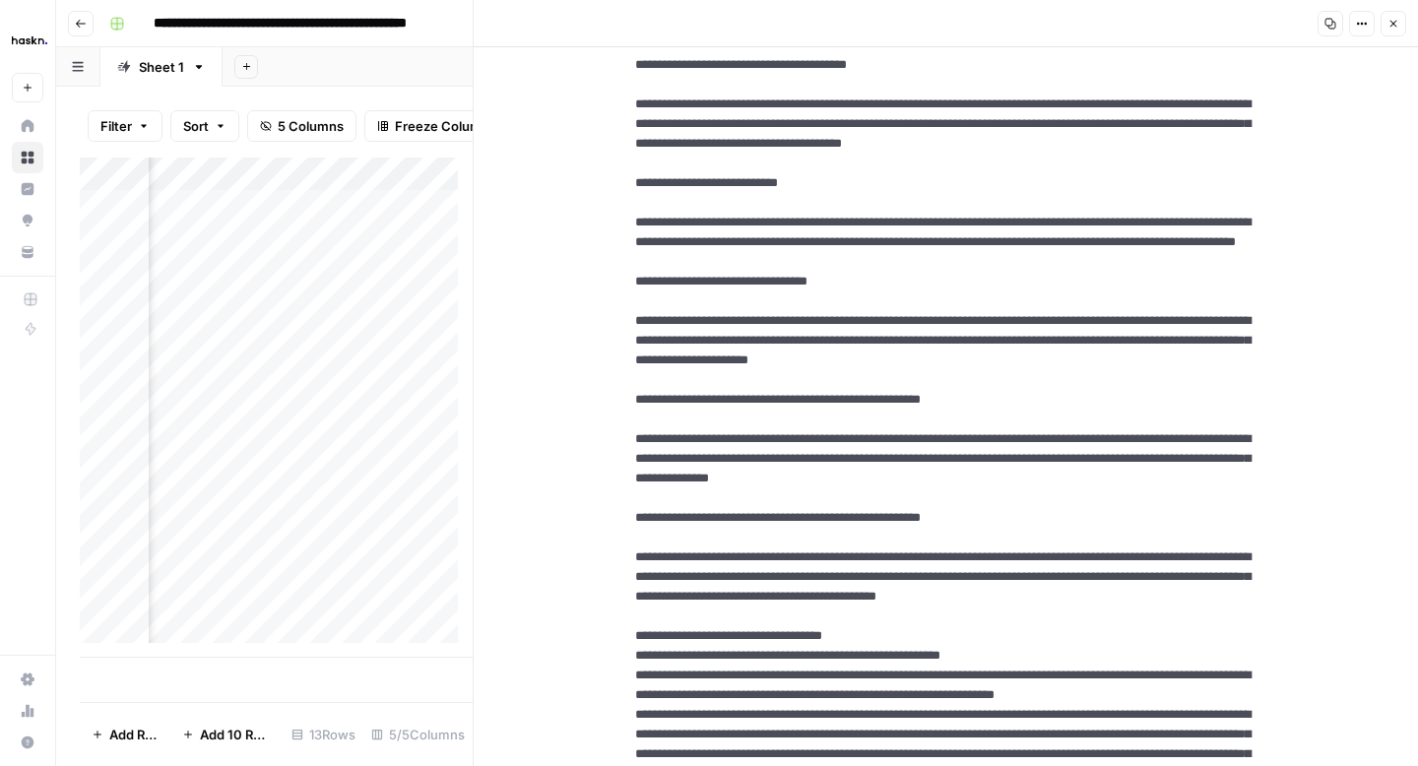
scroll to position [529, 0]
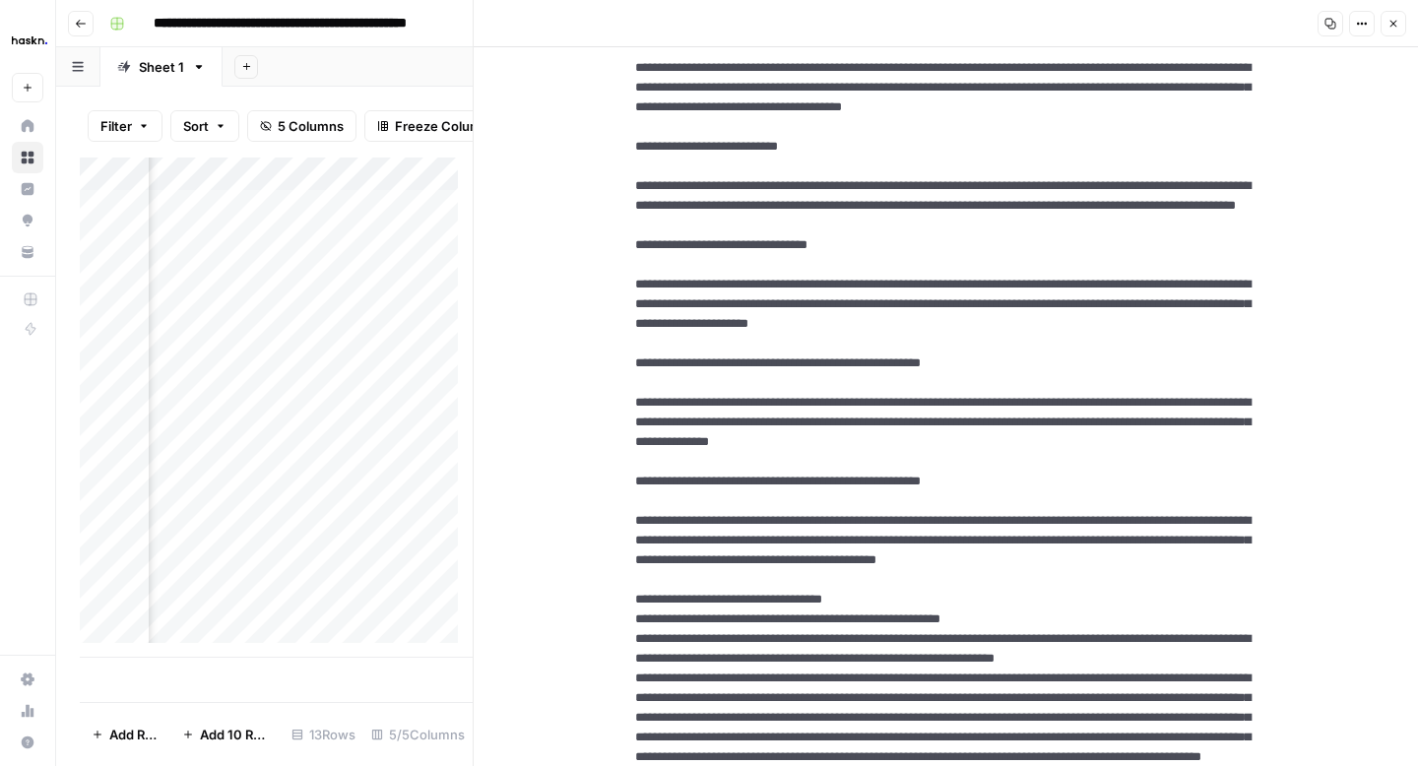
drag, startPoint x: 745, startPoint y: 456, endPoint x: 618, endPoint y: 387, distance: 144.5
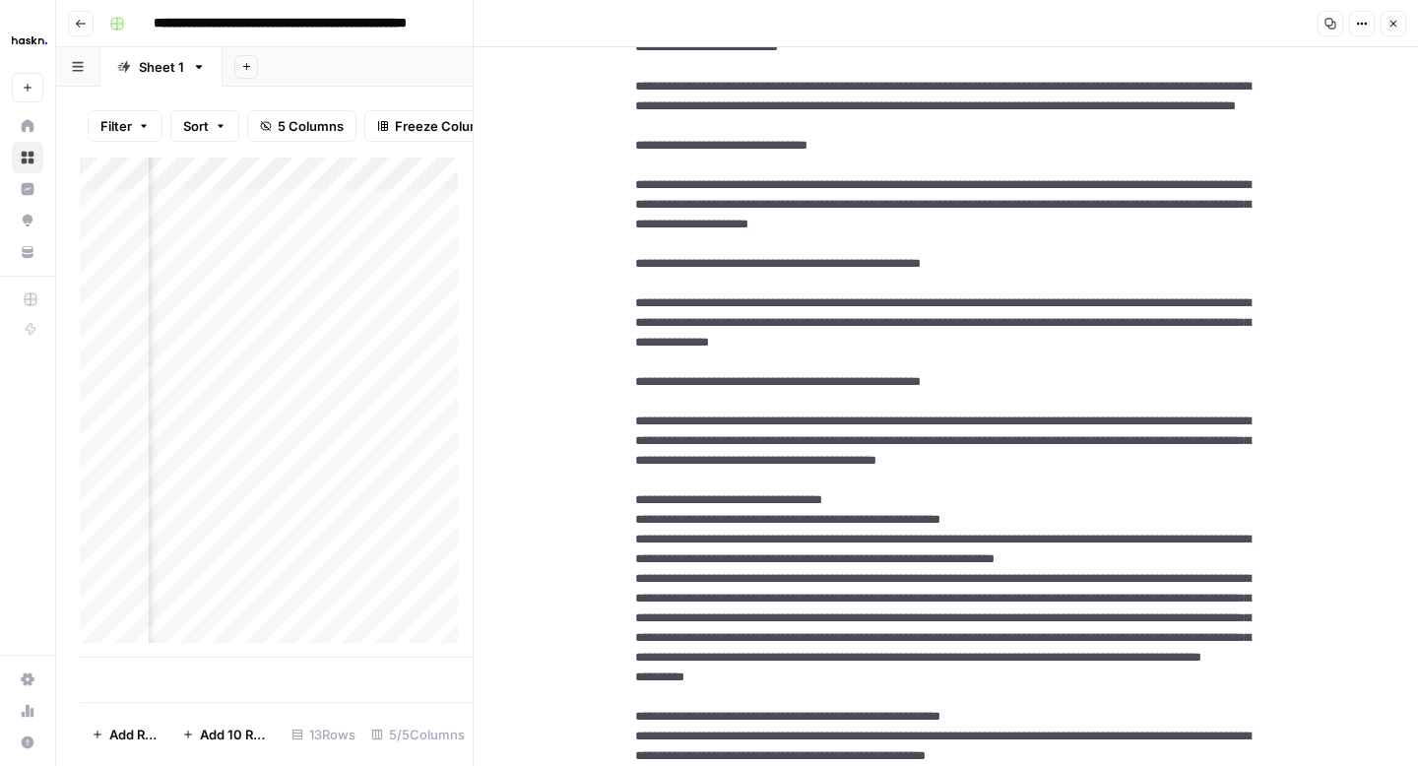
scroll to position [655, 0]
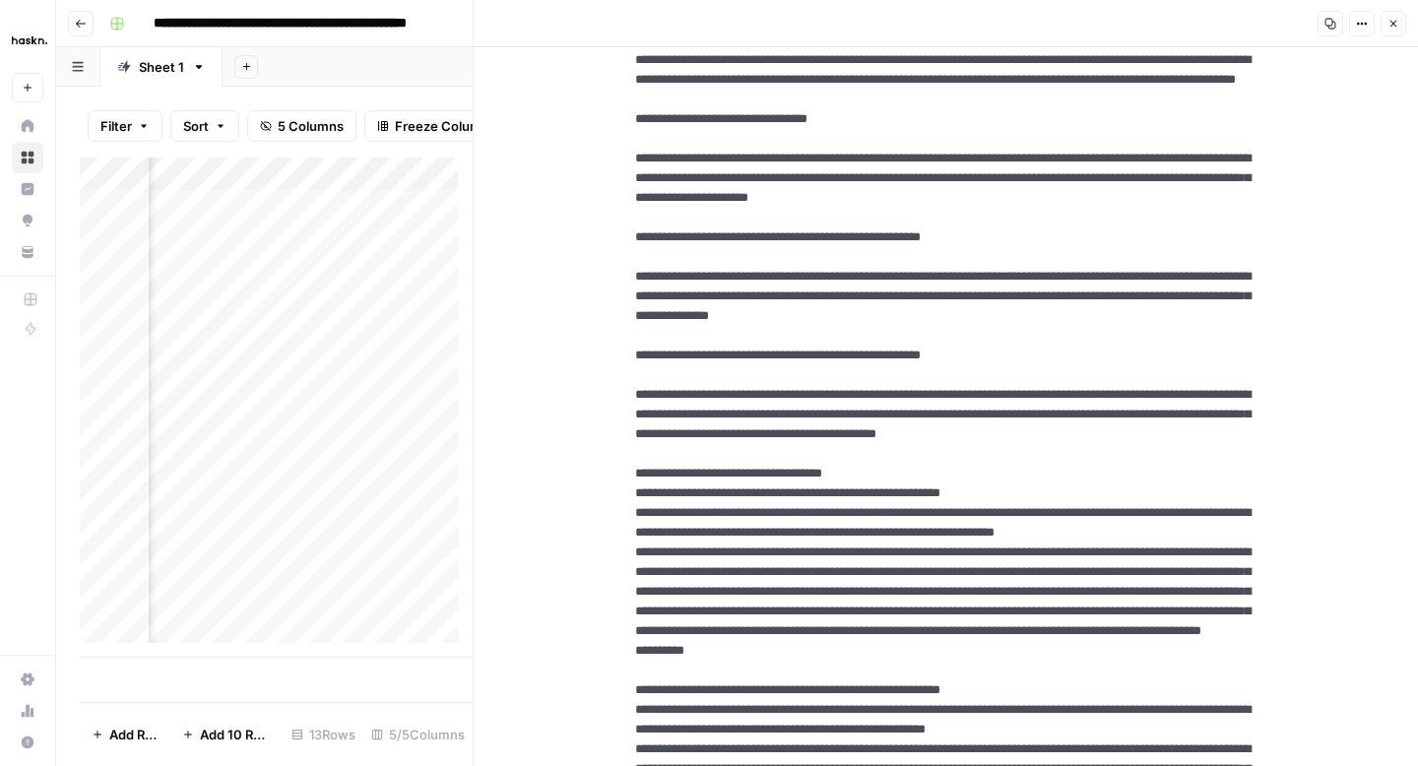
drag, startPoint x: 1096, startPoint y: 462, endPoint x: 614, endPoint y: 397, distance: 485.8
drag, startPoint x: 856, startPoint y: 601, endPoint x: 616, endPoint y: 535, distance: 248.2
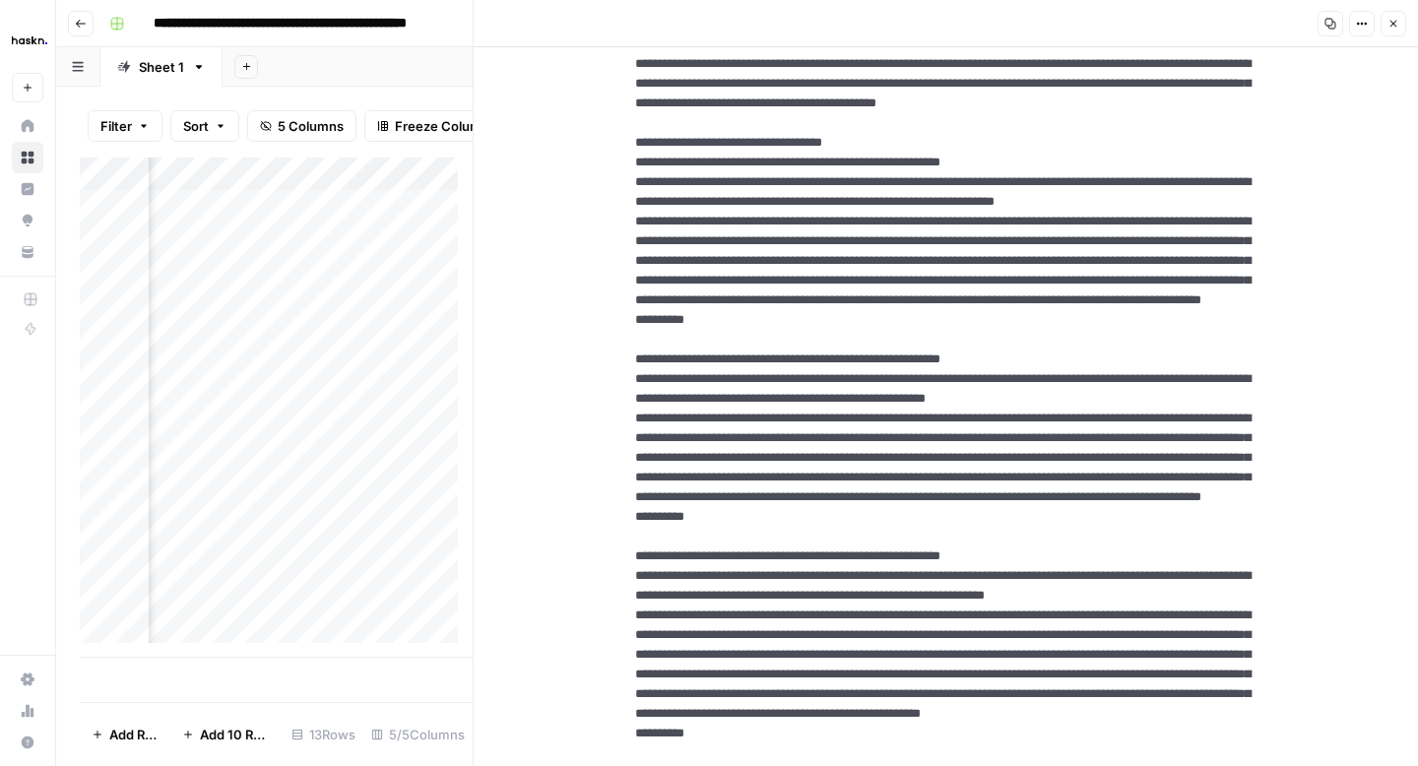
scroll to position [988, 0]
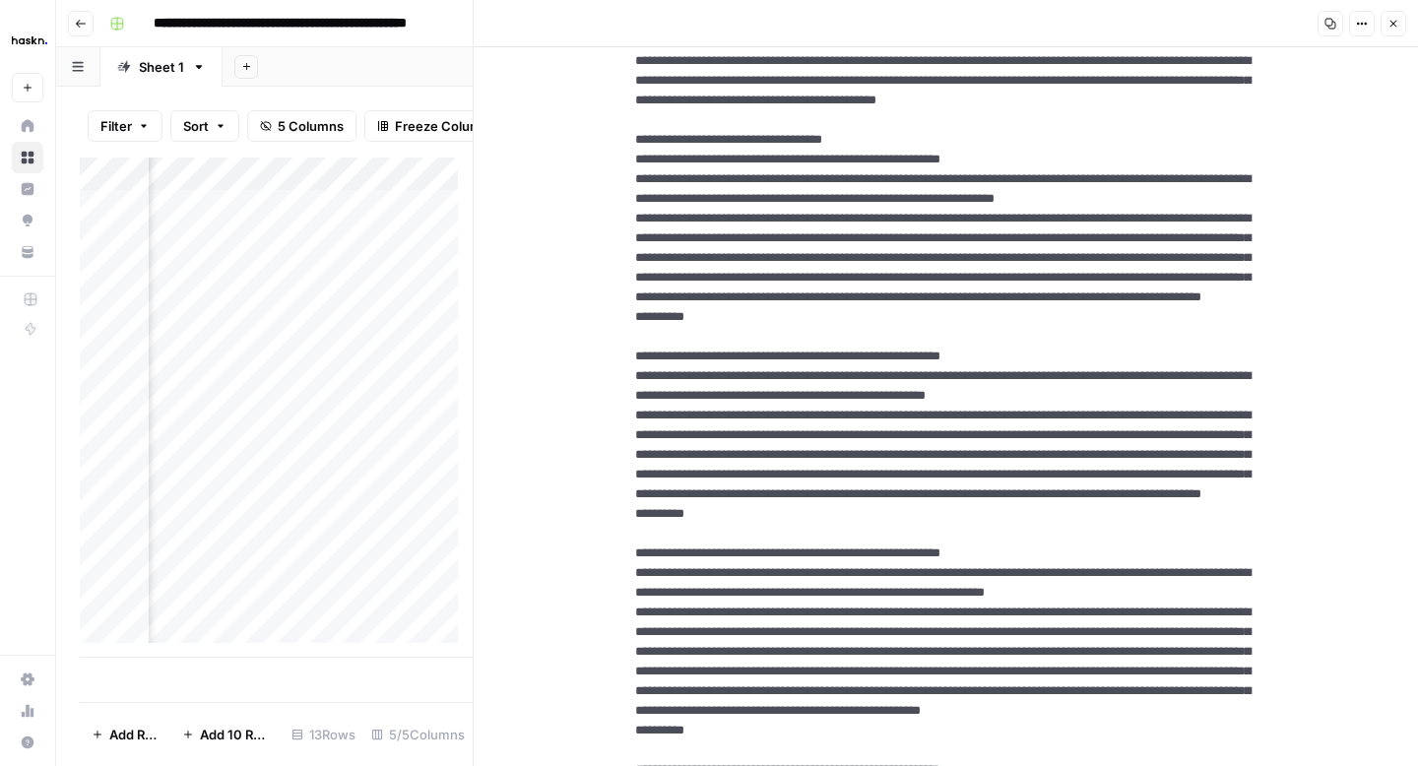
drag, startPoint x: 1097, startPoint y: 399, endPoint x: 629, endPoint y: 331, distance: 472.5
click at [629, 331] on textarea at bounding box center [946, 513] width 654 height 2847
click at [1391, 30] on button "Close" at bounding box center [1393, 24] width 26 height 26
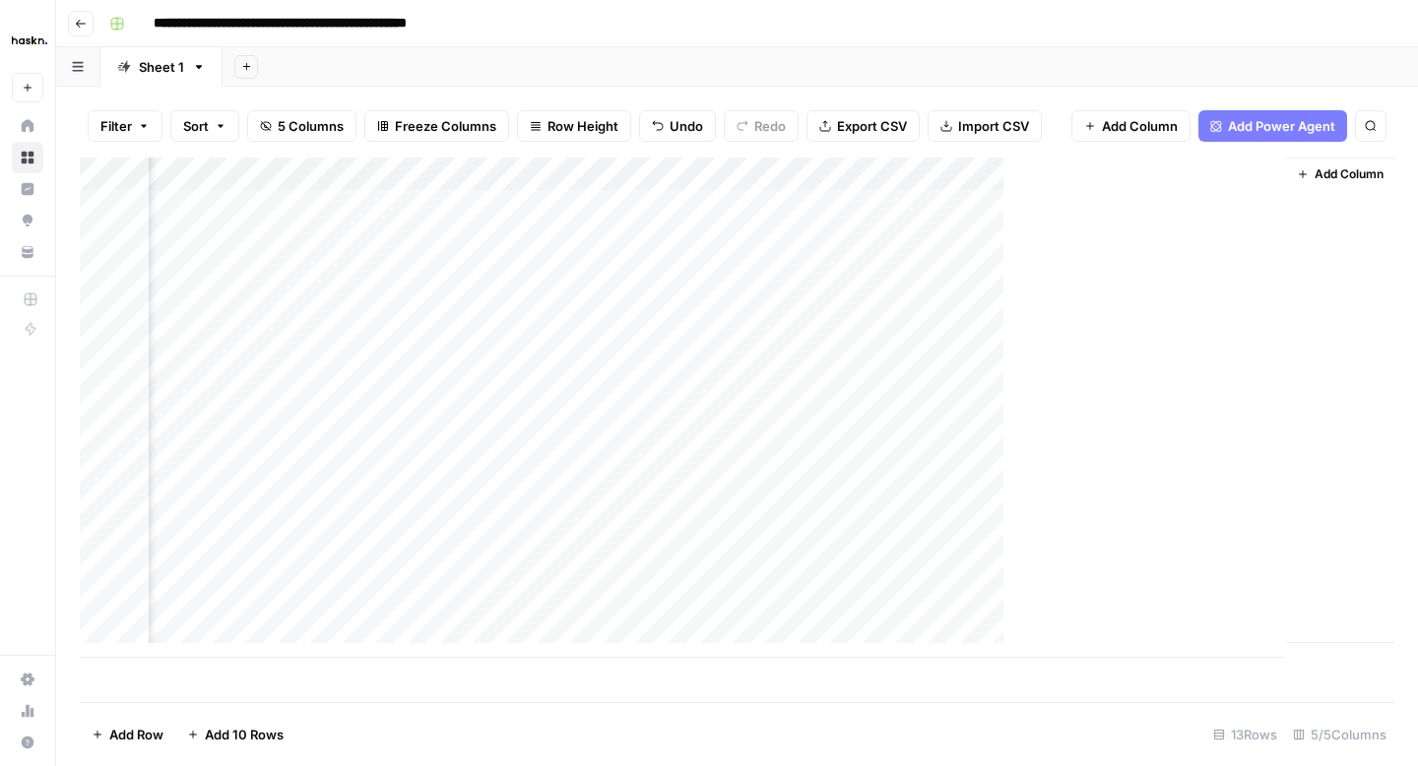
scroll to position [0, 258]
click at [349, 338] on div "Add Column" at bounding box center [737, 408] width 1314 height 500
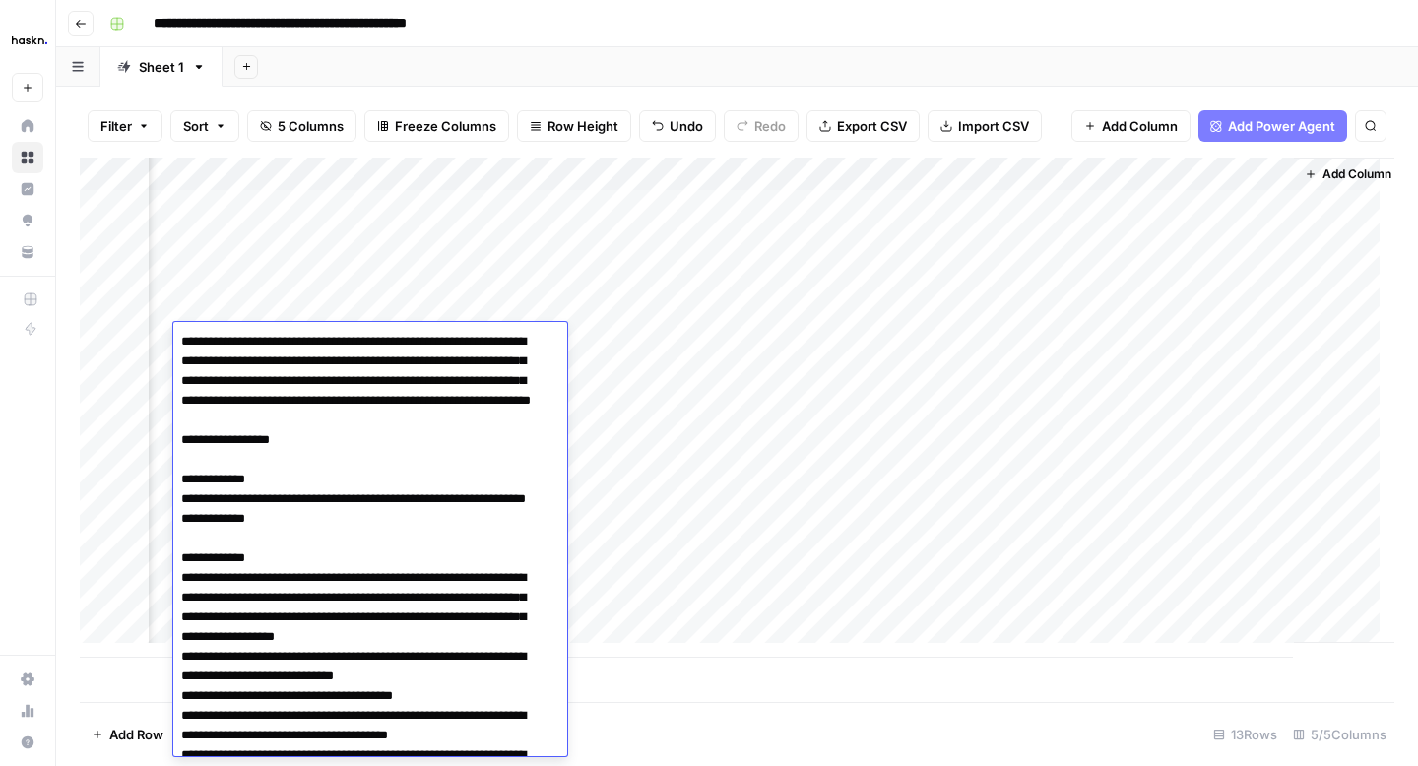
scroll to position [23975, 0]
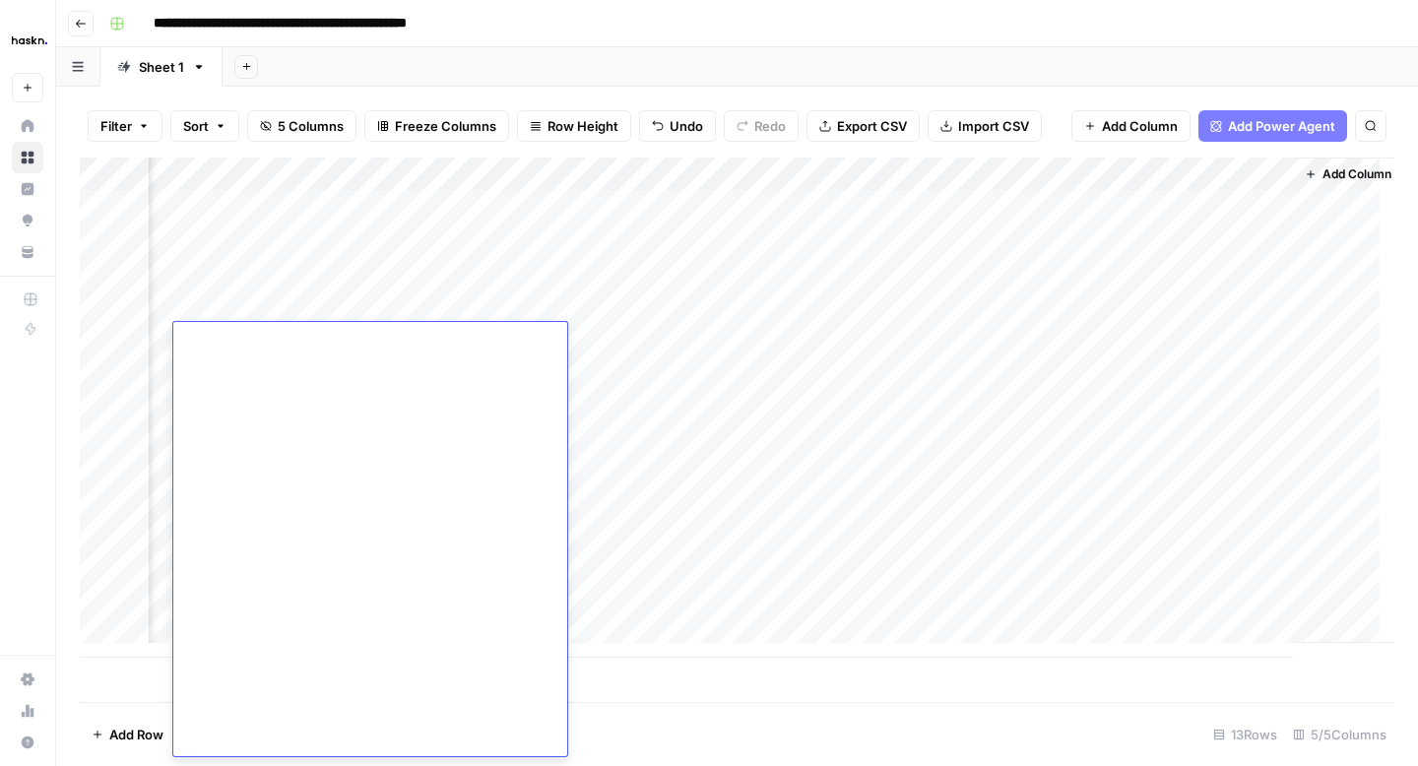
click at [1189, 339] on div "Add Column" at bounding box center [737, 408] width 1314 height 500
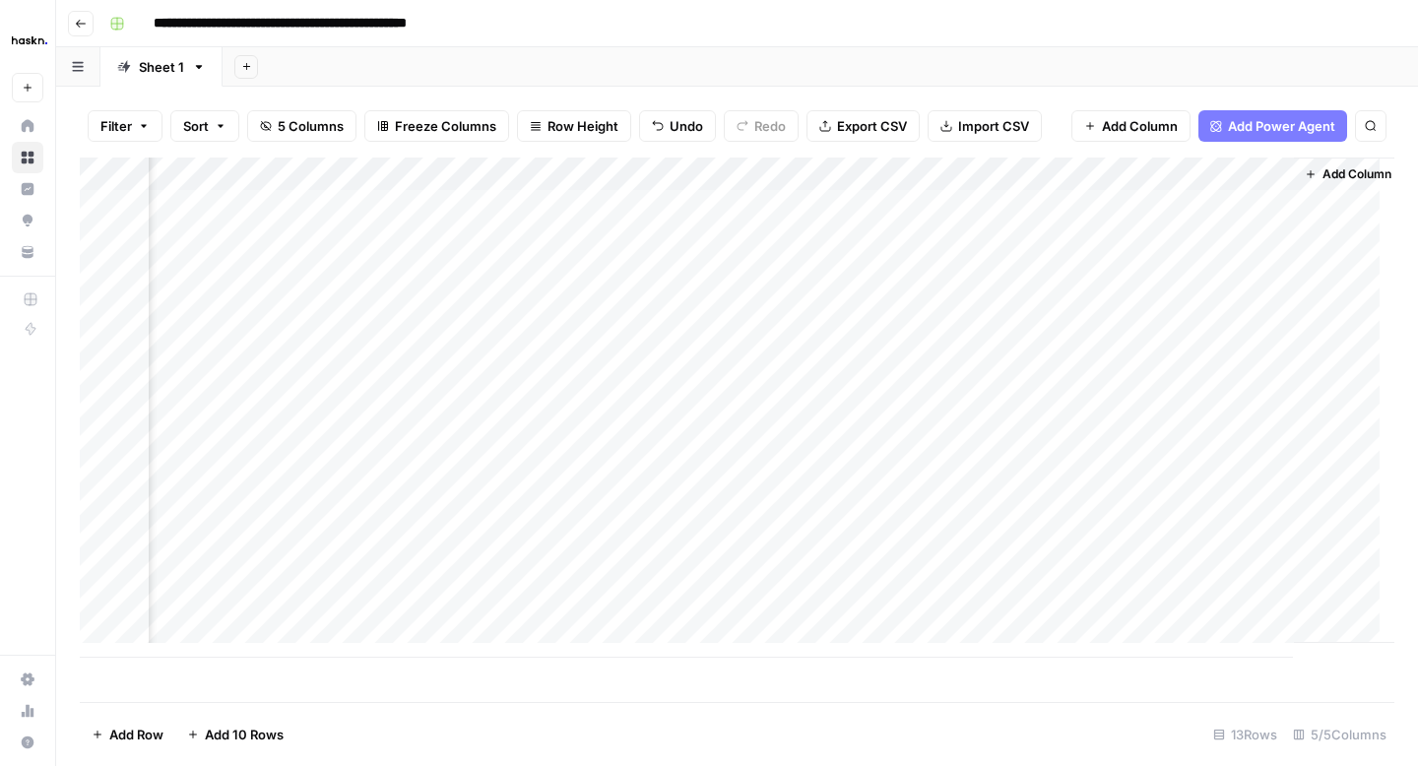
scroll to position [0, 282]
click at [1257, 340] on div "Add Column" at bounding box center [737, 408] width 1314 height 500
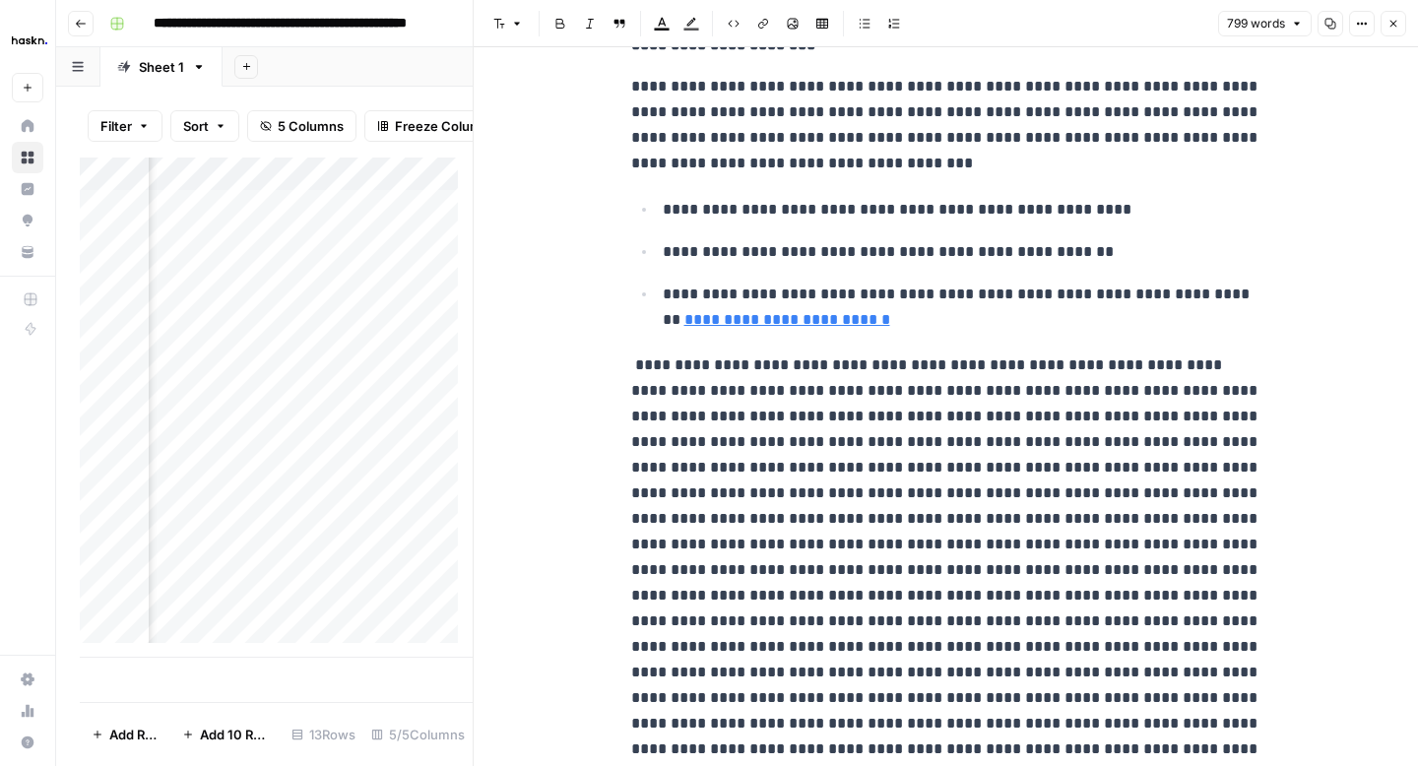
scroll to position [118, 0]
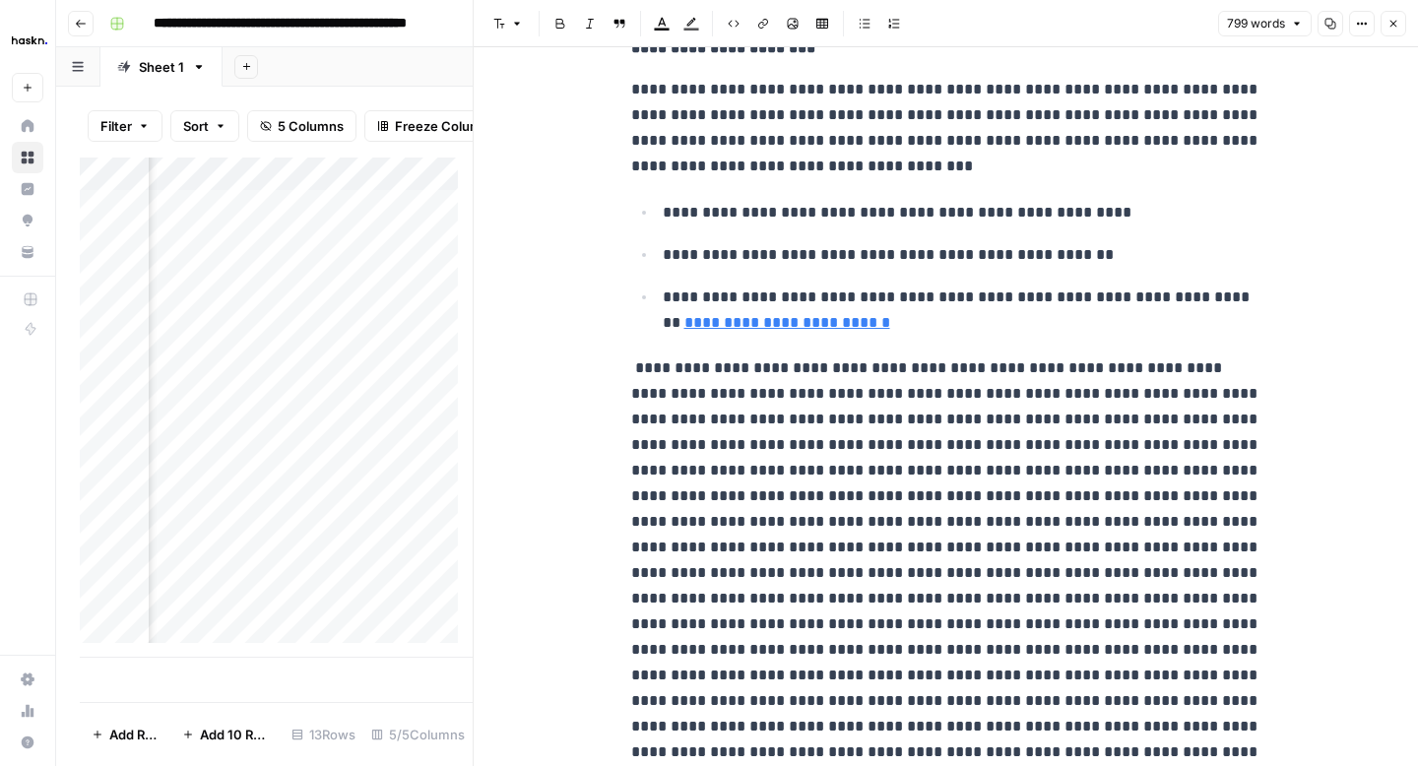
click at [1359, 23] on icon "button" at bounding box center [1358, 24] width 3 height 3
click at [1266, 215] on span "Code" at bounding box center [1302, 209] width 95 height 20
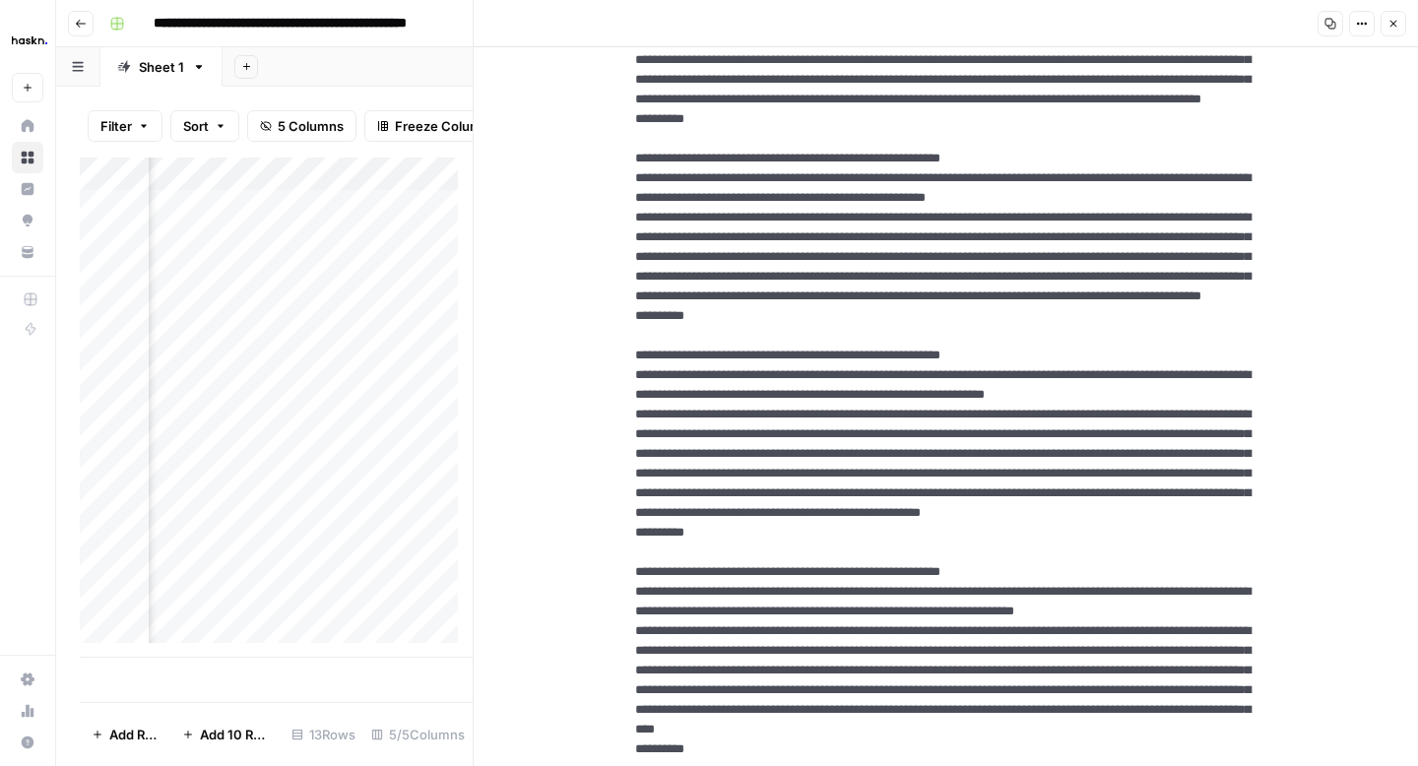
scroll to position [1176, 0]
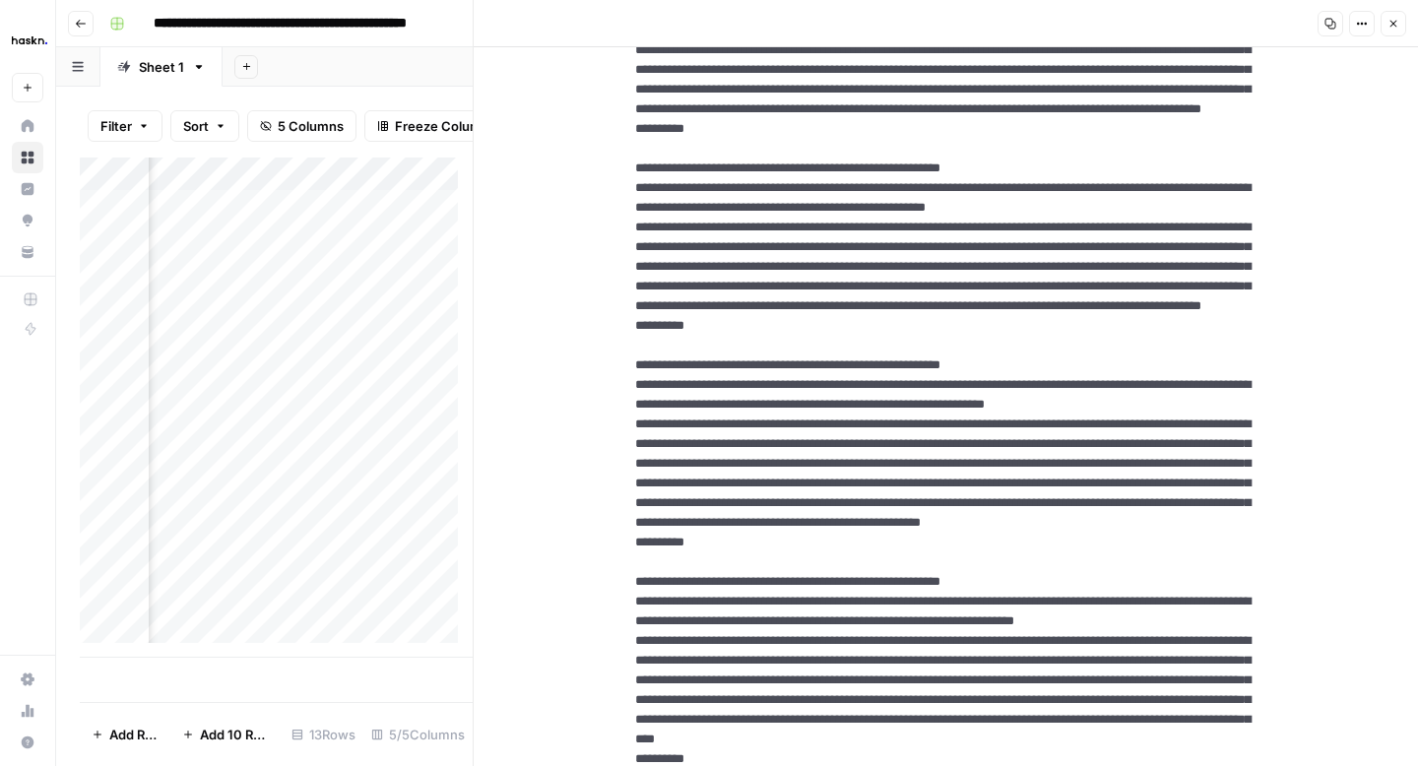
drag, startPoint x: 738, startPoint y: 610, endPoint x: 616, endPoint y: 242, distance: 387.9
click at [619, 242] on textarea at bounding box center [946, 325] width 654 height 2847
click at [804, 234] on textarea at bounding box center [946, 325] width 654 height 2847
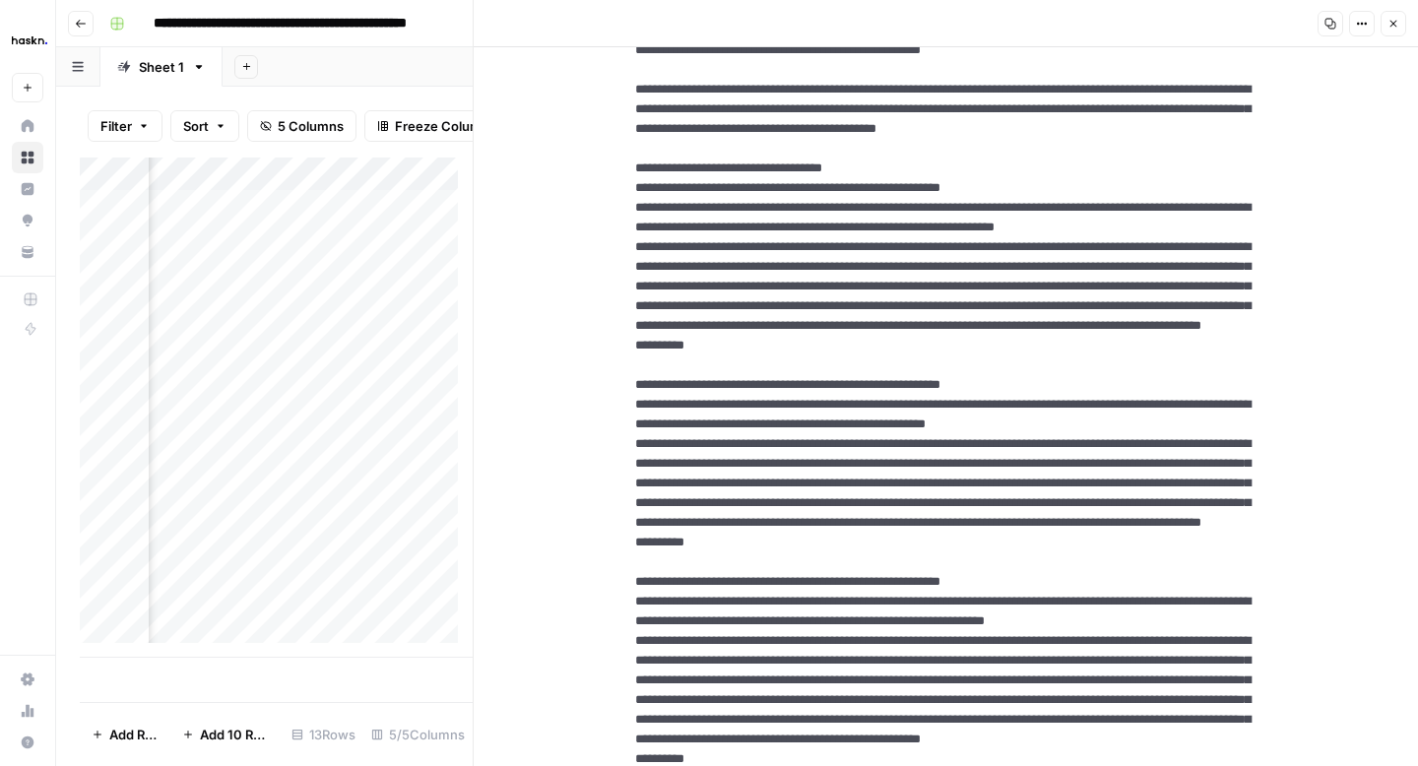
scroll to position [0, 0]
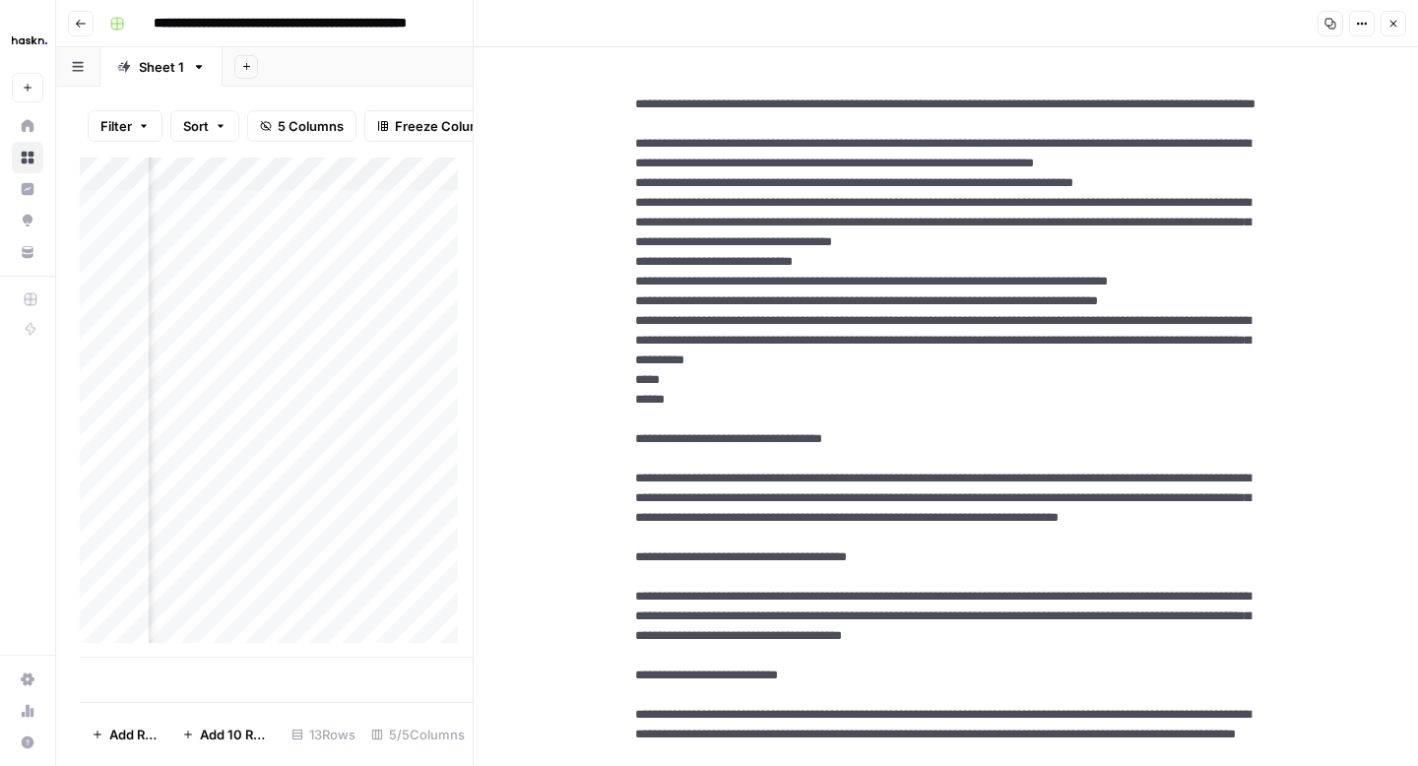
drag, startPoint x: 693, startPoint y: 562, endPoint x: 677, endPoint y: 521, distance: 44.2
drag, startPoint x: 683, startPoint y: 538, endPoint x: 615, endPoint y: 162, distance: 381.2
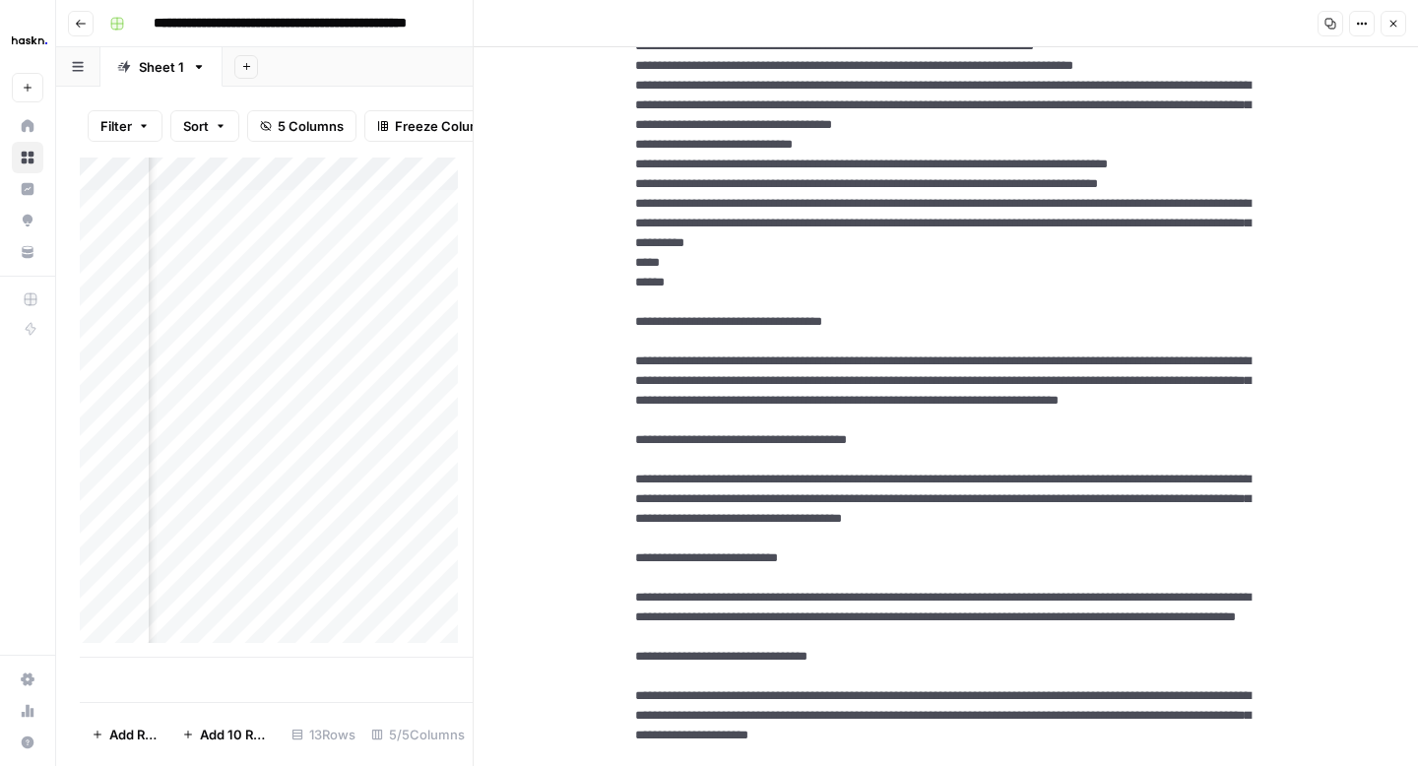
scroll to position [178, 0]
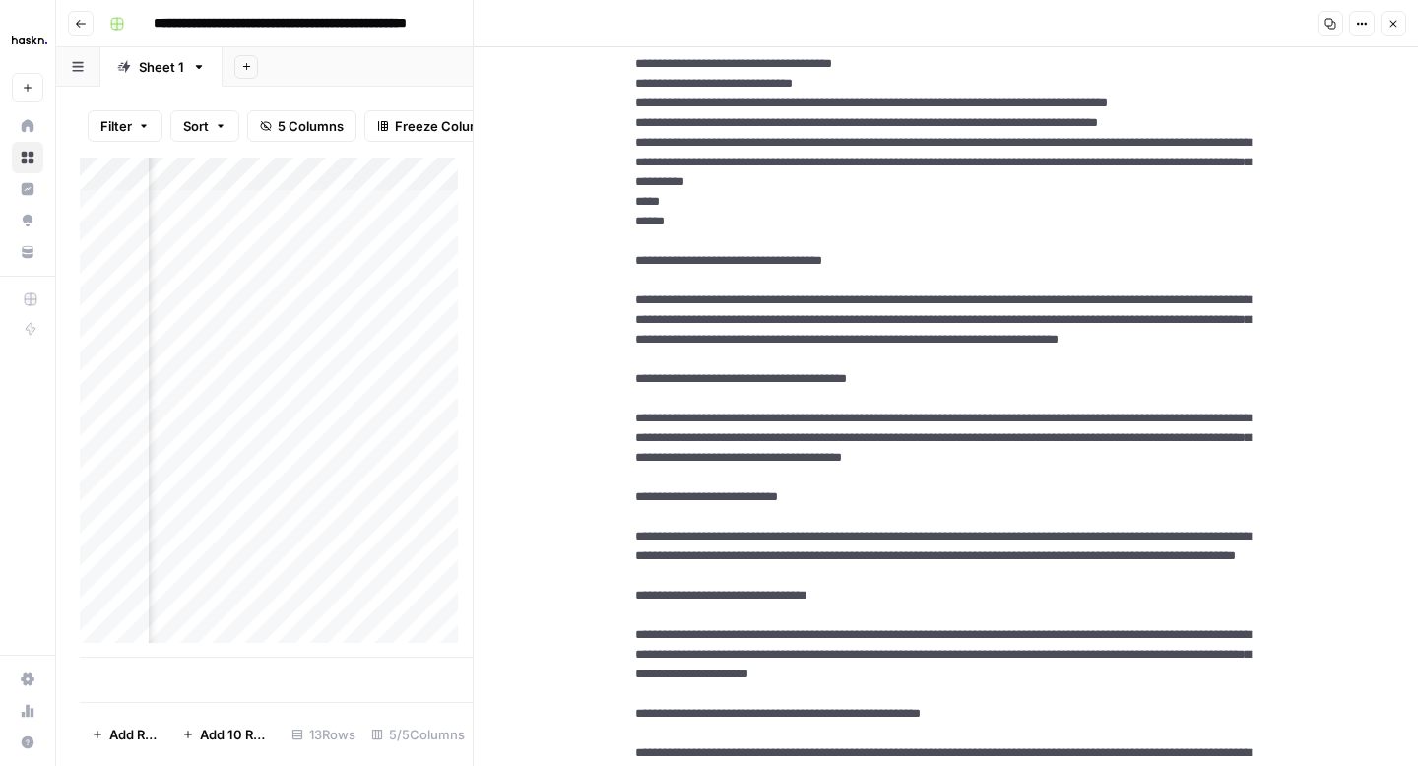
drag, startPoint x: 874, startPoint y: 518, endPoint x: 628, endPoint y: 432, distance: 260.6
drag, startPoint x: 1100, startPoint y: 653, endPoint x: 629, endPoint y: 587, distance: 475.2
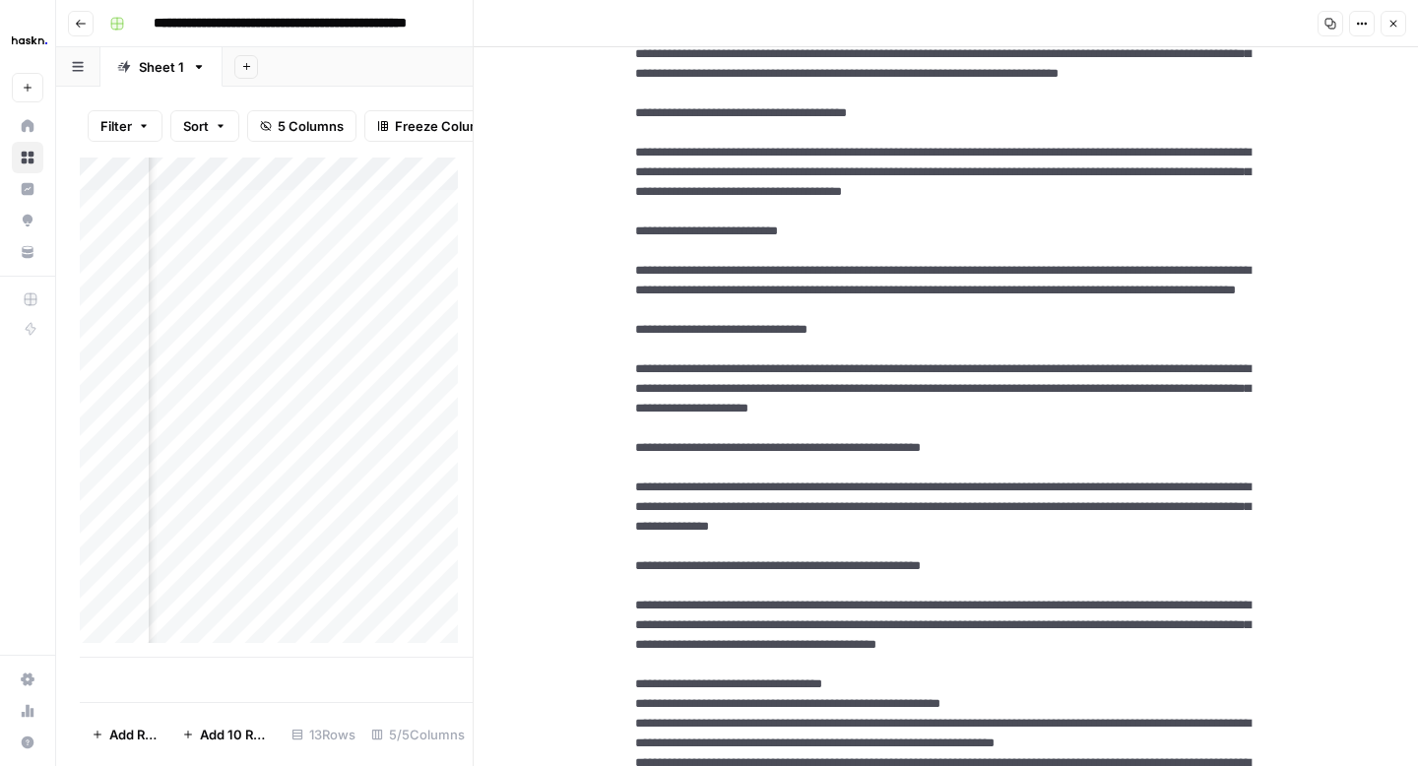
scroll to position [481, 0]
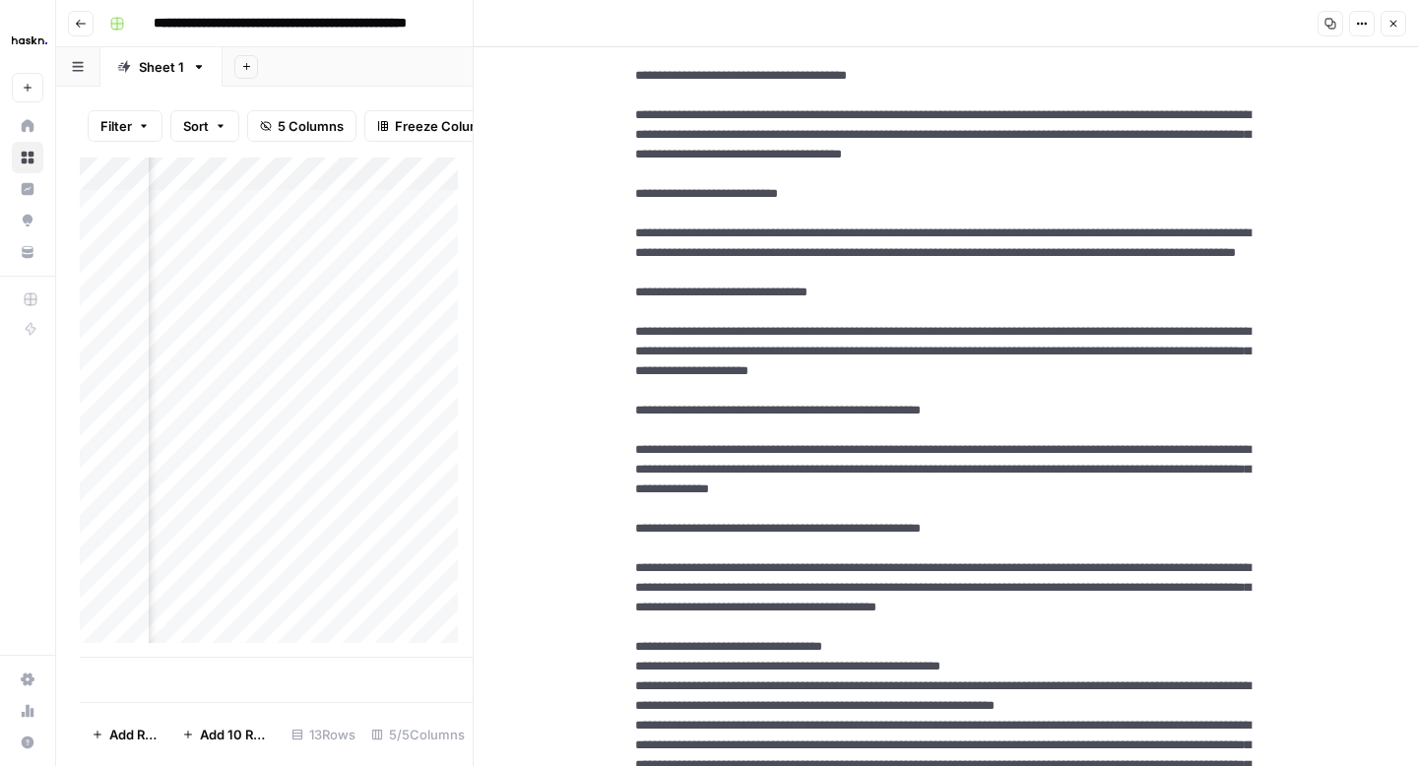
drag, startPoint x: 731, startPoint y: 499, endPoint x: 618, endPoint y: 427, distance: 134.1
drag, startPoint x: 1076, startPoint y: 630, endPoint x: 621, endPoint y: 564, distance: 459.6
click at [357, 349] on div "Add Column" at bounding box center [276, 408] width 393 height 500
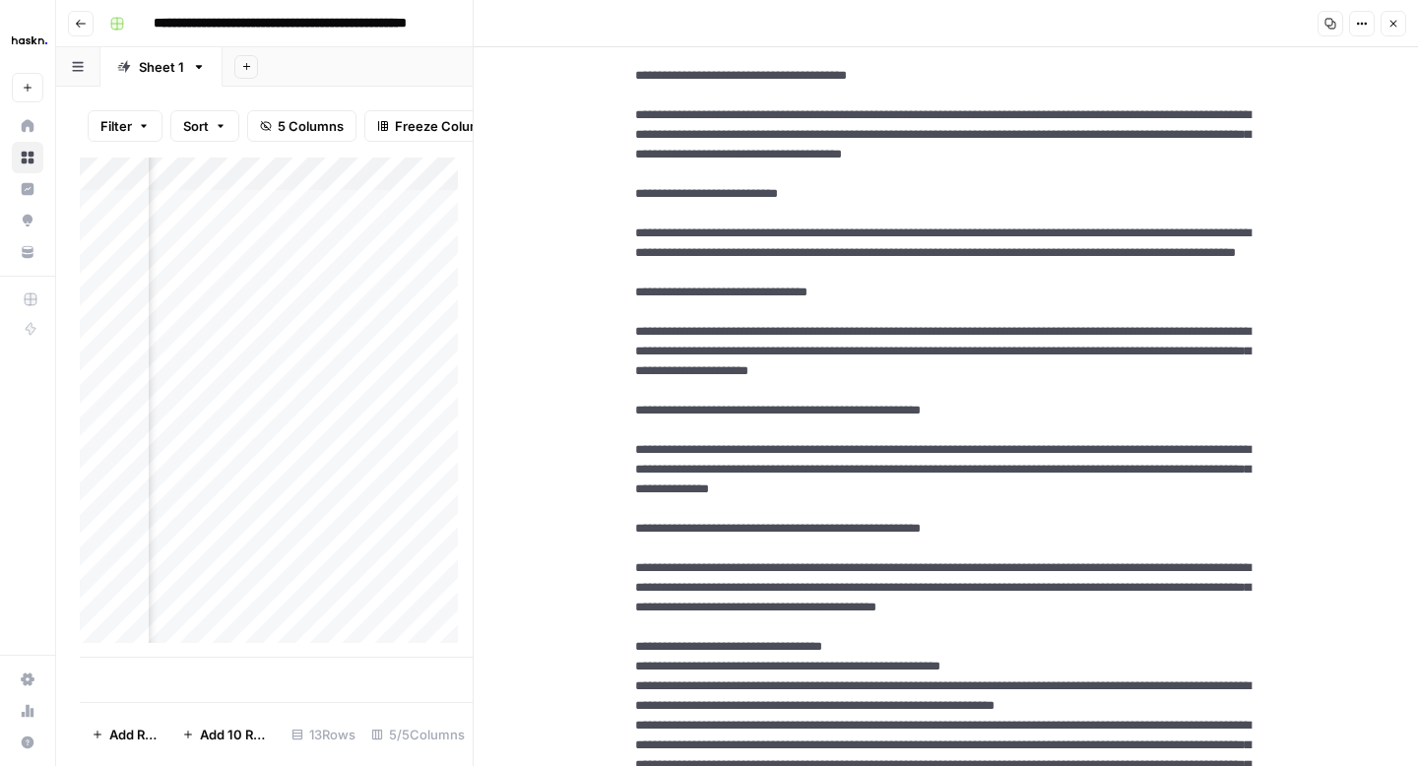
click at [357, 349] on div "Add Column" at bounding box center [276, 408] width 393 height 500
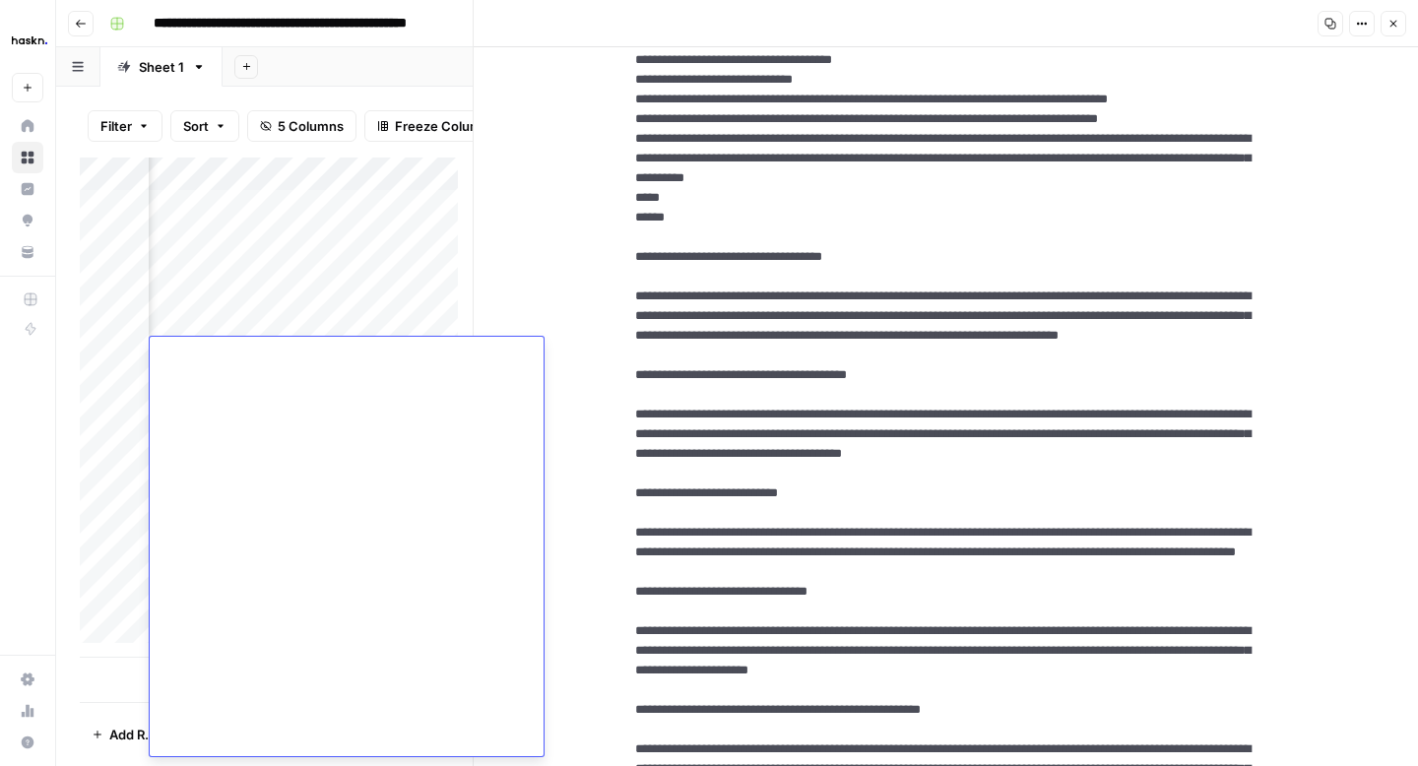
scroll to position [0, 0]
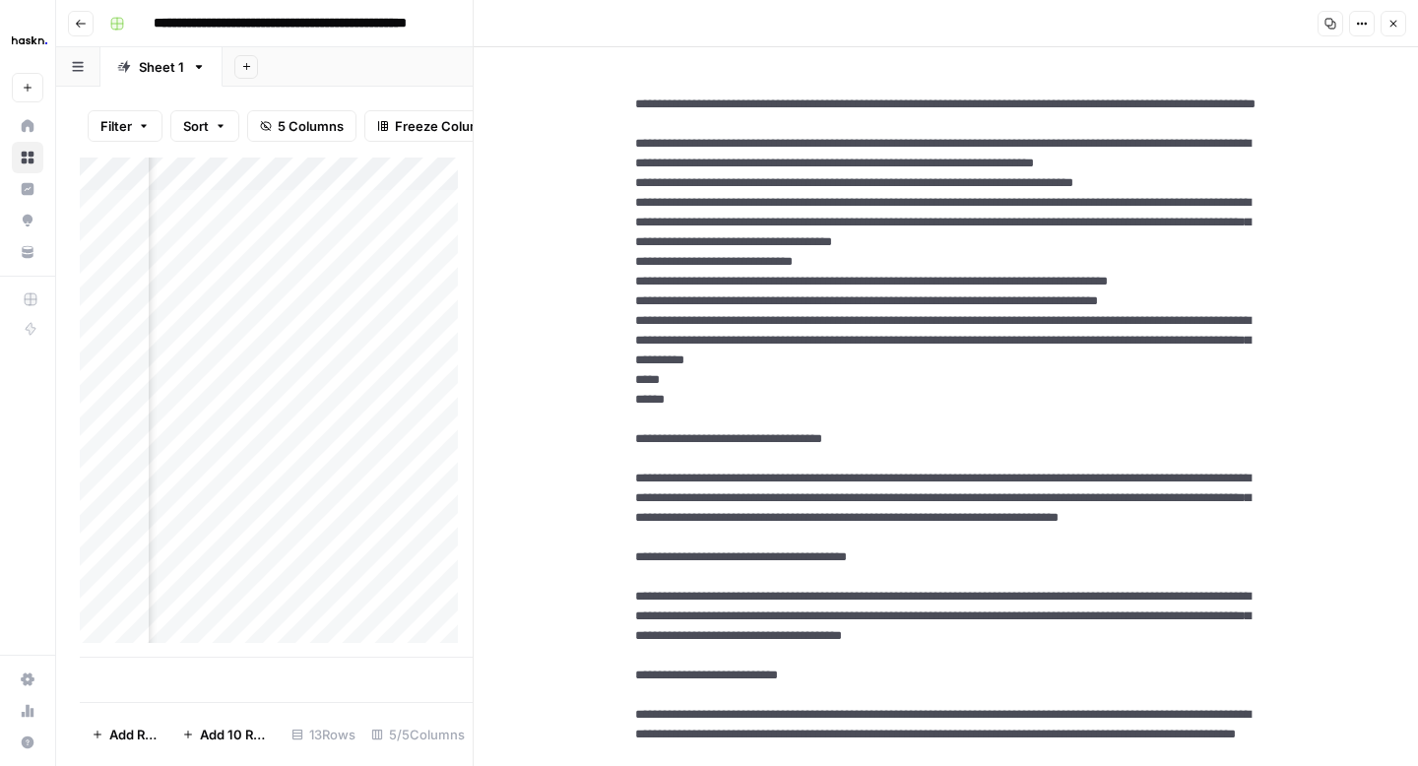
drag, startPoint x: 698, startPoint y: 539, endPoint x: 604, endPoint y: 185, distance: 366.5
drag, startPoint x: 626, startPoint y: 155, endPoint x: 700, endPoint y: 531, distance: 383.3
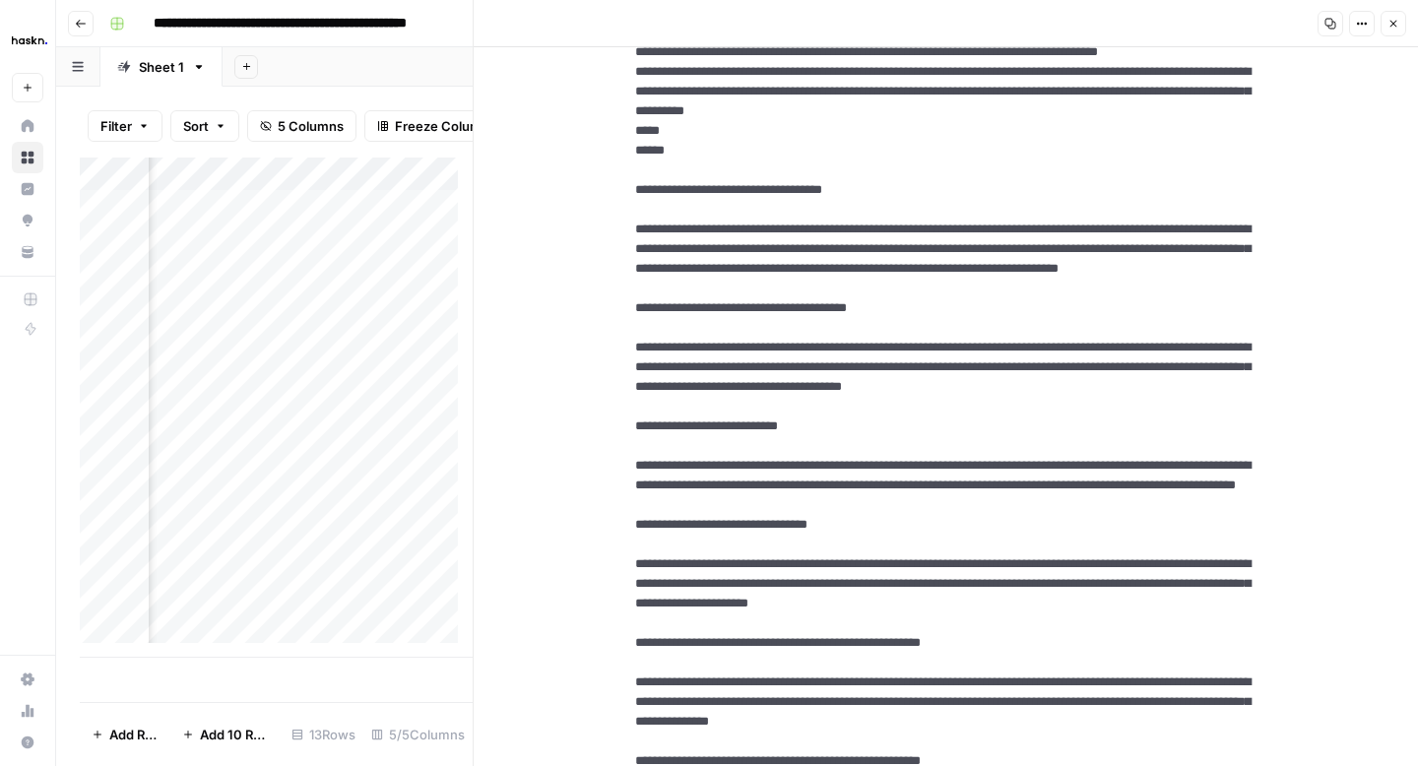
scroll to position [320, 0]
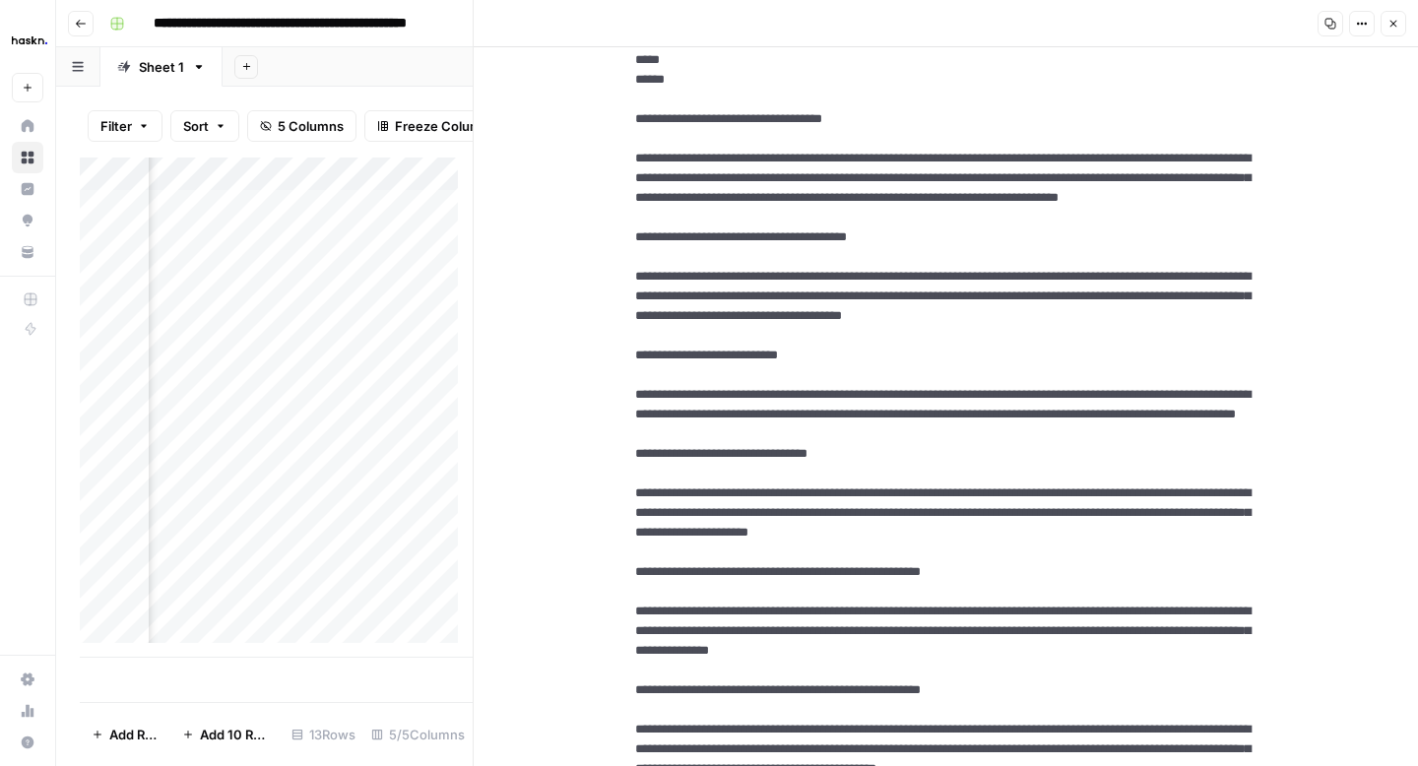
drag, startPoint x: 886, startPoint y: 378, endPoint x: 626, endPoint y: 294, distance: 273.0
drag, startPoint x: 1113, startPoint y: 527, endPoint x: 706, endPoint y: 436, distance: 417.5
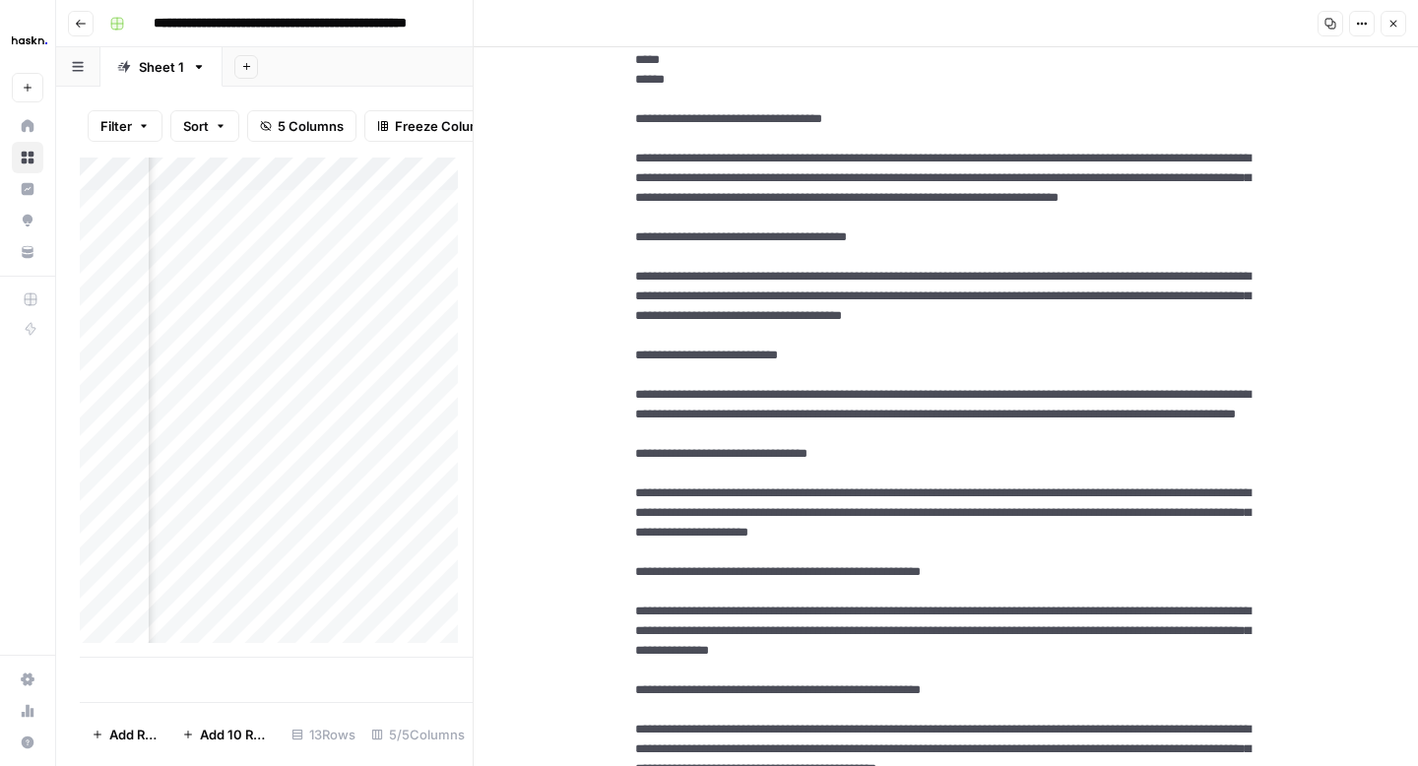
drag, startPoint x: 615, startPoint y: 449, endPoint x: 1084, endPoint y: 515, distance: 473.2
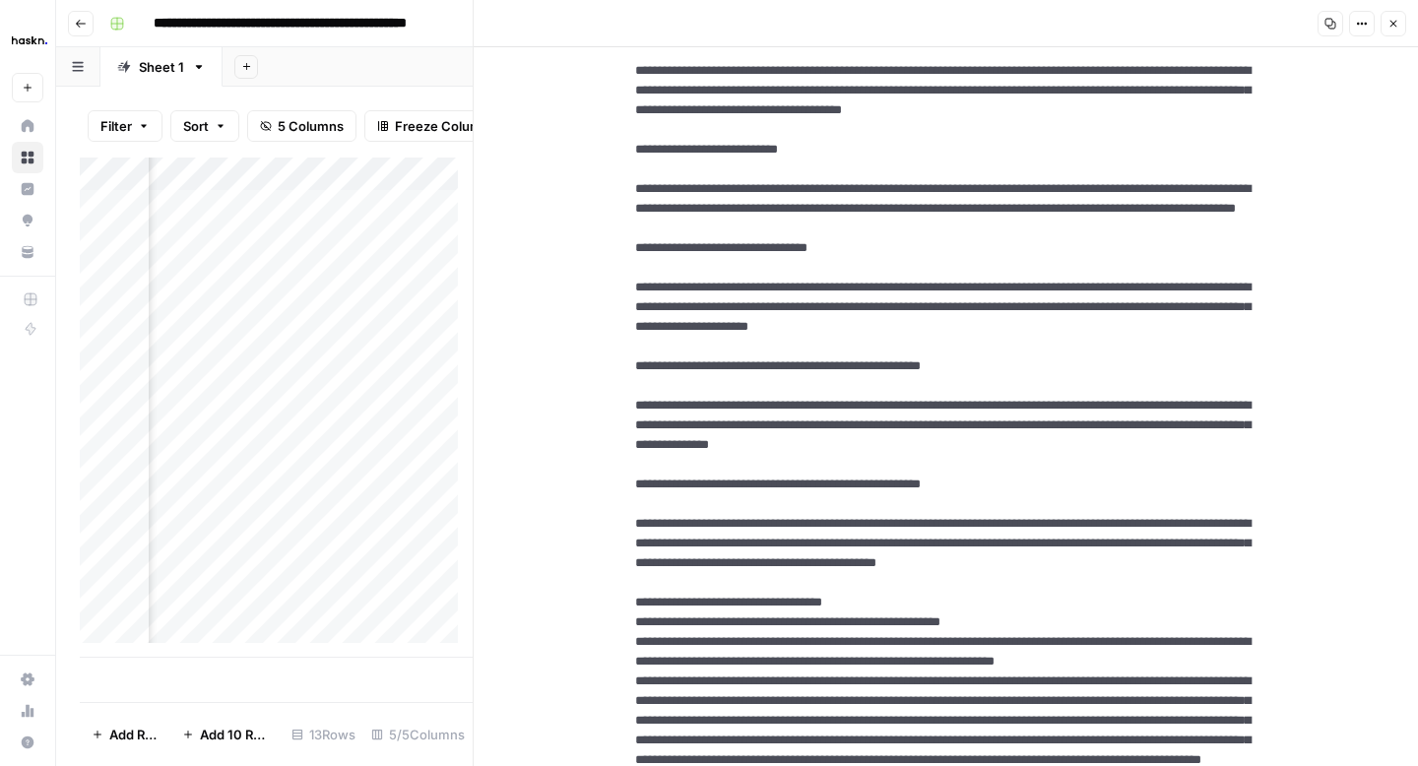
scroll to position [588, 0]
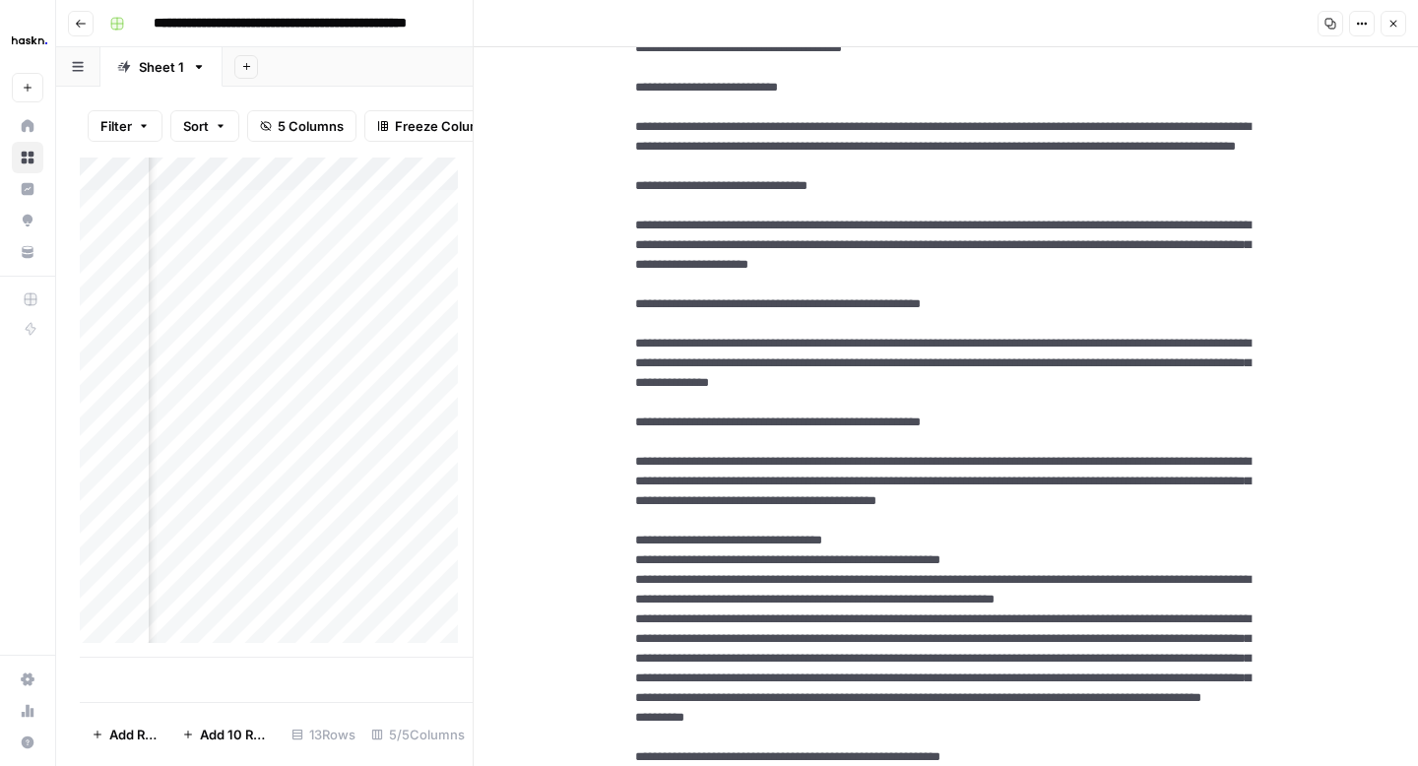
drag, startPoint x: 760, startPoint y: 396, endPoint x: 601, endPoint y: 314, distance: 179.2
drag, startPoint x: 1073, startPoint y: 518, endPoint x: 617, endPoint y: 461, distance: 459.4
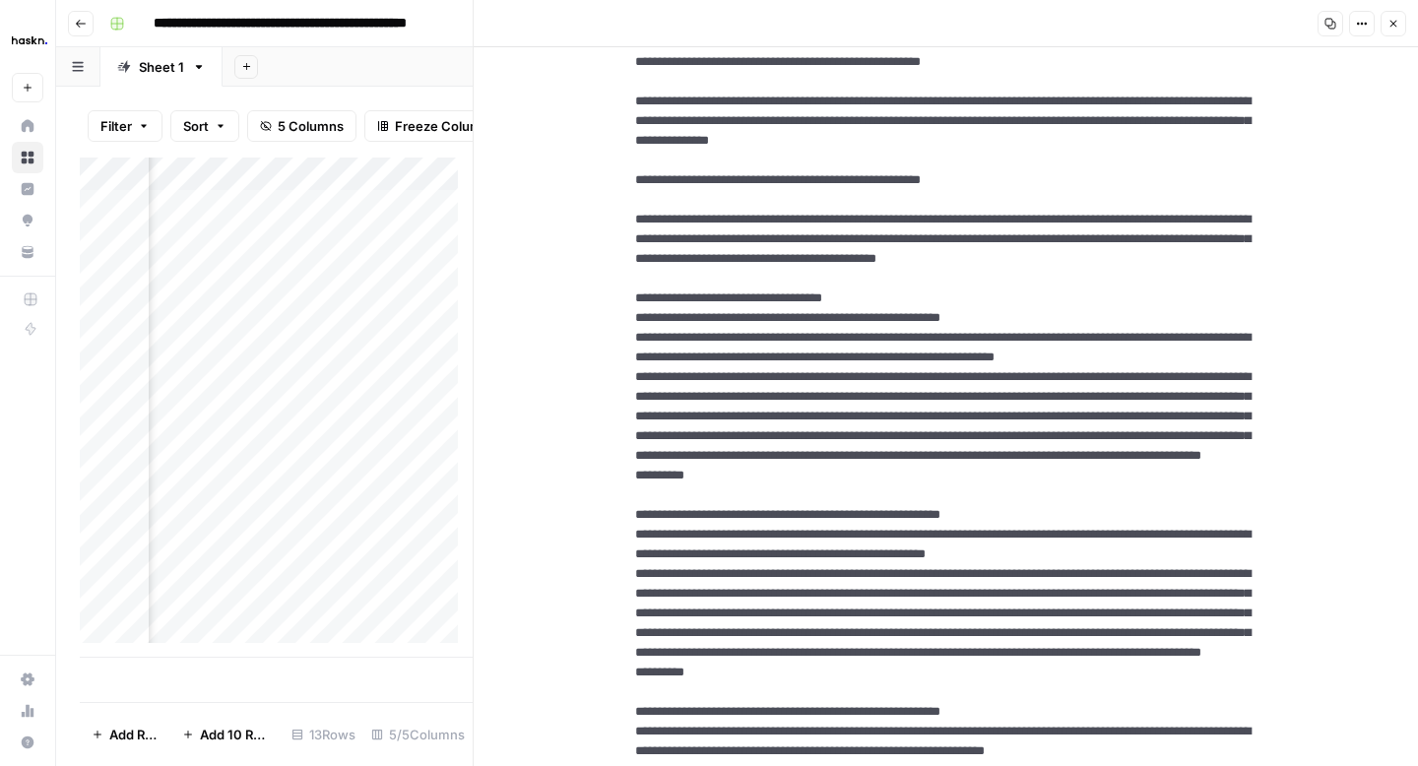
scroll to position [853, 0]
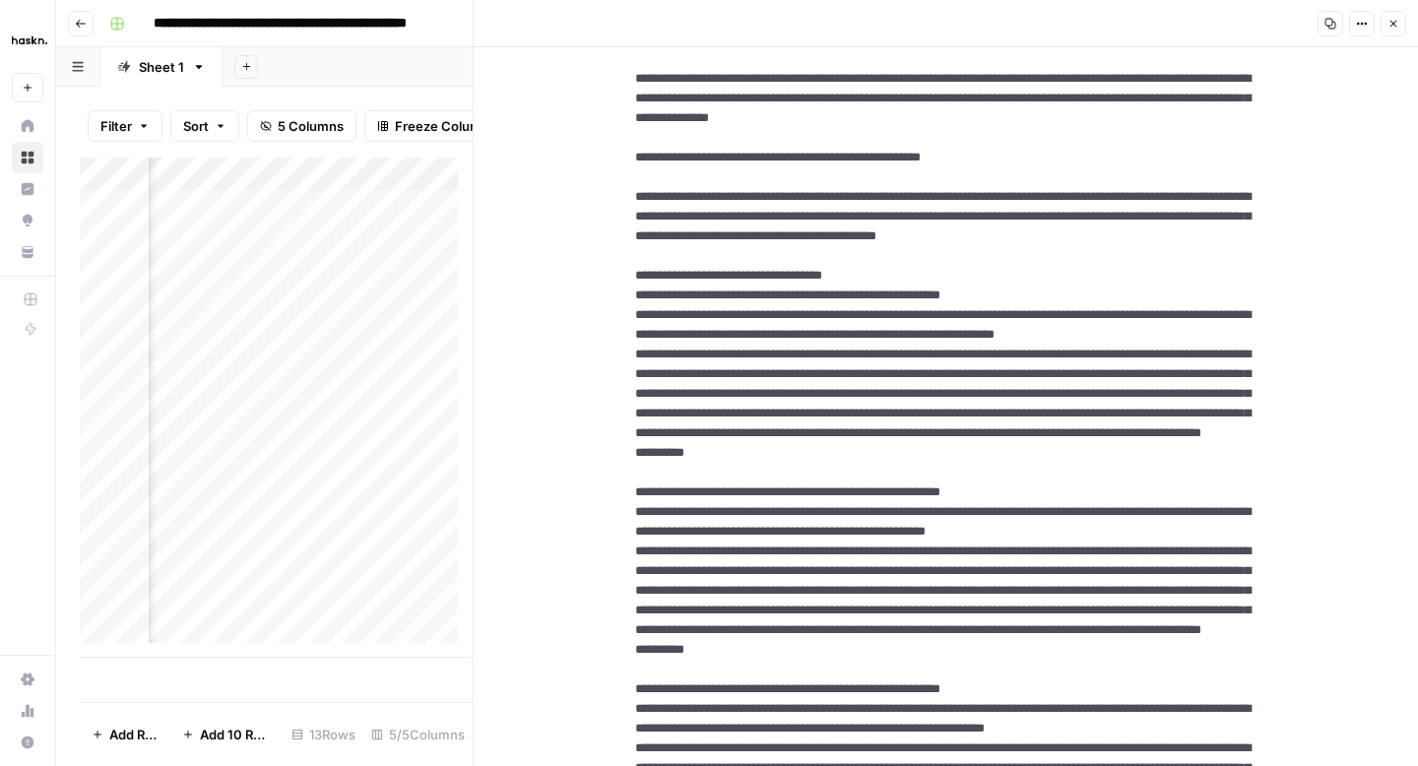
click at [859, 406] on textarea at bounding box center [946, 649] width 654 height 2847
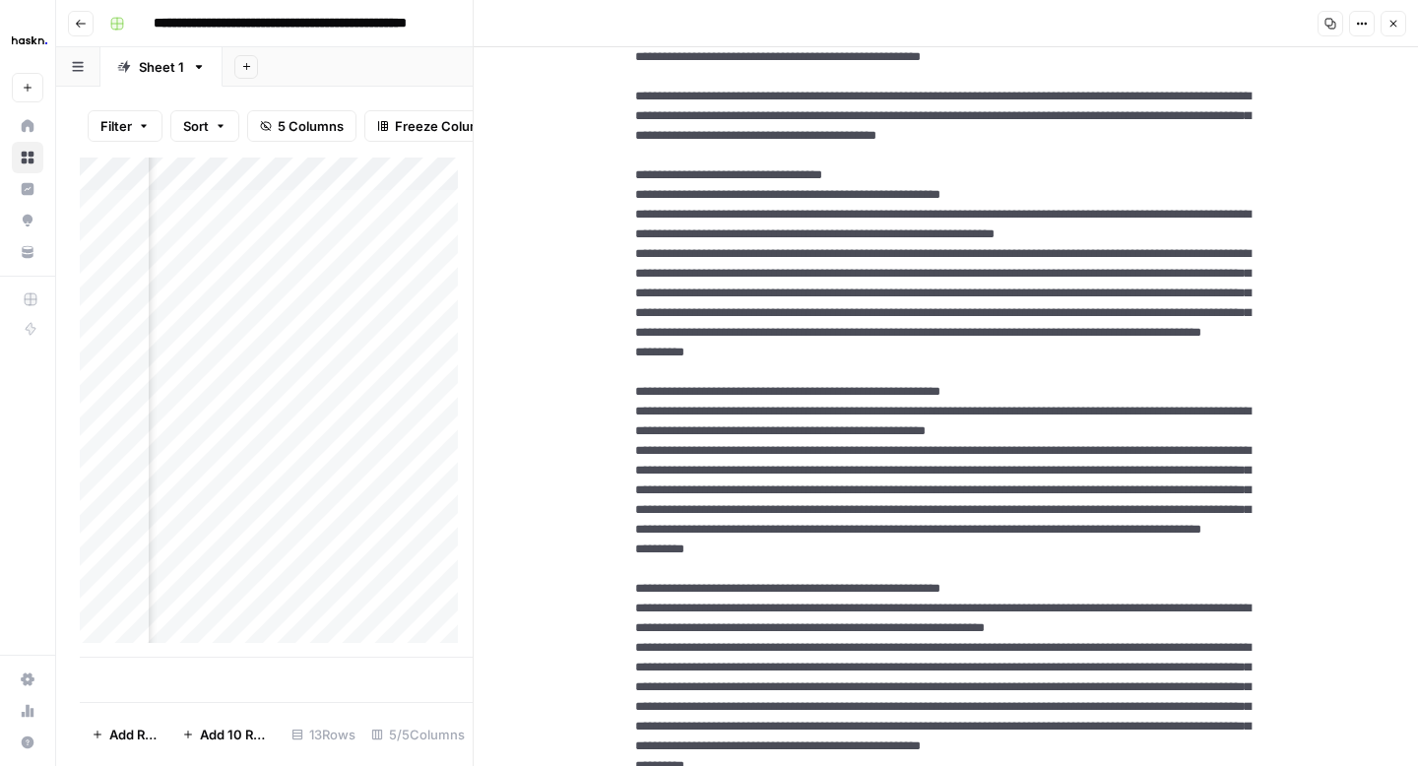
scroll to position [1001, 0]
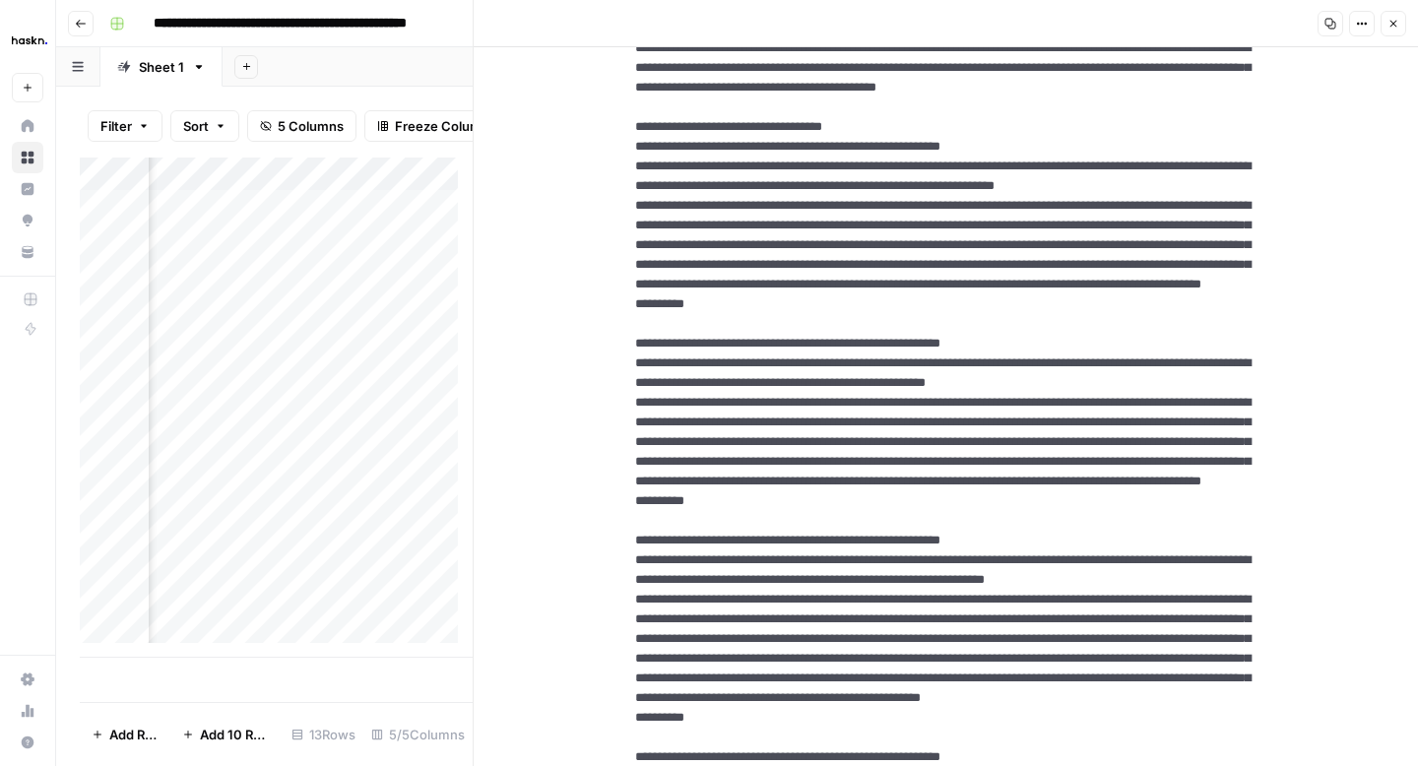
drag, startPoint x: 1109, startPoint y: 394, endPoint x: 628, endPoint y: 328, distance: 484.9
click at [628, 328] on textarea at bounding box center [946, 501] width 654 height 2847
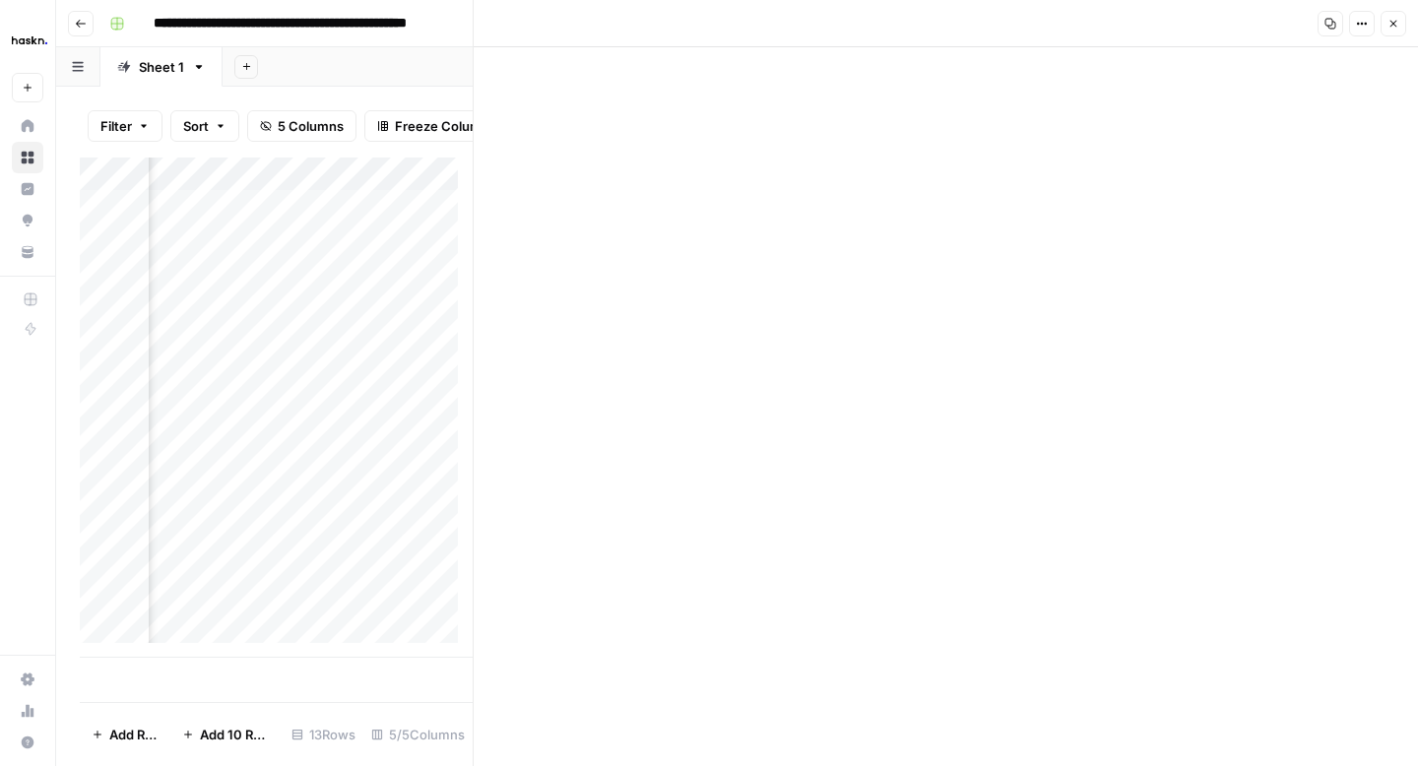
scroll to position [2229, 0]
drag, startPoint x: 629, startPoint y: 331, endPoint x: 907, endPoint y: 616, distance: 398.2
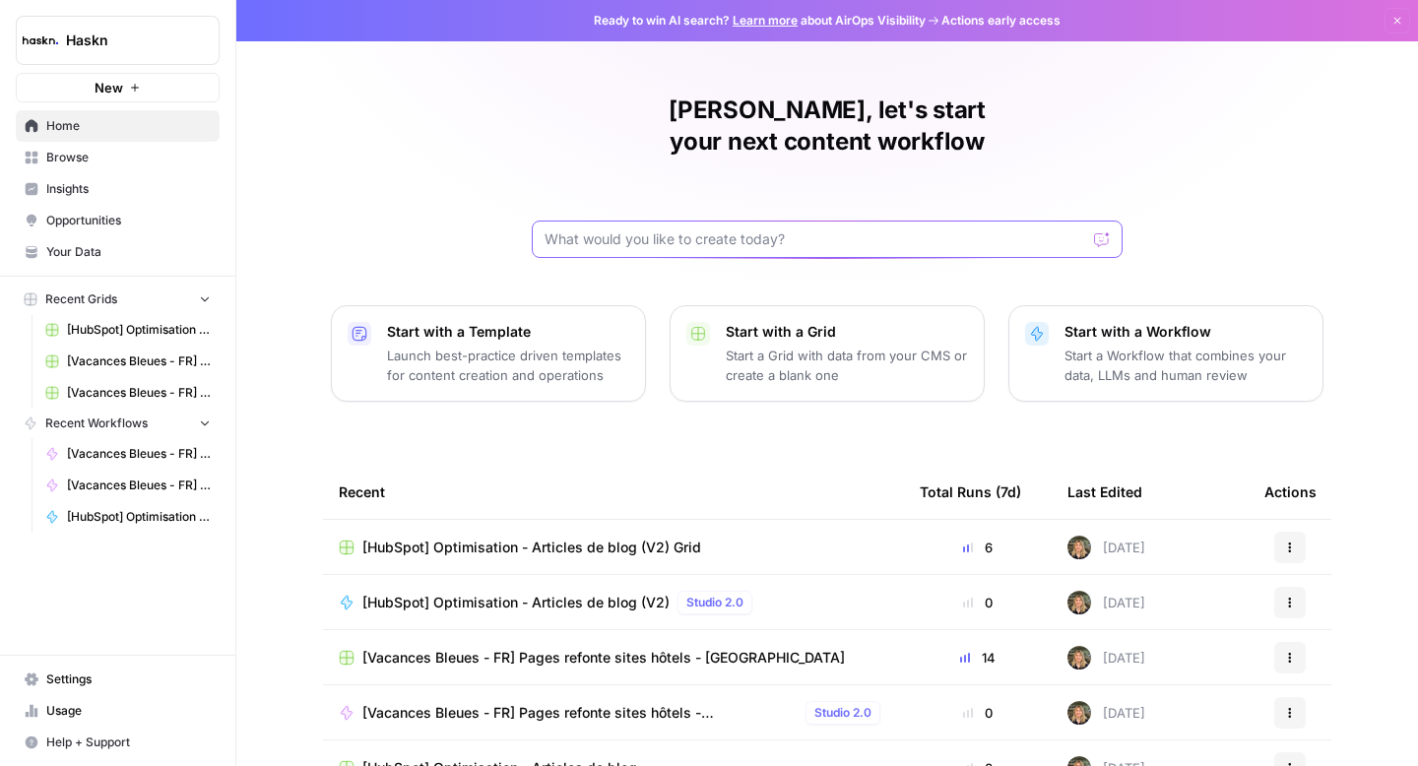
click at [660, 229] on input "text" at bounding box center [814, 239] width 541 height 20
type input "h"
click at [77, 153] on span "Browse" at bounding box center [128, 158] width 164 height 18
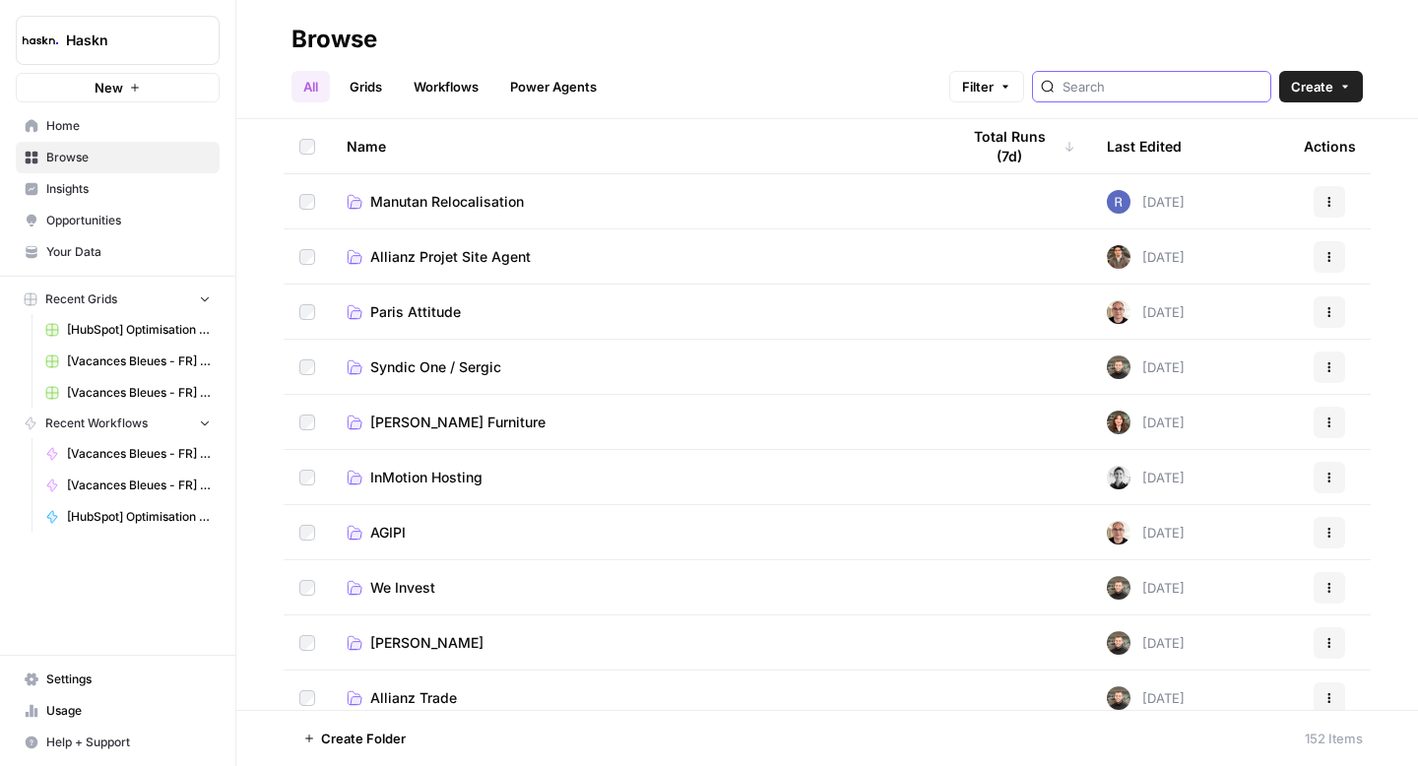
click at [1136, 95] on input "search" at bounding box center [1162, 87] width 200 height 20
type input "hubspot"
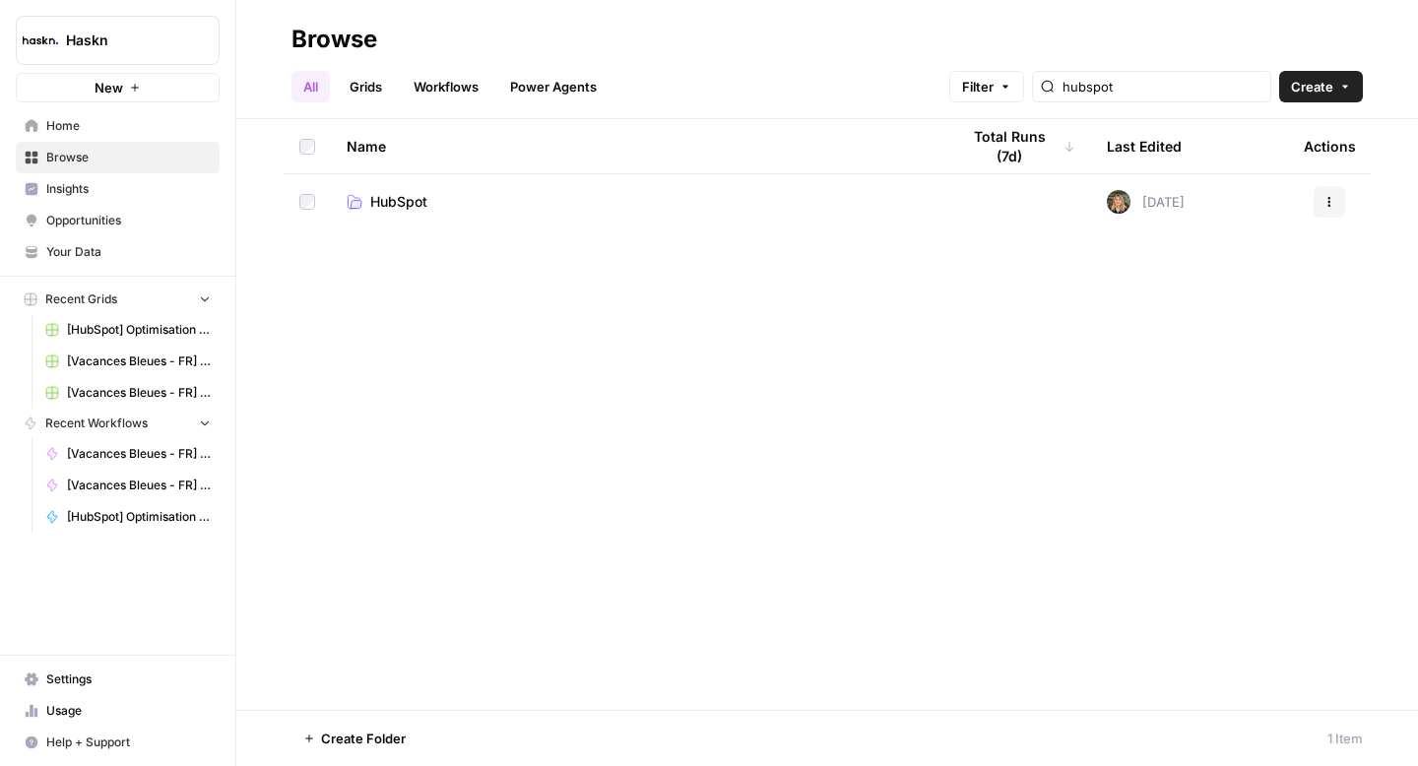
click at [406, 216] on td "HubSpot" at bounding box center [637, 201] width 612 height 55
click at [404, 203] on span "HubSpot" at bounding box center [398, 202] width 57 height 20
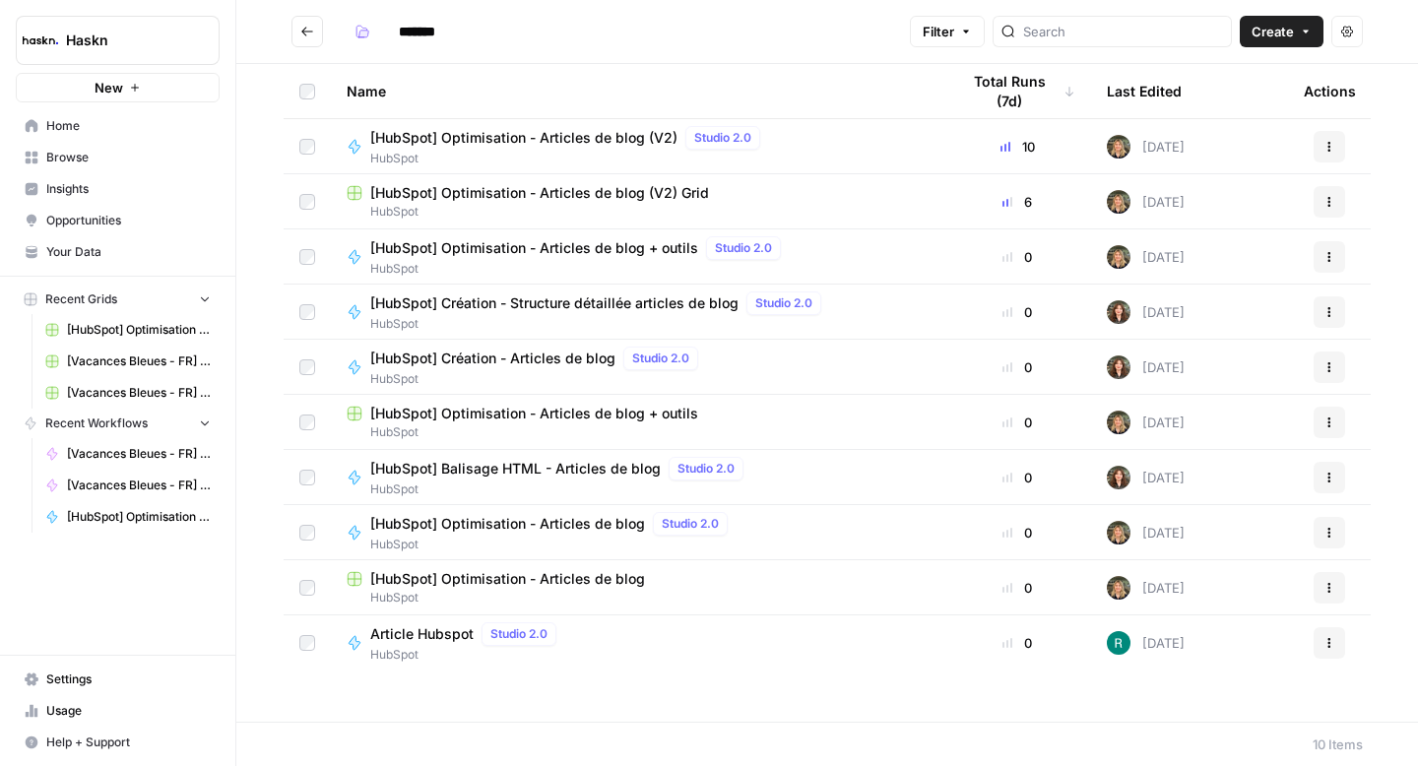
click at [497, 465] on span "[HubSpot] Balisage HTML - Articles de blog" at bounding box center [515, 469] width 290 height 20
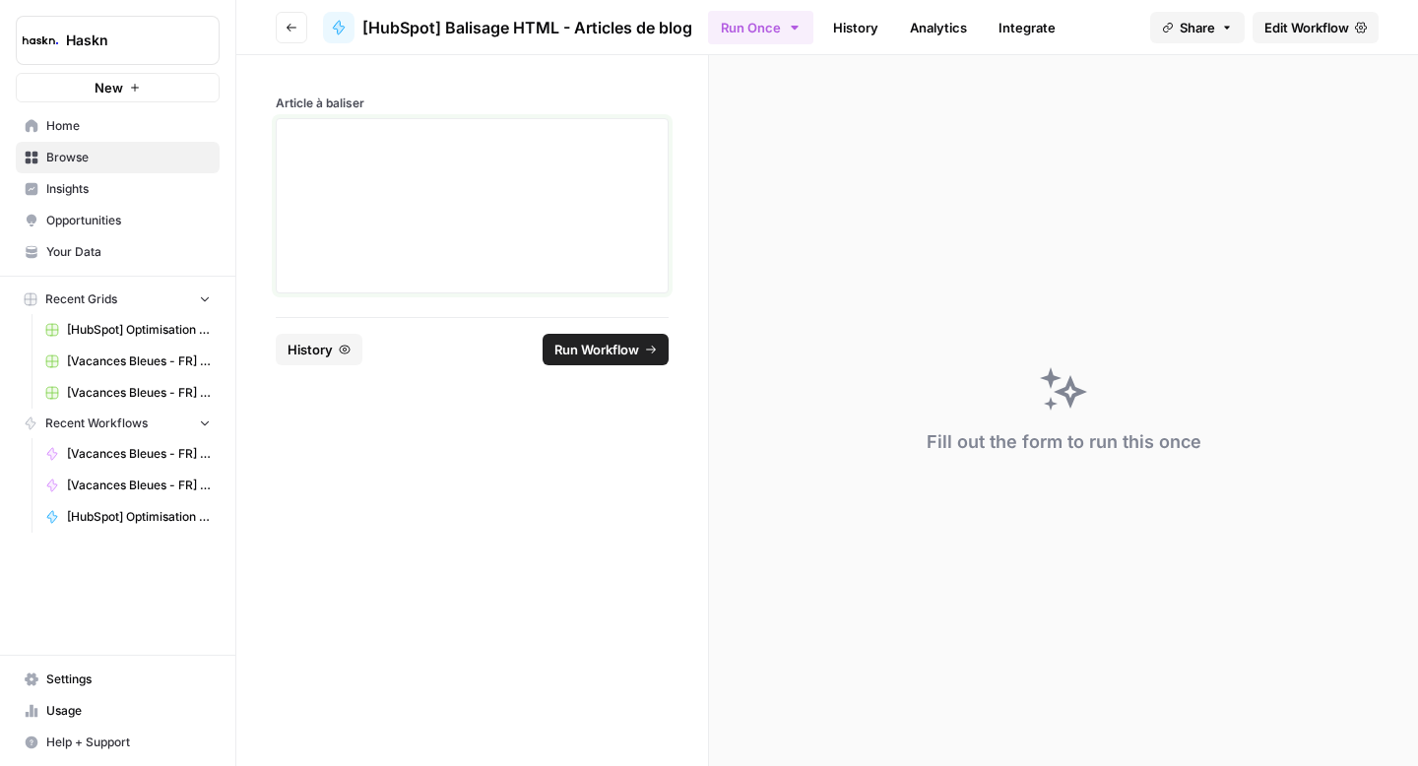
click at [588, 199] on div at bounding box center [471, 206] width 367 height 158
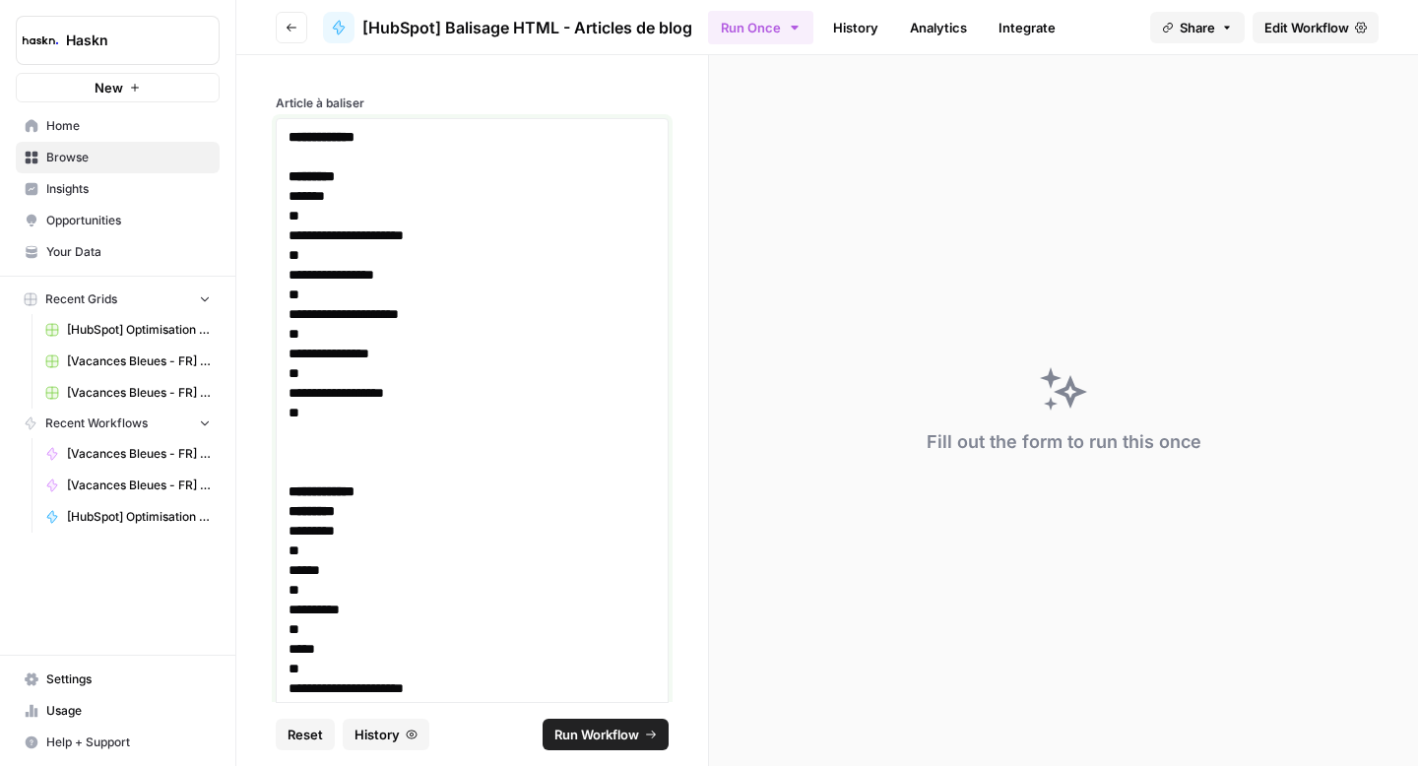
scroll to position [19, 0]
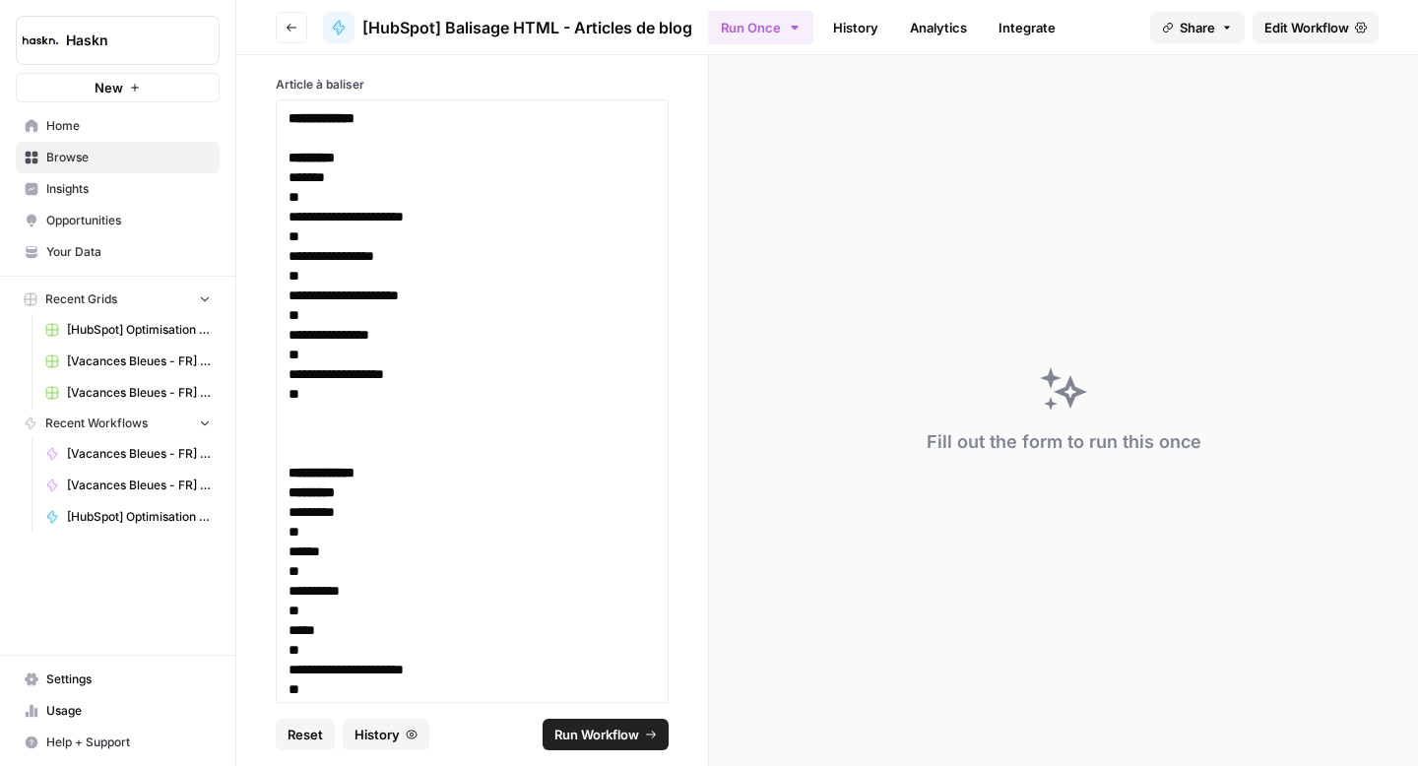
click at [634, 739] on span "Run Workflow" at bounding box center [596, 735] width 85 height 20
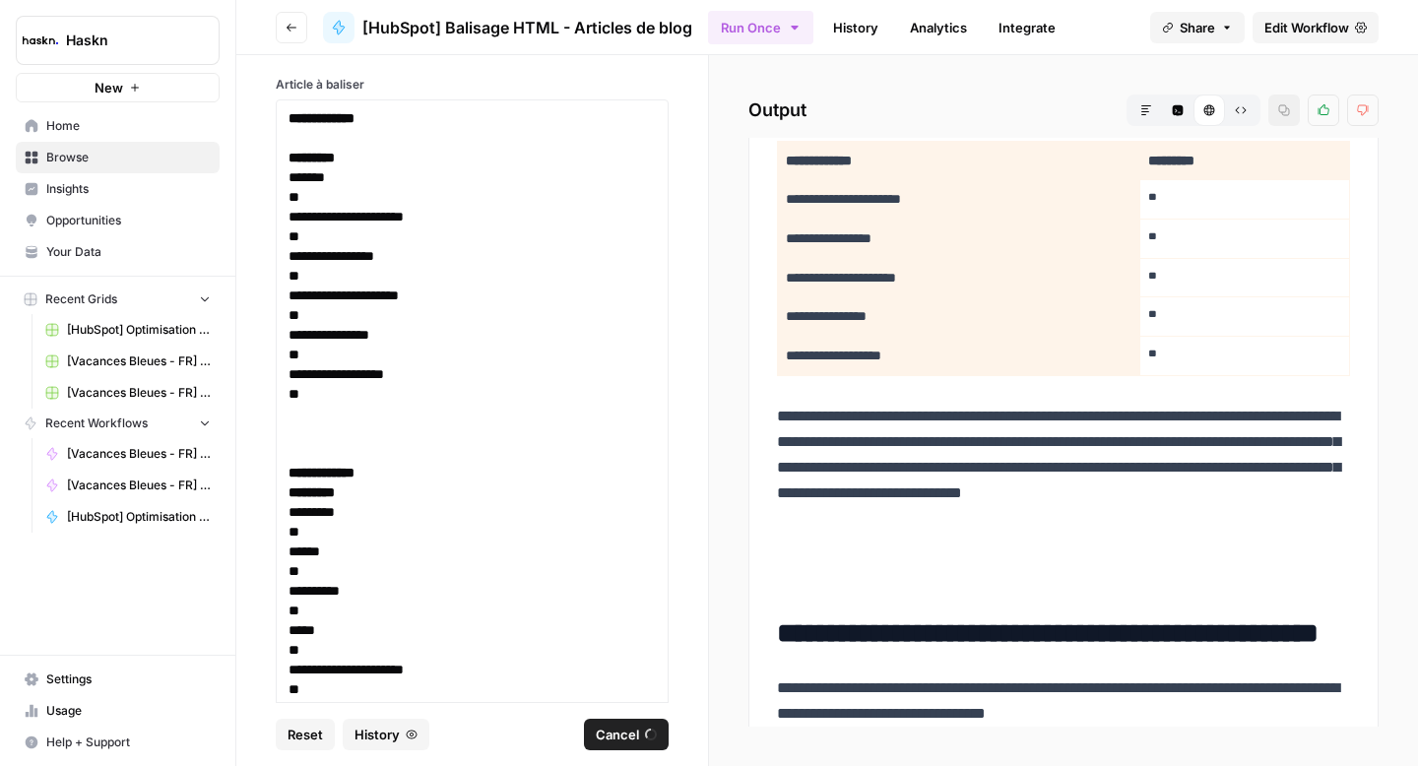
scroll to position [686, 0]
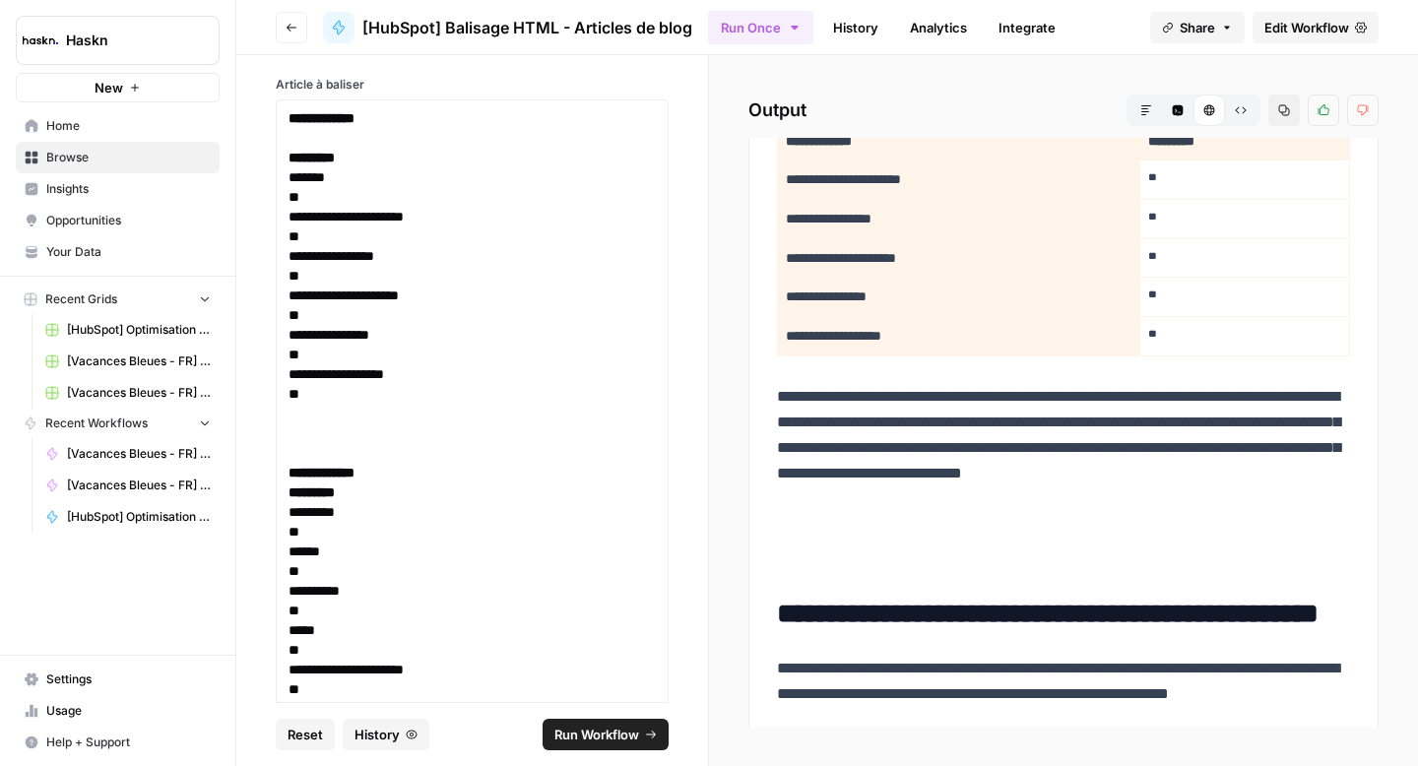
click at [1237, 109] on icon "button" at bounding box center [1241, 110] width 12 height 12
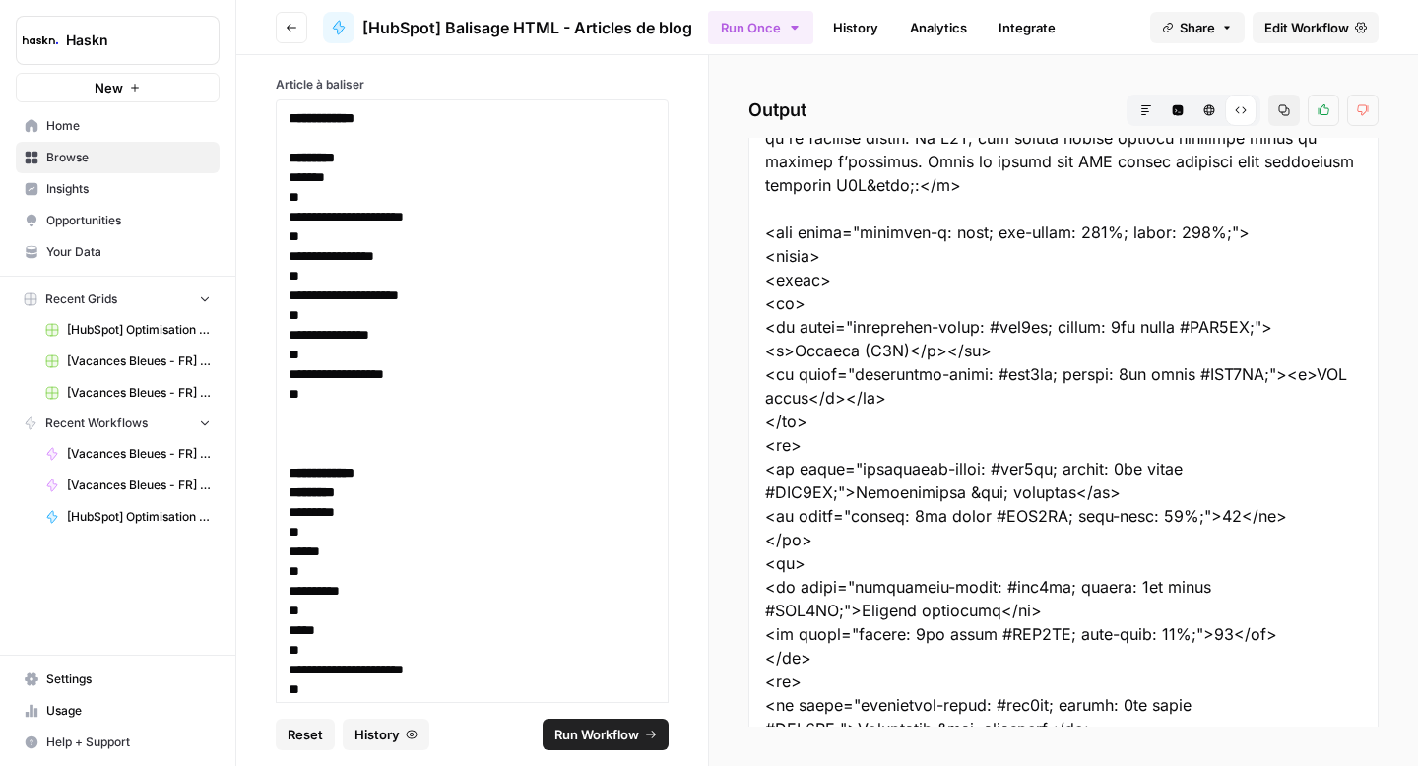
scroll to position [953, 0]
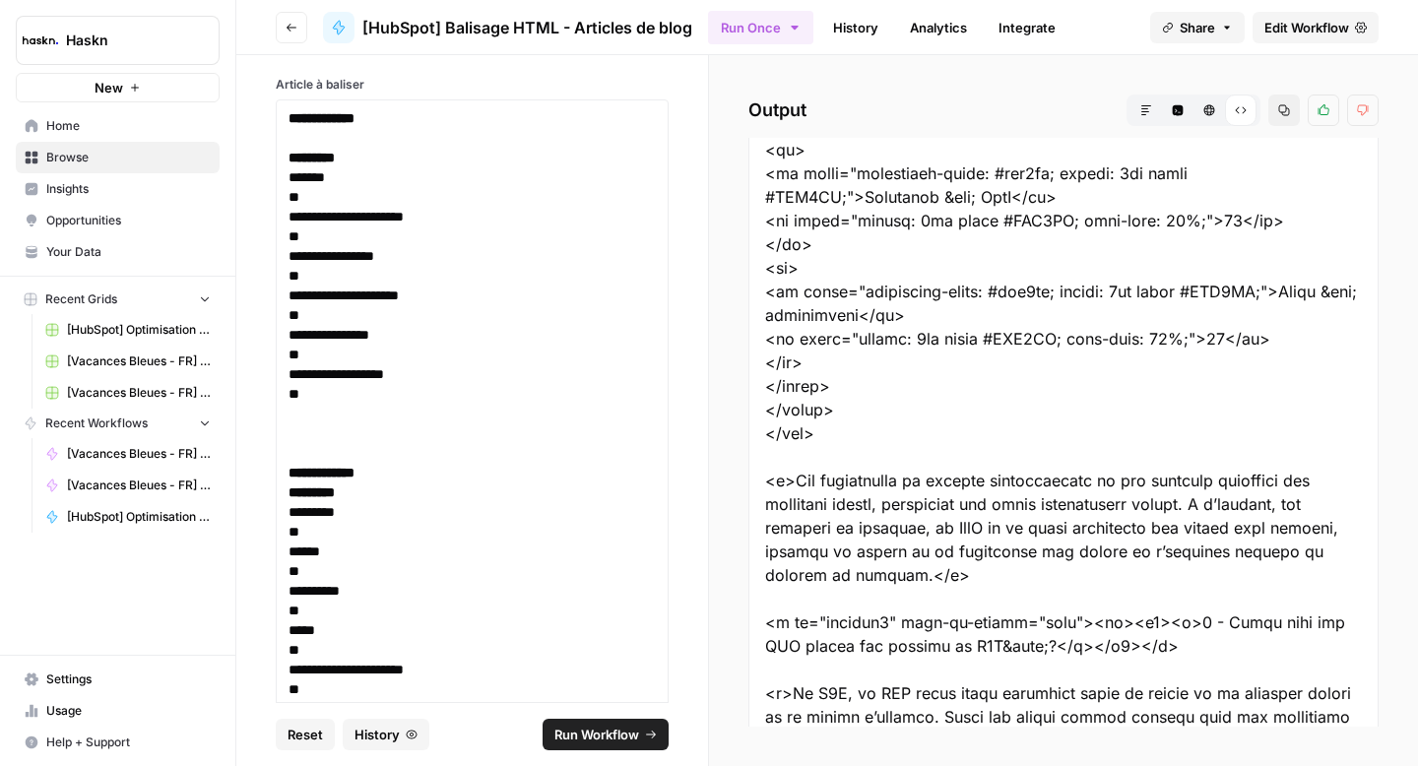
scroll to position [1607, 0]
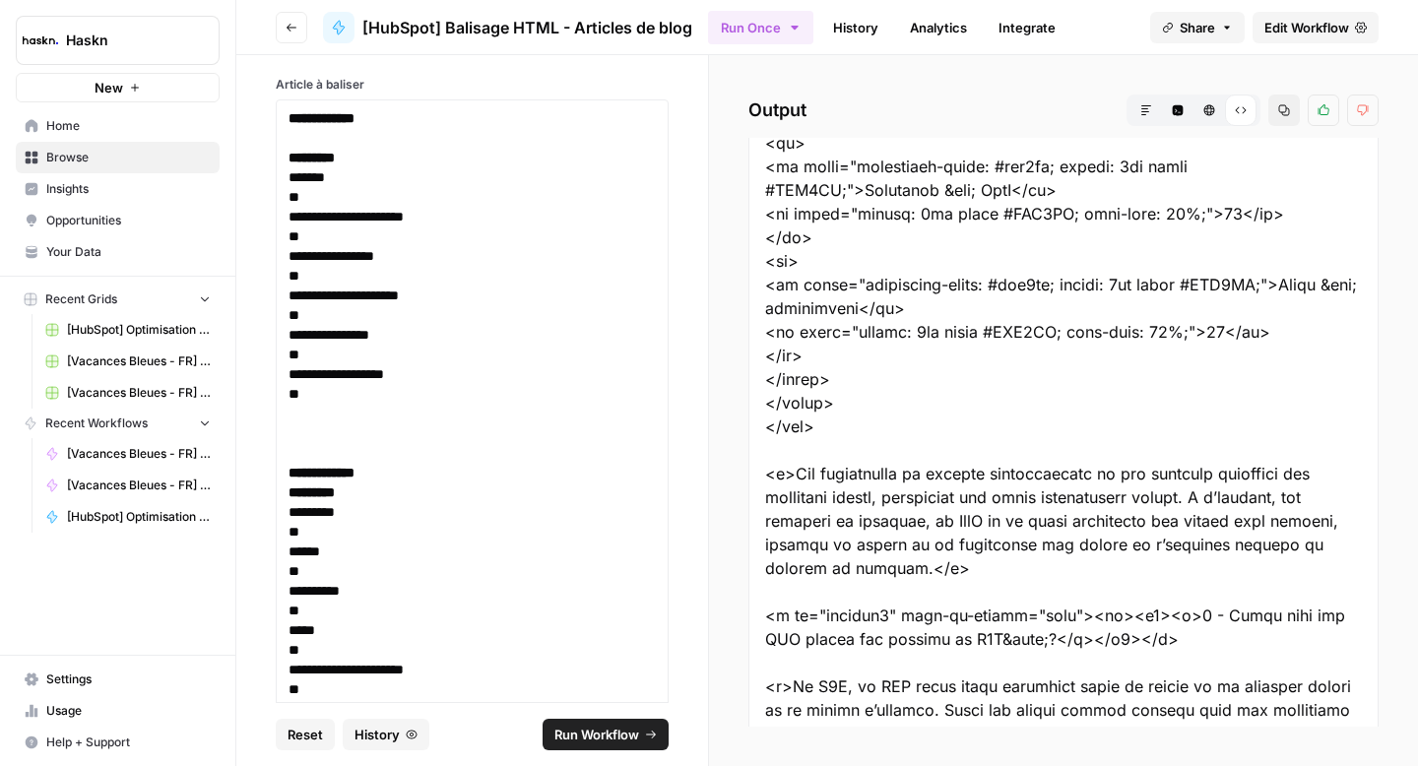
drag, startPoint x: 767, startPoint y: 228, endPoint x: 924, endPoint y: 431, distance: 256.8
click at [924, 431] on div at bounding box center [1063, 650] width 630 height 4239
copy div "<div style="overflow-x: auto; max-width: 100%; width: 100%;"> <table> <tbody> <…"
